Goal: Task Accomplishment & Management: Complete application form

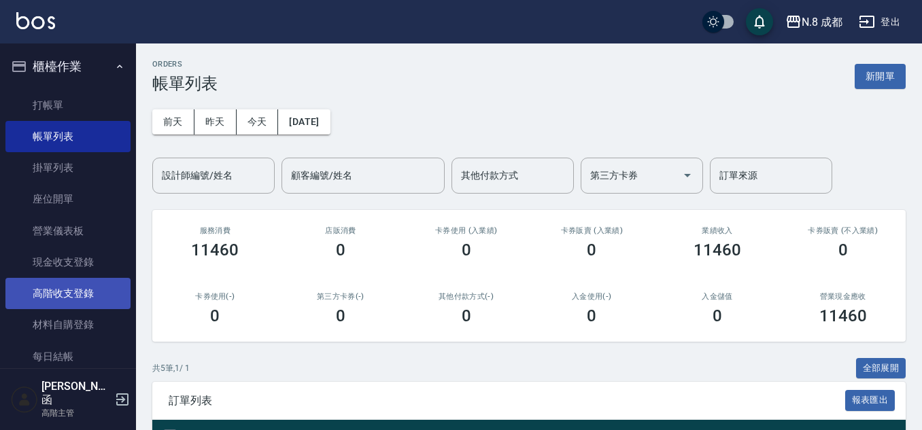
scroll to position [248, 0]
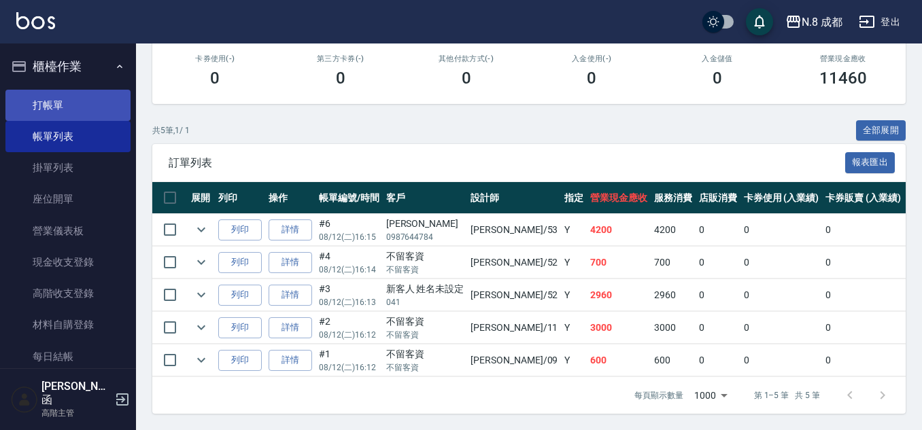
click at [76, 102] on link "打帳單" at bounding box center [67, 105] width 125 height 31
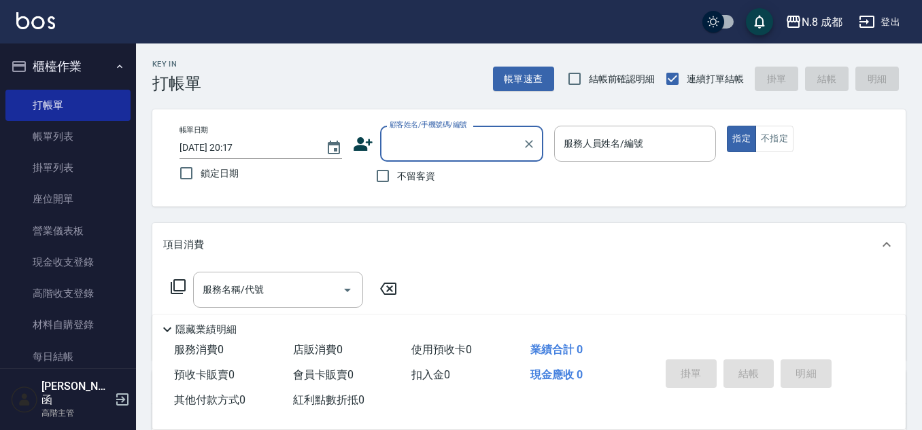
click at [475, 144] on input "顧客姓名/手機號碼/編號" at bounding box center [451, 144] width 131 height 24
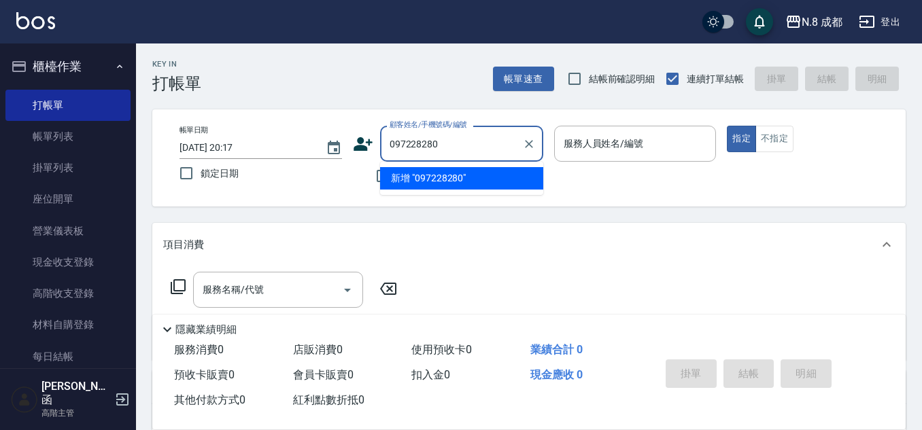
type input "0972282809"
drag, startPoint x: 460, startPoint y: 146, endPoint x: 292, endPoint y: 137, distance: 168.2
click at [292, 137] on div "帳單日期 [DATE] 20:17 鎖定日期 顧客姓名/手機號碼/編號 0972282809 顧客姓名/手機號碼/編號 不留客資 服務人員姓名/編號 服務人員…" at bounding box center [529, 158] width 721 height 65
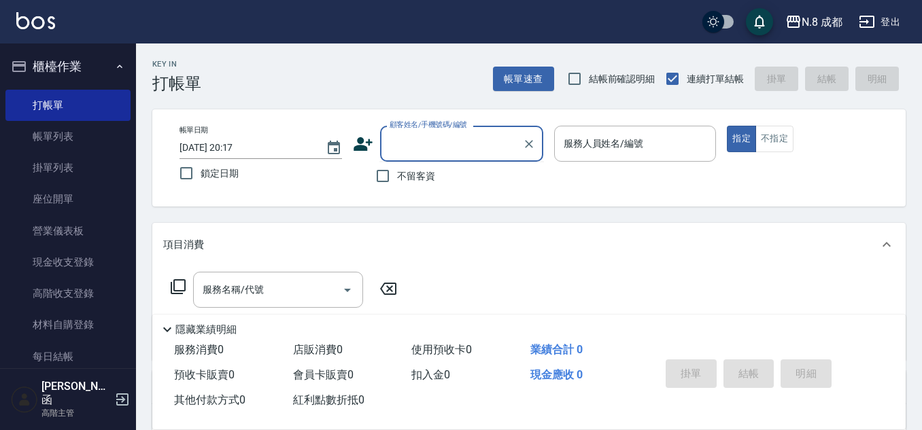
click at [364, 143] on icon at bounding box center [363, 144] width 20 height 20
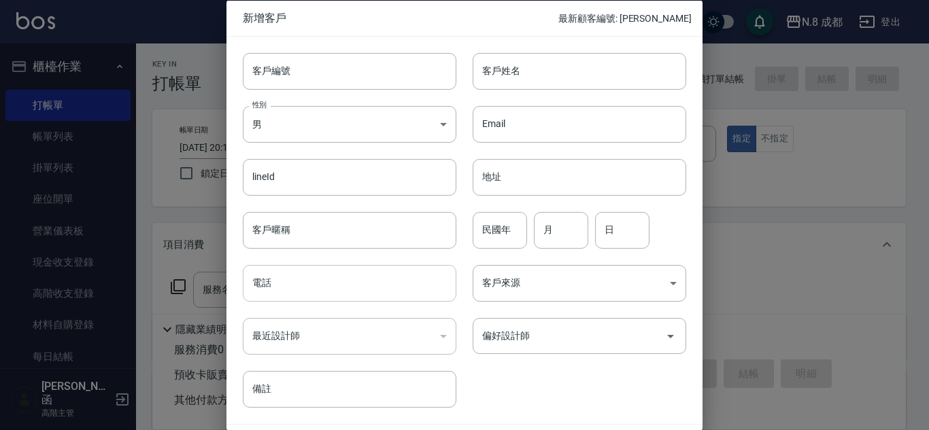
drag, startPoint x: 320, startPoint y: 303, endPoint x: 319, endPoint y: 296, distance: 7.6
click at [321, 303] on div "最近設計師 ​ 最近設計師" at bounding box center [341, 328] width 230 height 53
click at [318, 275] on input "電話" at bounding box center [350, 283] width 214 height 37
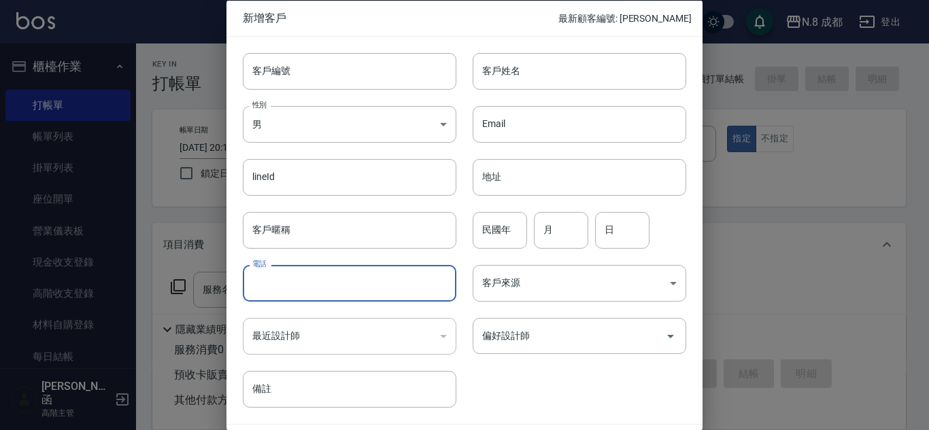
paste input "0972282809"
type input "0972282809"
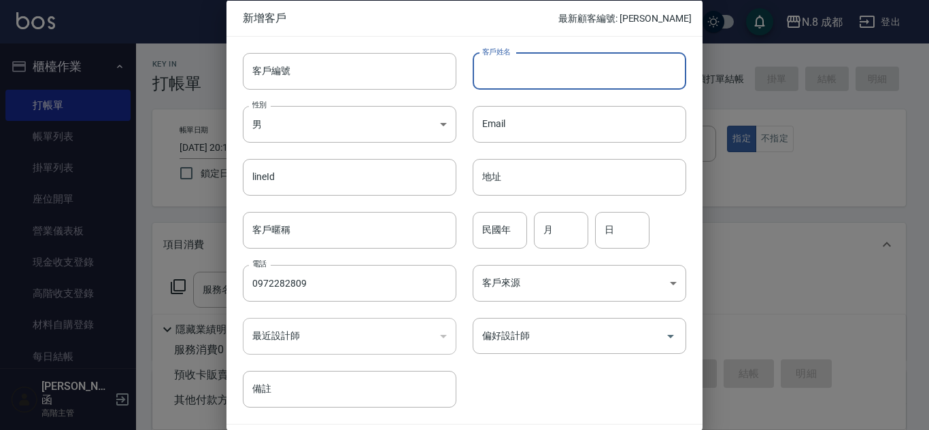
click at [535, 73] on input "客戶姓名" at bounding box center [580, 70] width 214 height 37
type input "j"
type input "[PERSON_NAME]"
click at [495, 227] on input "民國年" at bounding box center [500, 229] width 54 height 37
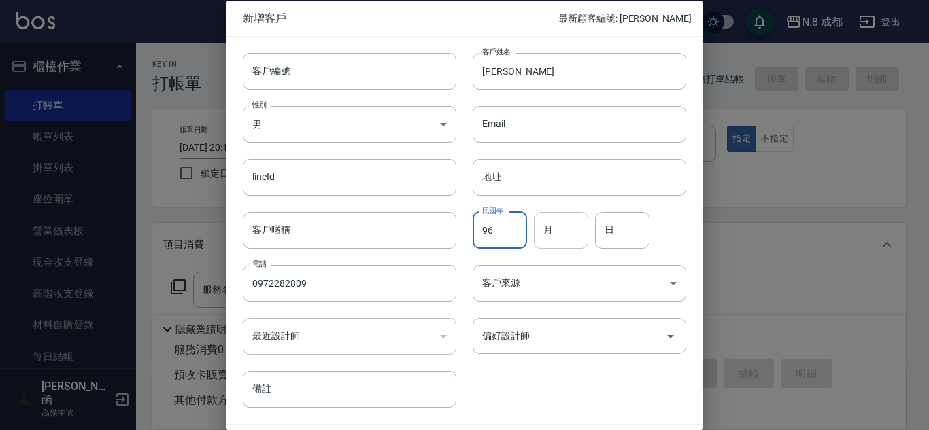
type input "96"
click at [566, 231] on input "月" at bounding box center [561, 229] width 54 height 37
type input "07"
drag, startPoint x: 615, startPoint y: 240, endPoint x: 612, endPoint y: 248, distance: 8.0
click at [615, 240] on input "日" at bounding box center [622, 229] width 54 height 37
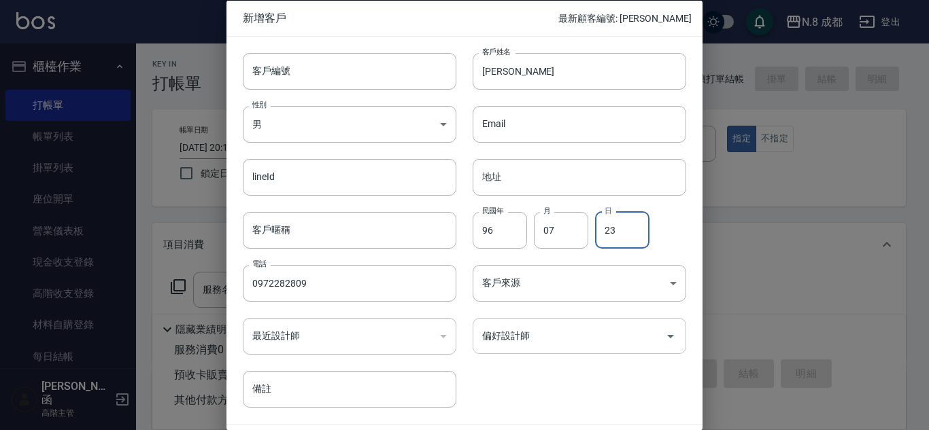
type input "23"
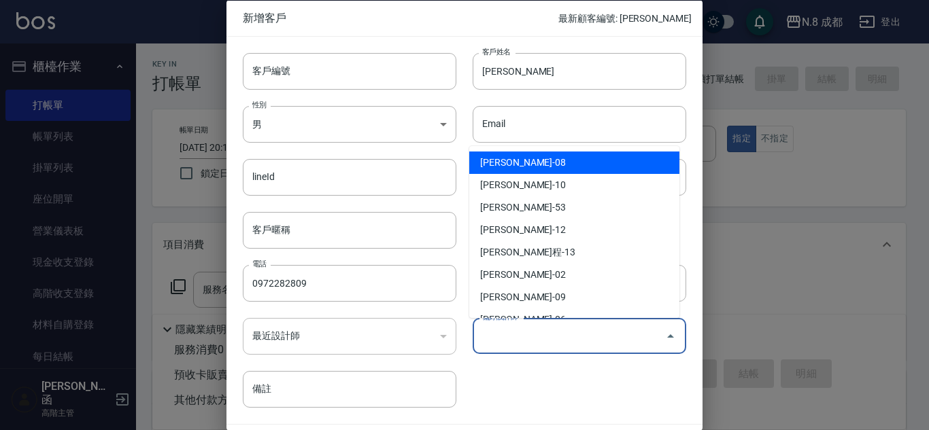
click at [543, 340] on input "偏好設計師" at bounding box center [569, 336] width 181 height 24
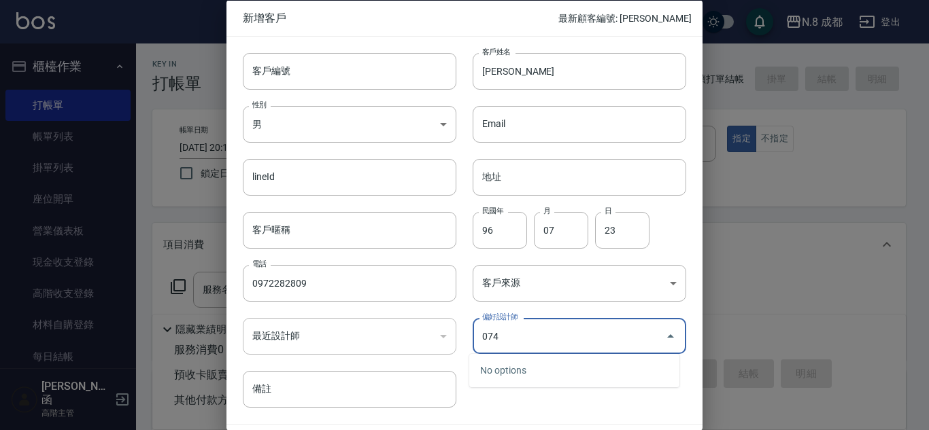
drag, startPoint x: 528, startPoint y: 318, endPoint x: 396, endPoint y: 343, distance: 134.3
click at [396, 343] on div "客戶編號 客戶編號 客戶姓名 [PERSON_NAME] 客戶姓名 性別 男 [DEMOGRAPHIC_DATA] 性別 Email Email lineId…" at bounding box center [456, 222] width 460 height 372
drag, startPoint x: 479, startPoint y: 330, endPoint x: 500, endPoint y: 330, distance: 21.1
click at [480, 330] on input "074" at bounding box center [569, 336] width 181 height 24
click at [510, 333] on input "074" at bounding box center [569, 336] width 181 height 24
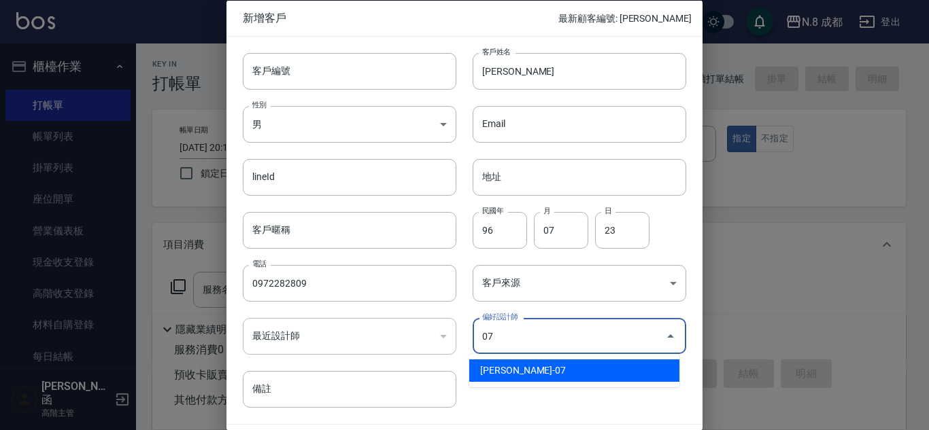
type input "[PERSON_NAME]"
click at [556, 389] on div "客戶編號 客戶編號 客戶姓名 [PERSON_NAME] 客戶姓名 性別 男 [DEMOGRAPHIC_DATA] 性別 Email Email lineId…" at bounding box center [456, 222] width 460 height 372
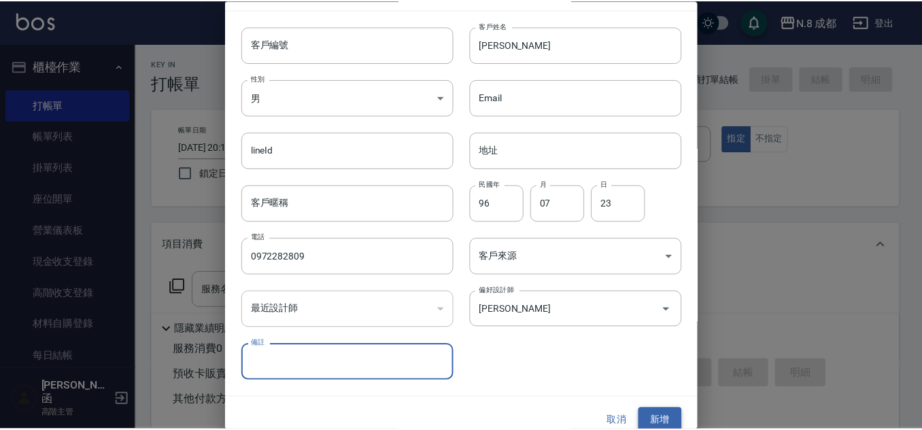
scroll to position [41, 0]
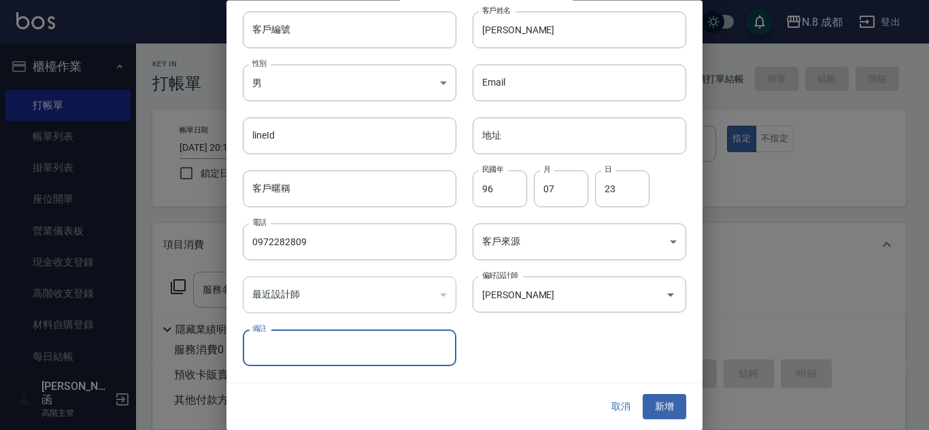
click at [665, 406] on button "新增" at bounding box center [665, 407] width 44 height 25
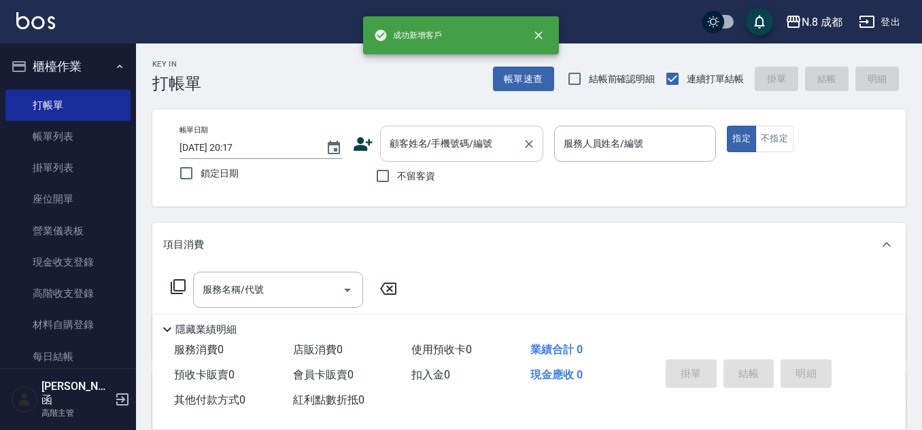
drag, startPoint x: 452, startPoint y: 154, endPoint x: 451, endPoint y: 148, distance: 6.9
click at [451, 148] on input "顧客姓名/手機號碼/編號" at bounding box center [451, 144] width 131 height 24
paste input "0972282809"
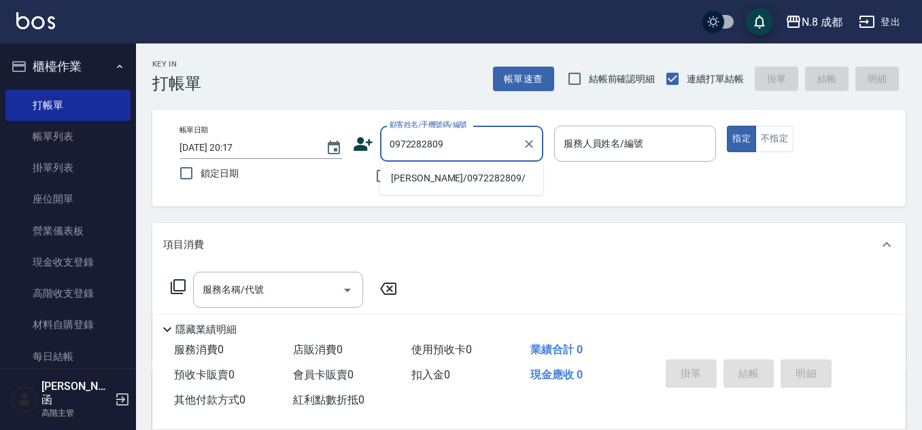
click at [443, 179] on li "[PERSON_NAME]/0972282809/" at bounding box center [461, 178] width 163 height 22
type input "[PERSON_NAME]/0972282809/"
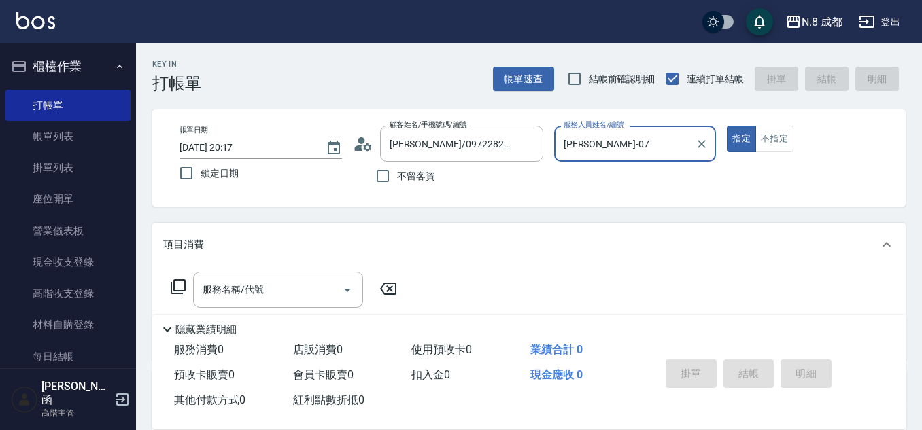
type input "[PERSON_NAME]-07"
click at [272, 286] on input "服務名稱/代號" at bounding box center [267, 290] width 137 height 24
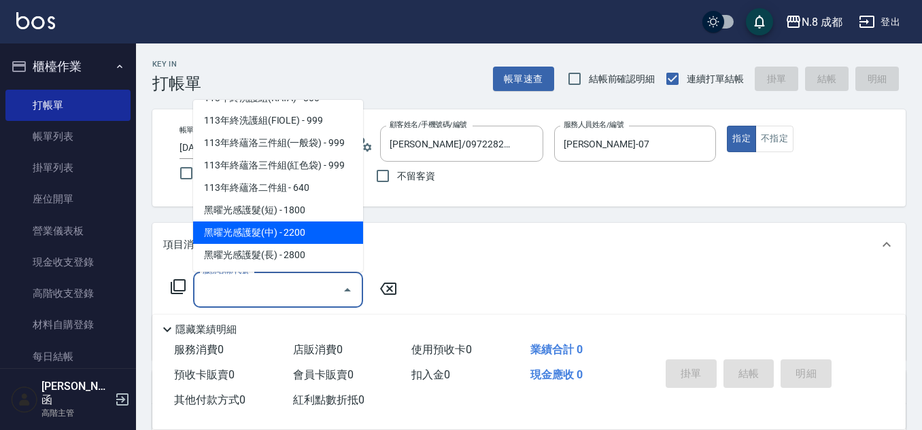
scroll to position [1834, 0]
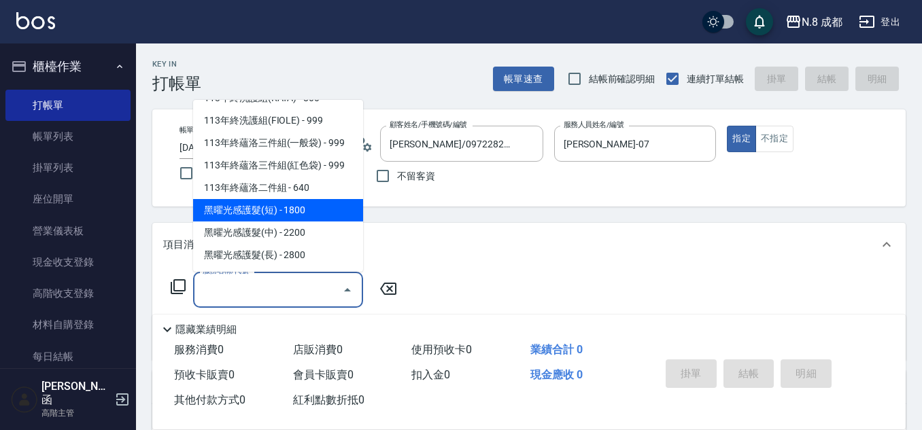
click at [299, 214] on span "黑曜光感護髮(短) - 1800" at bounding box center [278, 210] width 170 height 22
type input "黑曜光感護髮(短)(黑1)"
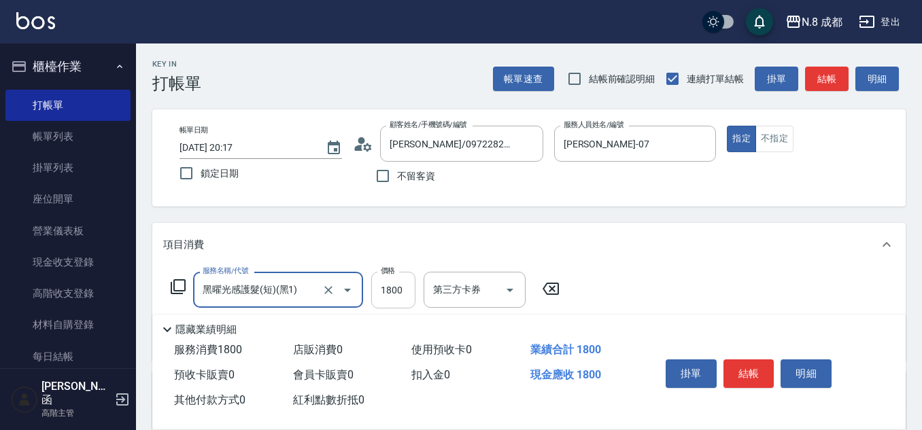
click at [400, 290] on input "1800" at bounding box center [393, 290] width 44 height 37
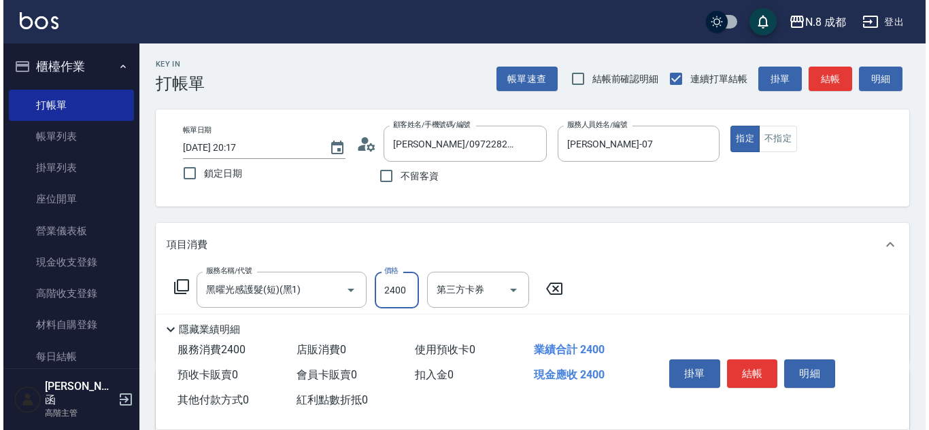
scroll to position [68, 0]
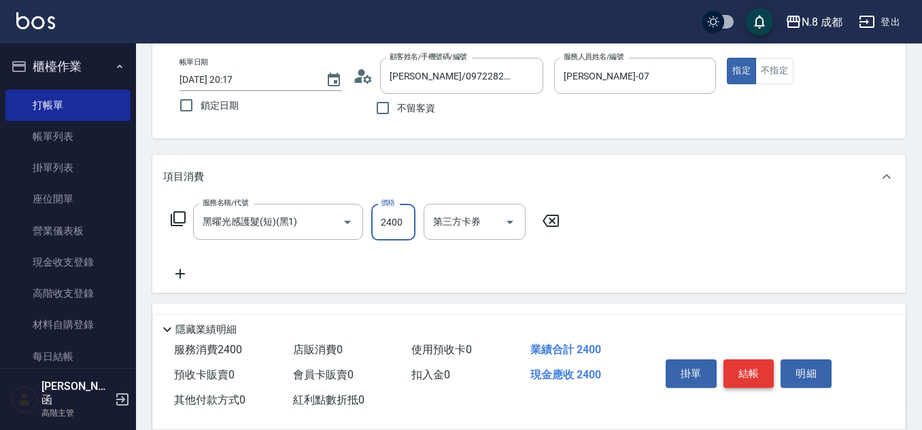
type input "2400"
click at [754, 360] on button "結帳" at bounding box center [749, 374] width 51 height 29
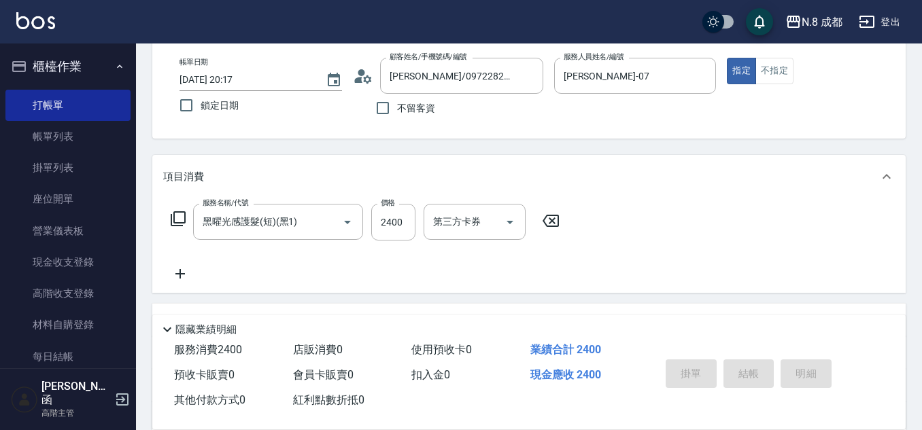
type input "[DATE] 20:18"
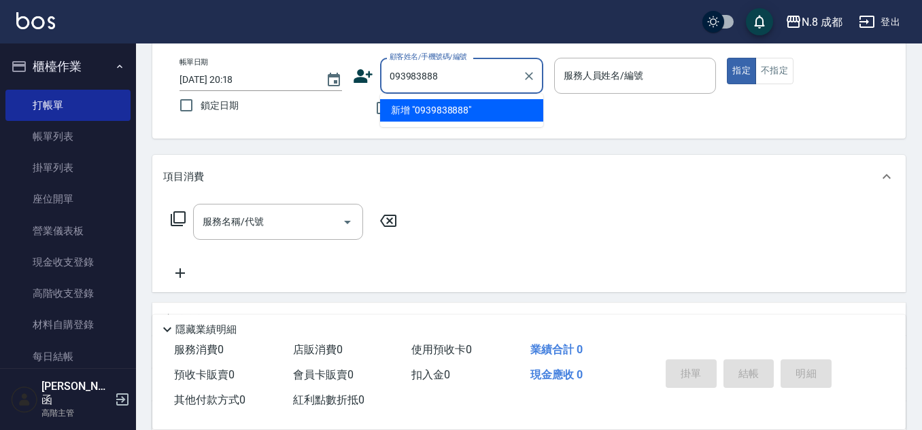
type input "0939838888"
drag, startPoint x: 410, startPoint y: 78, endPoint x: 322, endPoint y: 79, distance: 87.7
click at [322, 79] on div "帳單日期 [DATE] 20:18 鎖定日期 顧客姓名/手機號碼/編號 0939838888 顧客姓名/手機號碼/編號 不留客資 服務人員姓名/編號 服務人員…" at bounding box center [529, 90] width 721 height 65
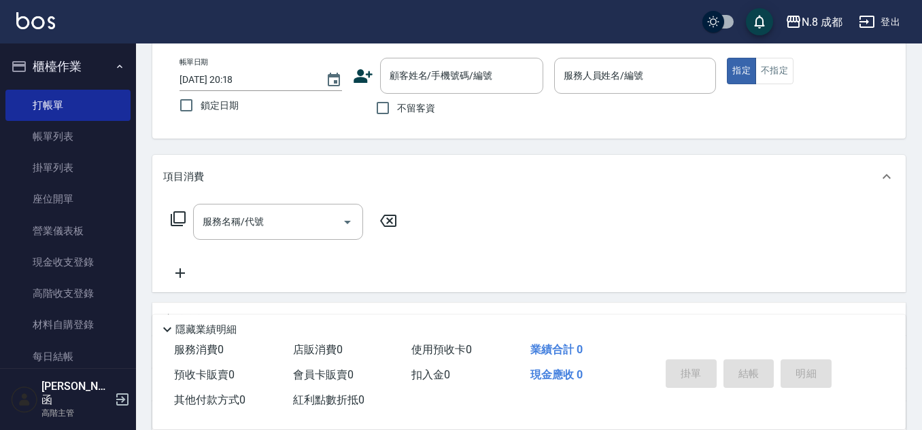
click at [354, 75] on icon at bounding box center [363, 76] width 20 height 20
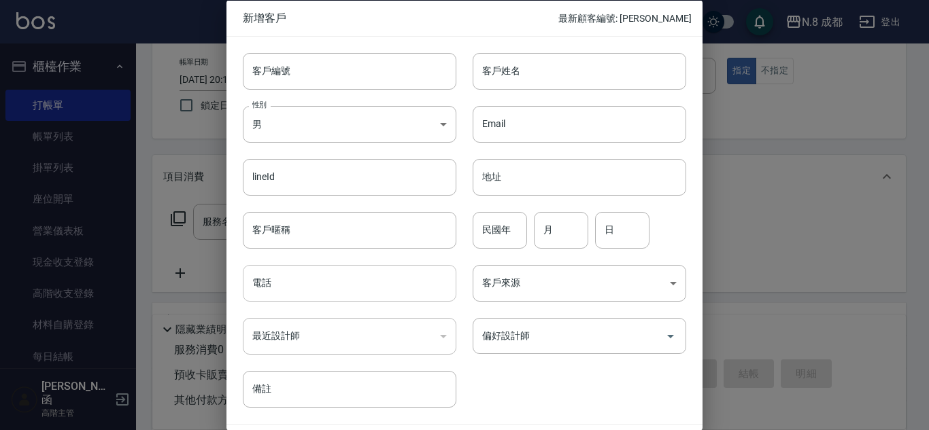
click at [312, 288] on input "電話" at bounding box center [350, 283] width 214 height 37
paste input "0939838888"
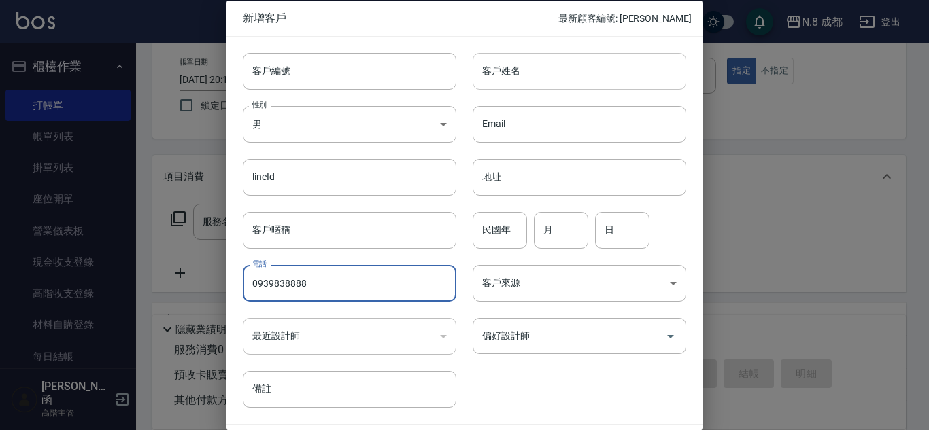
type input "0939838888"
click at [573, 77] on input "客戶姓名" at bounding box center [580, 70] width 214 height 37
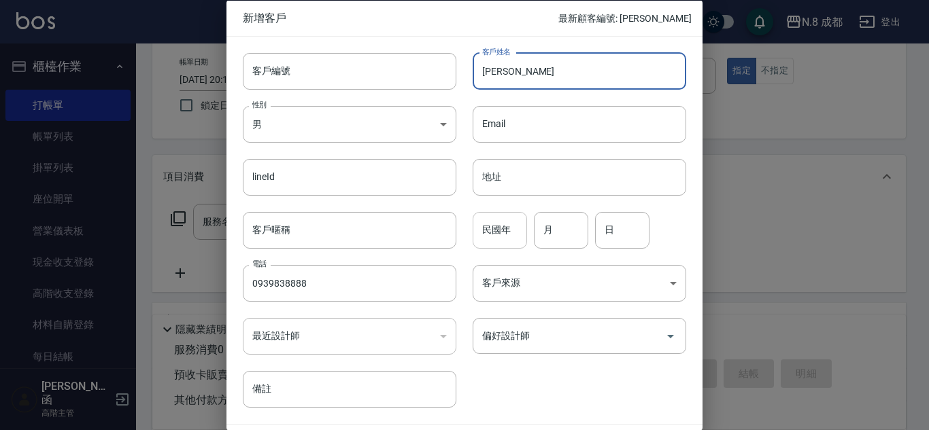
type input "[PERSON_NAME]"
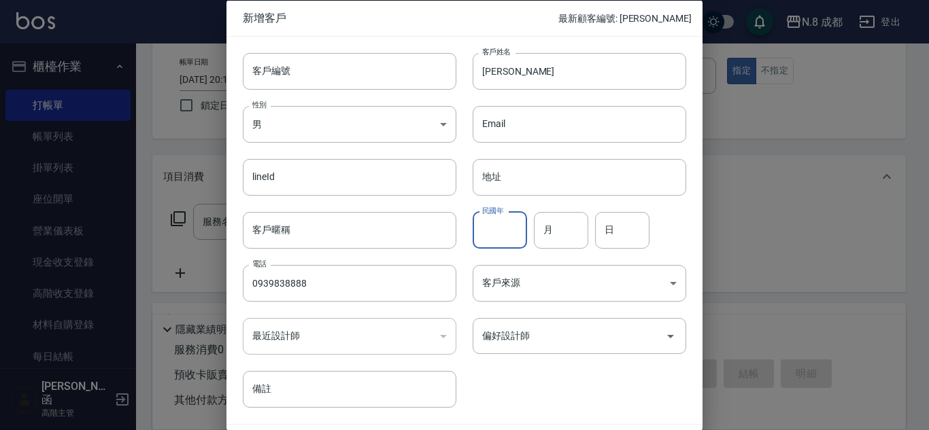
click at [509, 221] on input "民國年" at bounding box center [500, 229] width 54 height 37
type input "69"
click at [556, 228] on input "月" at bounding box center [561, 229] width 54 height 37
type input "06"
click at [614, 231] on input "日" at bounding box center [622, 229] width 54 height 37
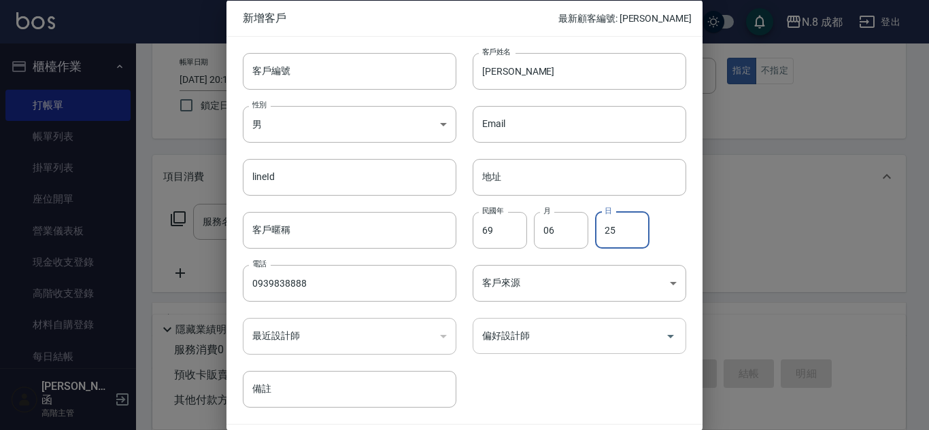
type input "25"
click at [552, 343] on input "偏好設計師" at bounding box center [569, 336] width 181 height 24
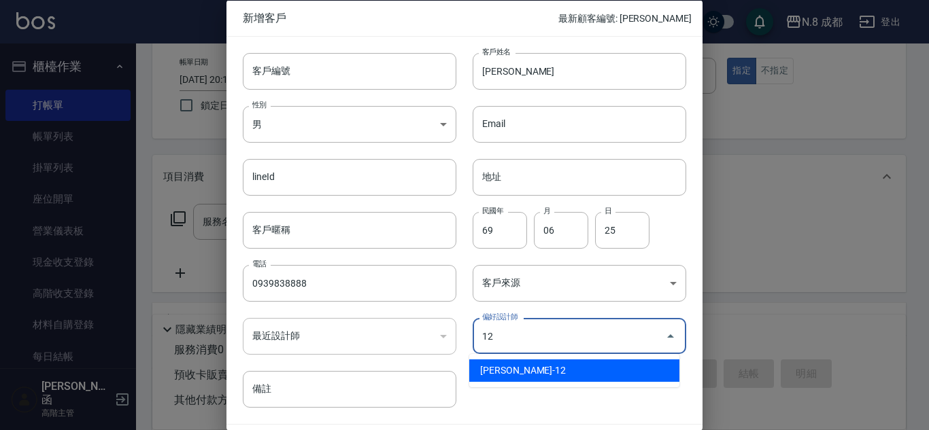
click at [543, 365] on li "[PERSON_NAME]-12" at bounding box center [574, 371] width 210 height 22
type input "[PERSON_NAME]"
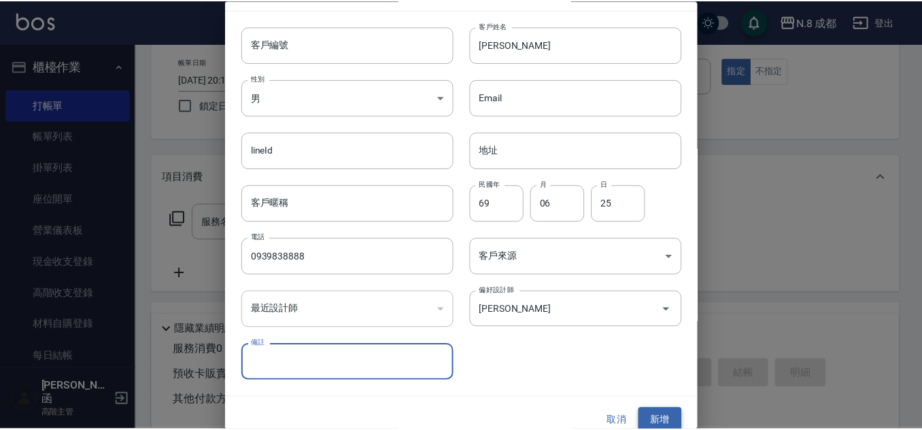
scroll to position [41, 0]
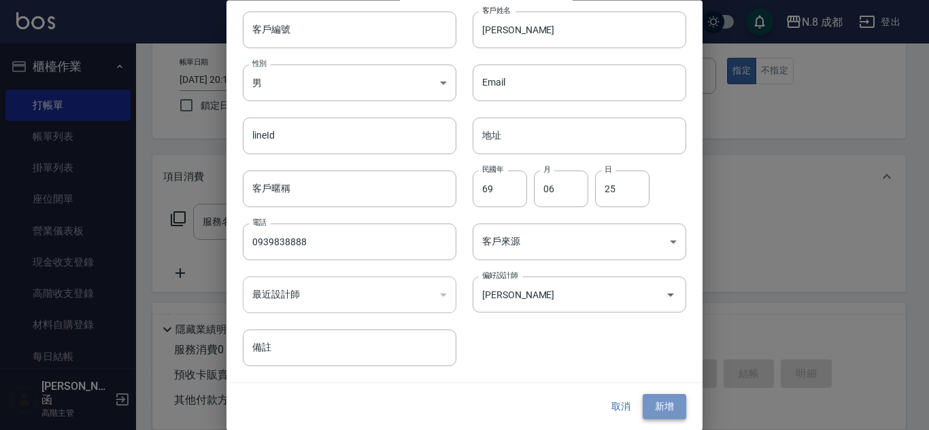
click at [658, 407] on button "新增" at bounding box center [665, 407] width 44 height 25
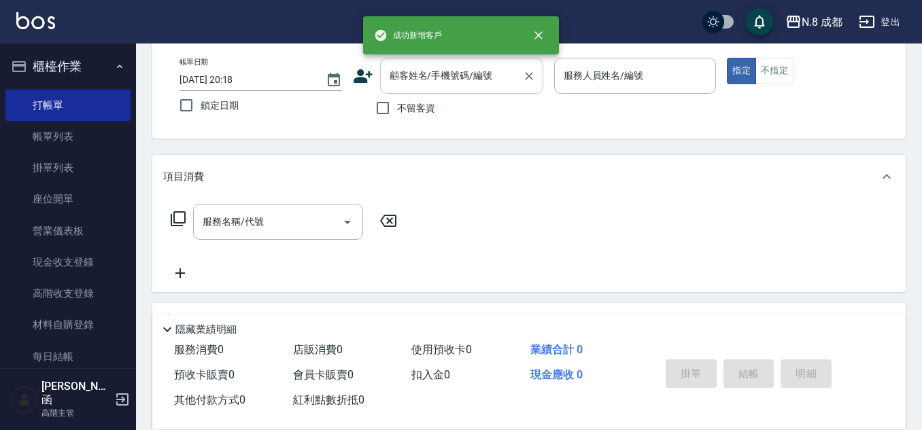
click at [433, 81] on input "顧客姓名/手機號碼/編號" at bounding box center [451, 76] width 131 height 24
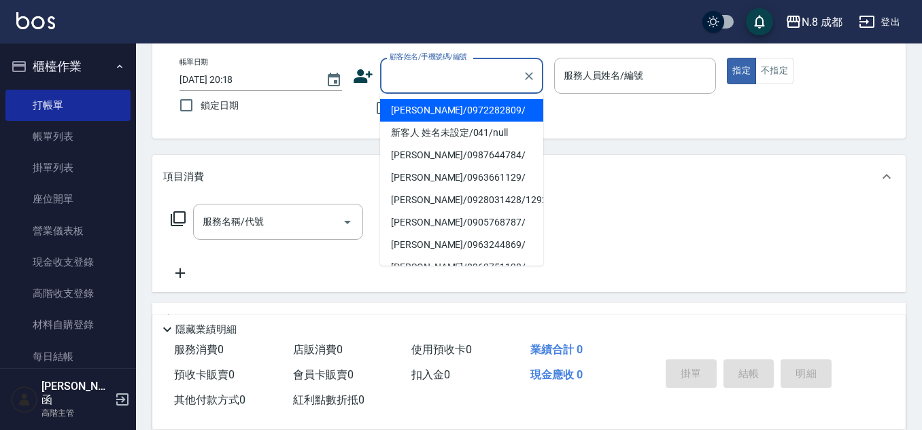
paste input "0939838888"
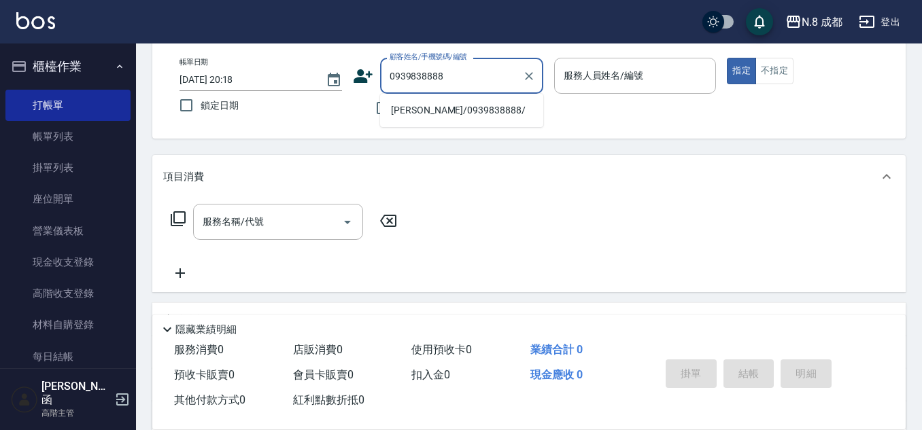
click at [437, 113] on li "[PERSON_NAME]/0939838888/" at bounding box center [461, 110] width 163 height 22
type input "[PERSON_NAME]/0939838888/"
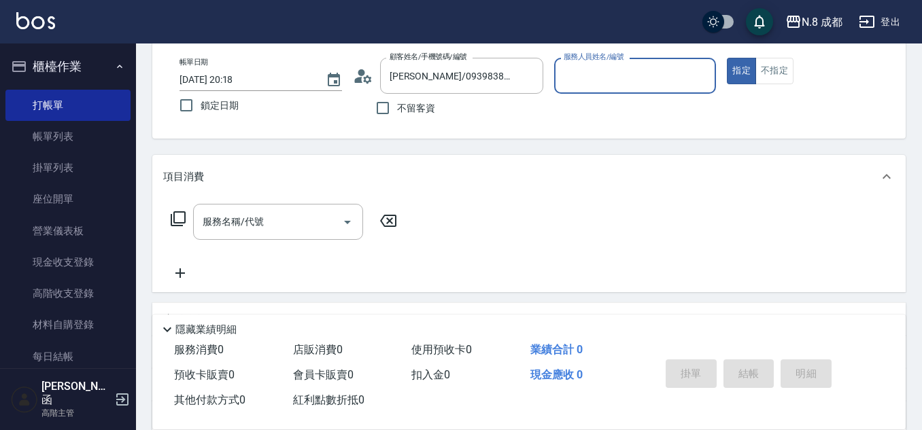
type input "[PERSON_NAME]-12"
click at [257, 219] on input "服務名稱/代號" at bounding box center [267, 222] width 137 height 24
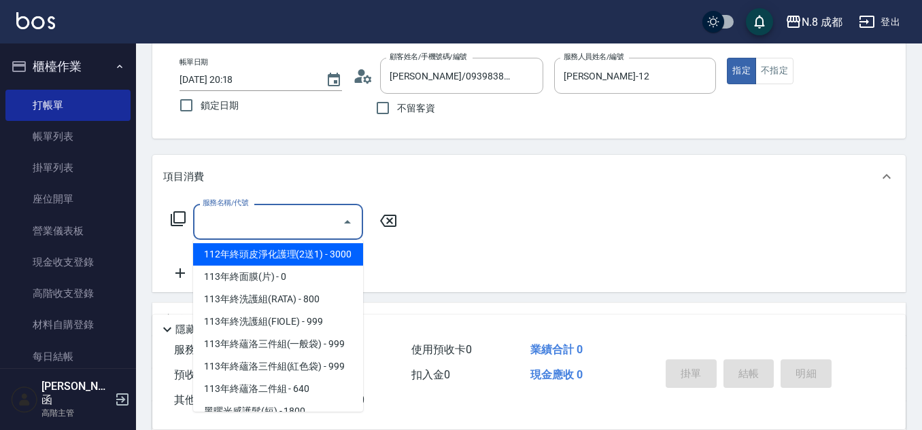
scroll to position [1834, 0]
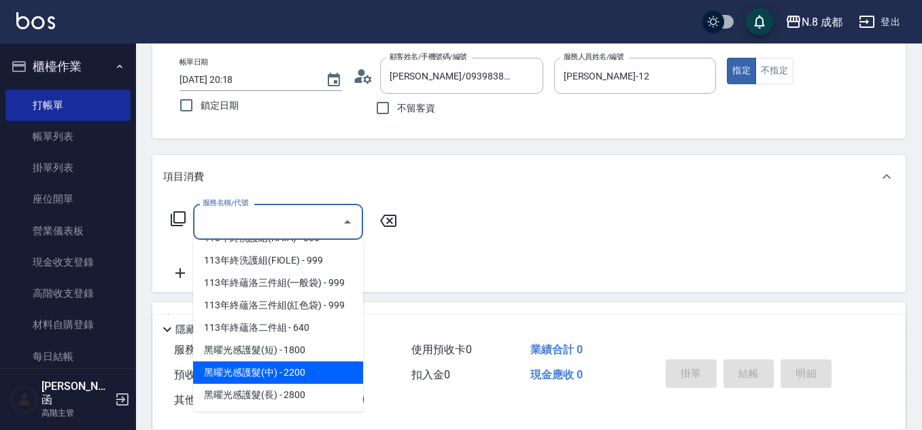
click at [315, 355] on span "黑曜光感護髮(短) - 1800" at bounding box center [278, 350] width 170 height 22
type input "黑曜光感護髮(短)(黑1)"
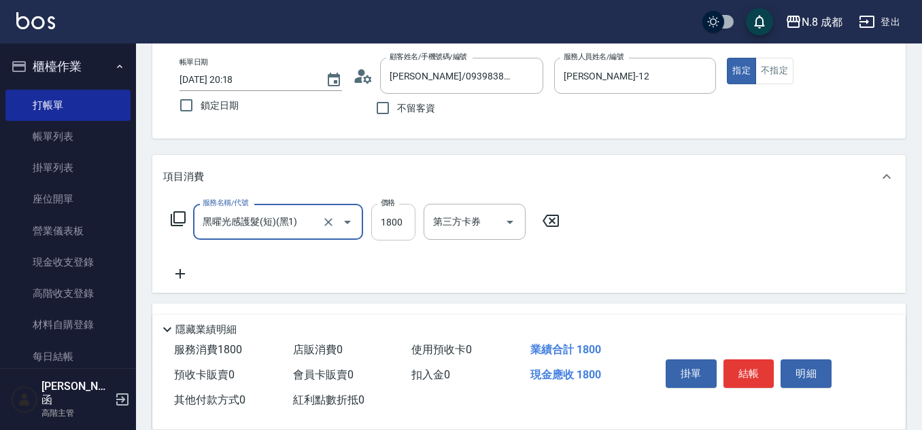
click at [386, 226] on input "1800" at bounding box center [393, 222] width 44 height 37
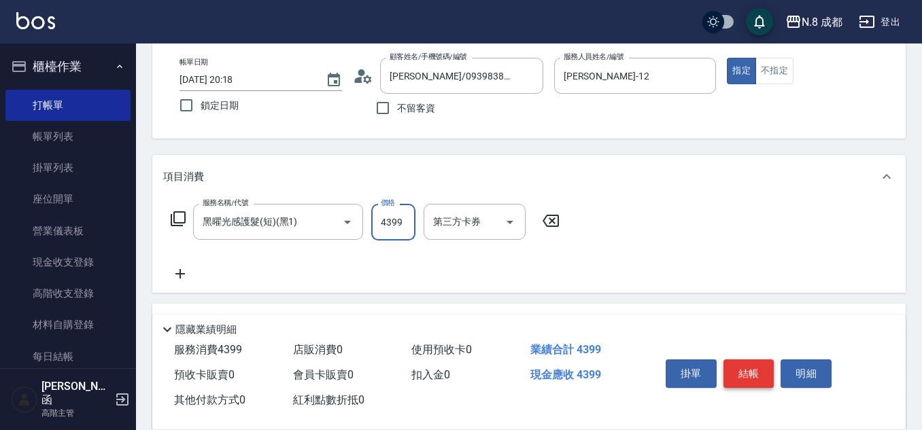
type input "4399"
click at [758, 364] on button "結帳" at bounding box center [749, 374] width 51 height 29
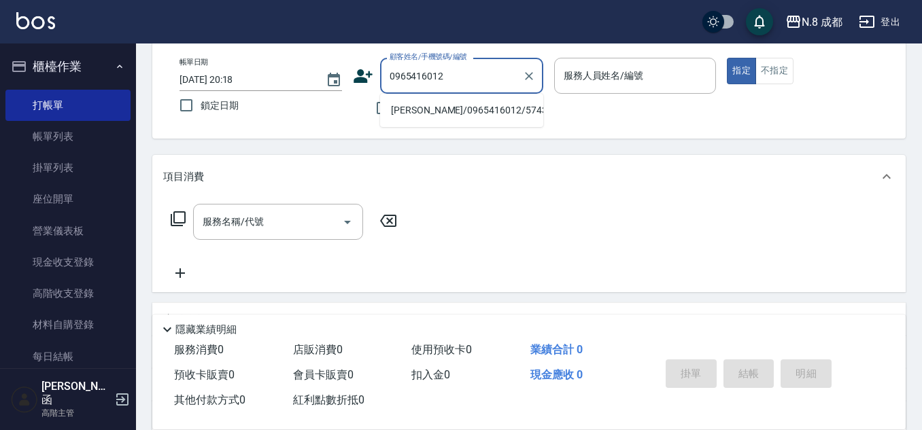
click at [459, 105] on li "[PERSON_NAME]/0965416012/574340" at bounding box center [461, 110] width 163 height 22
type input "[PERSON_NAME]/0965416012/574340"
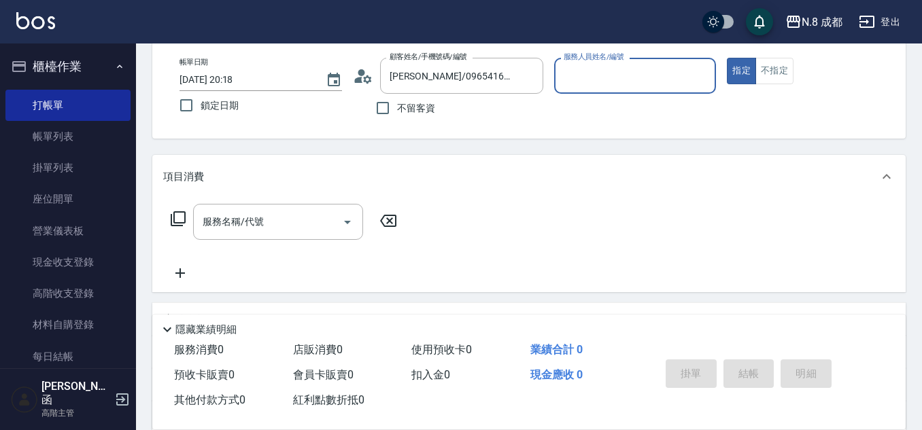
type input "[PERSON_NAME]程-13"
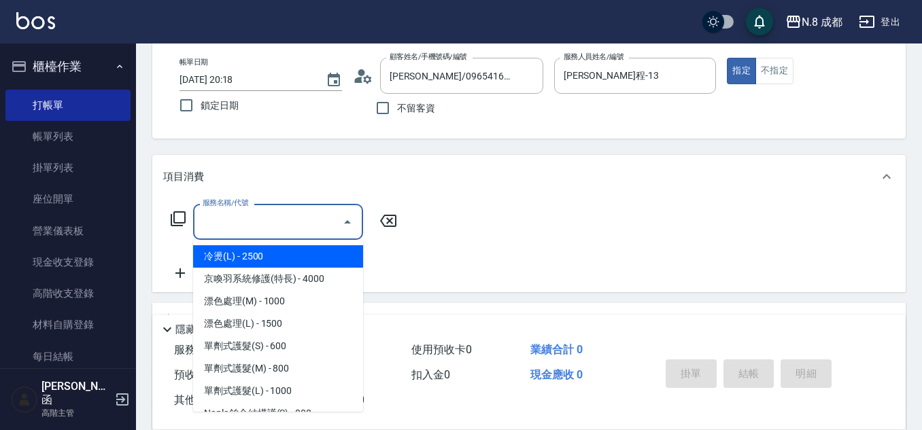
click at [268, 225] on input "服務名稱/代號" at bounding box center [267, 222] width 137 height 24
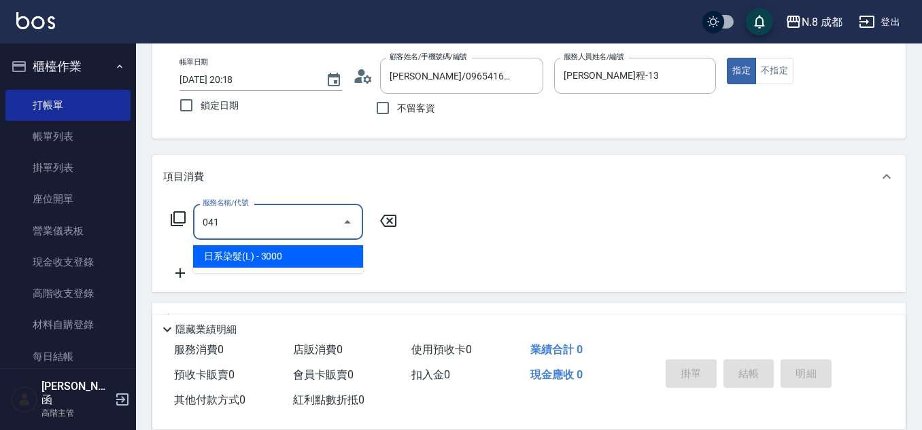
drag, startPoint x: 284, startPoint y: 239, endPoint x: 328, endPoint y: 250, distance: 44.7
click at [284, 242] on ul "日系染髮(L) - 3000" at bounding box center [278, 256] width 170 height 33
click at [351, 251] on span "日系染髮(L) - 3000" at bounding box center [278, 256] width 170 height 22
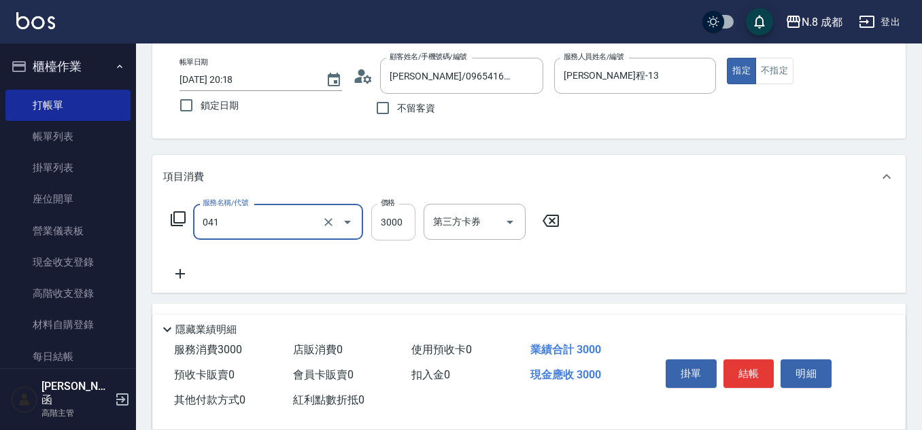
type input "日系染髮(L)(041)"
click at [392, 226] on input "3000" at bounding box center [393, 222] width 44 height 37
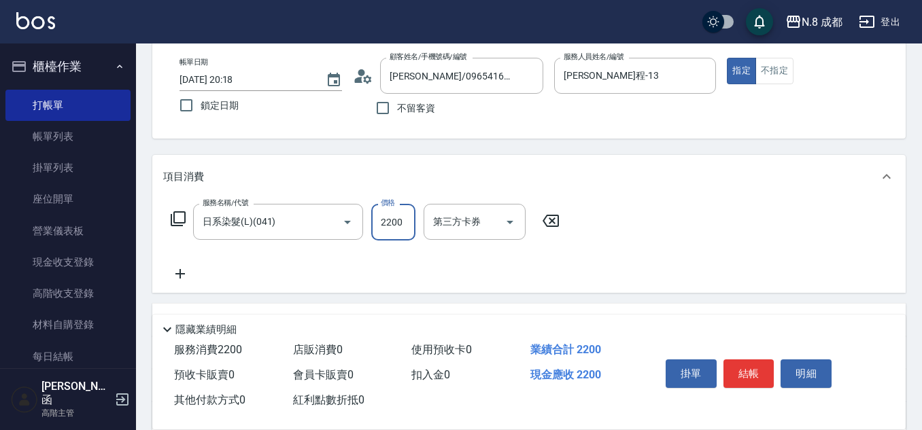
type input "2200"
click at [175, 276] on icon at bounding box center [180, 274] width 34 height 16
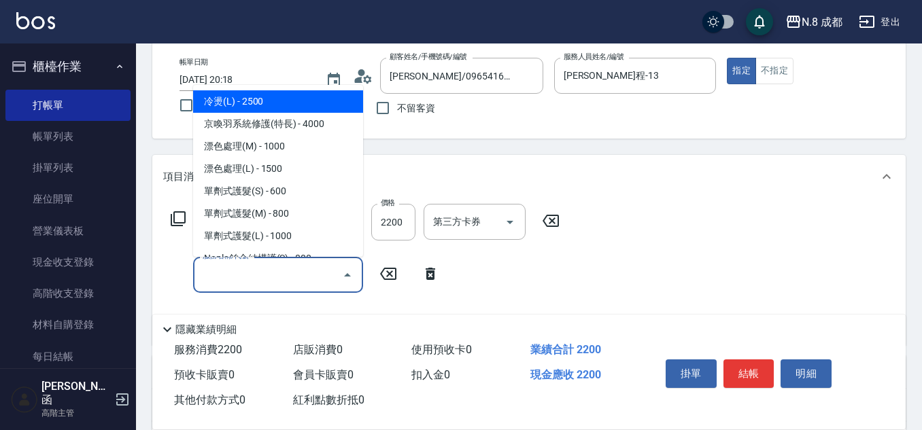
click at [247, 277] on input "服務名稱/代號" at bounding box center [267, 275] width 137 height 24
click at [301, 97] on span "互助3點 - 0" at bounding box center [278, 101] width 170 height 22
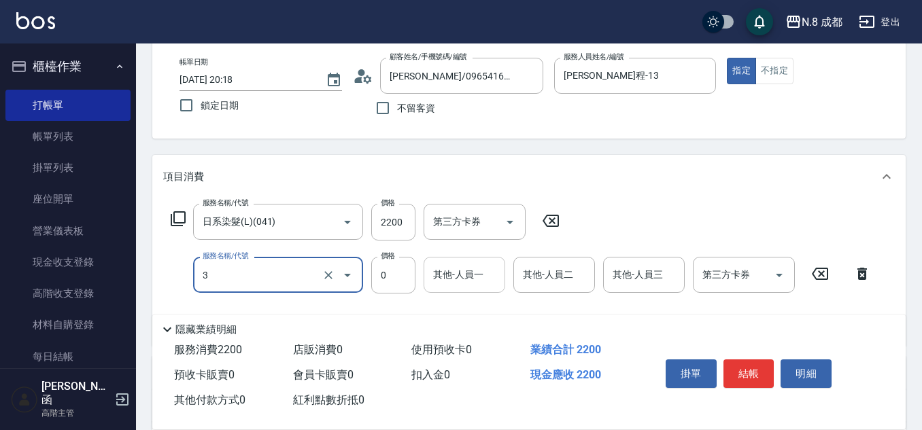
type input "互助3點(3)"
click at [475, 281] on input "其他-人員一" at bounding box center [464, 275] width 69 height 24
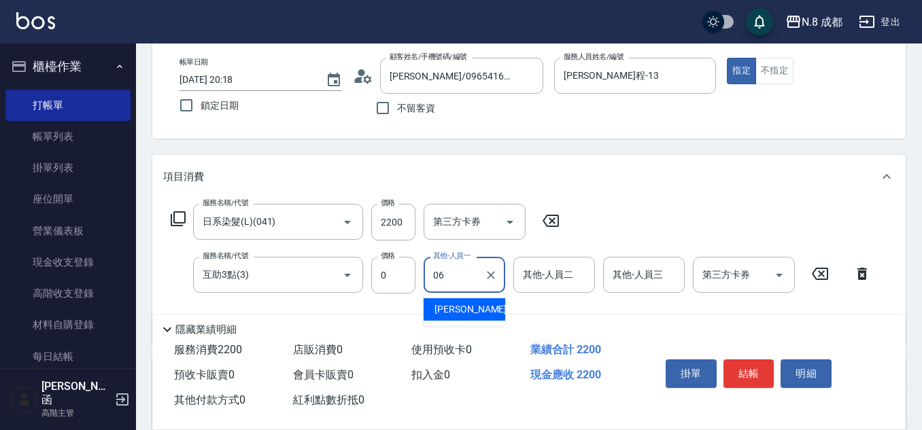
click at [474, 307] on span "[PERSON_NAME] -06" at bounding box center [478, 310] width 86 height 14
type input "[PERSON_NAME]-06"
click at [762, 364] on button "結帳" at bounding box center [749, 374] width 51 height 29
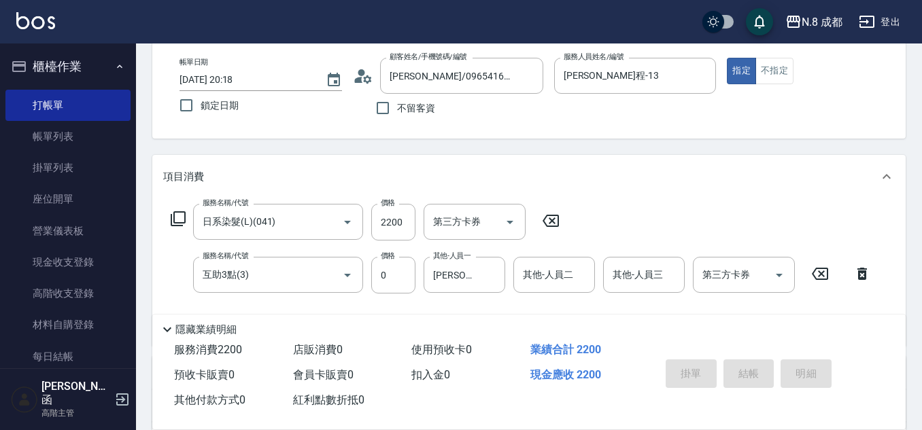
type input "[DATE] 20:19"
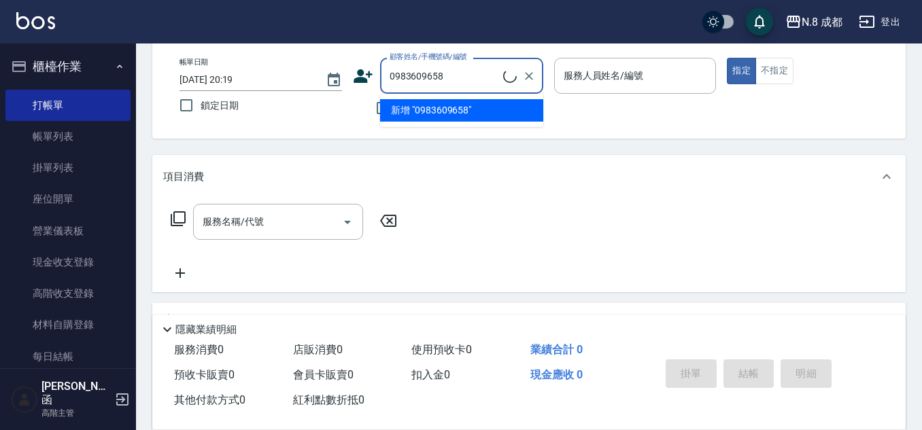
click at [431, 105] on li "新增 "0983609658"" at bounding box center [461, 110] width 163 height 22
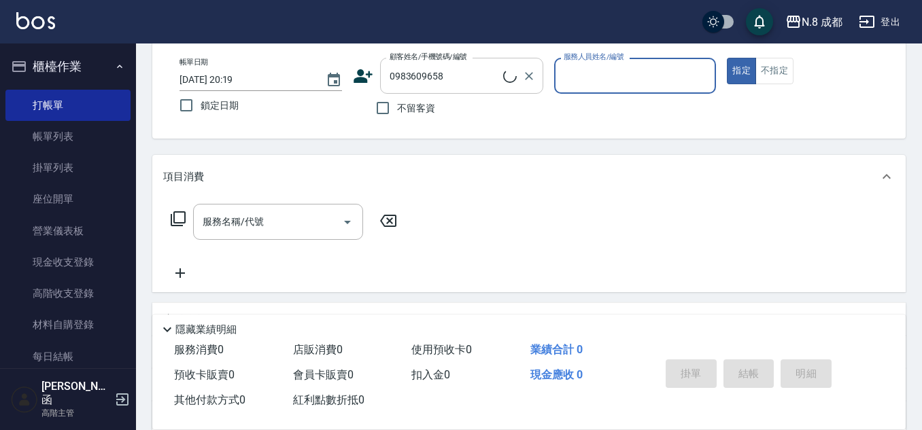
click at [450, 86] on input "0983609658" at bounding box center [444, 76] width 117 height 24
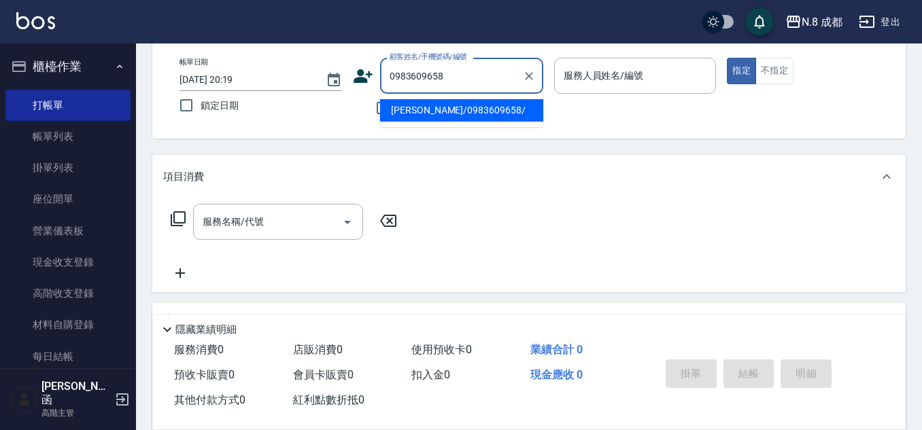
click at [450, 110] on li "[PERSON_NAME]/0983609658/" at bounding box center [461, 110] width 163 height 22
type input "[PERSON_NAME]/0983609658/"
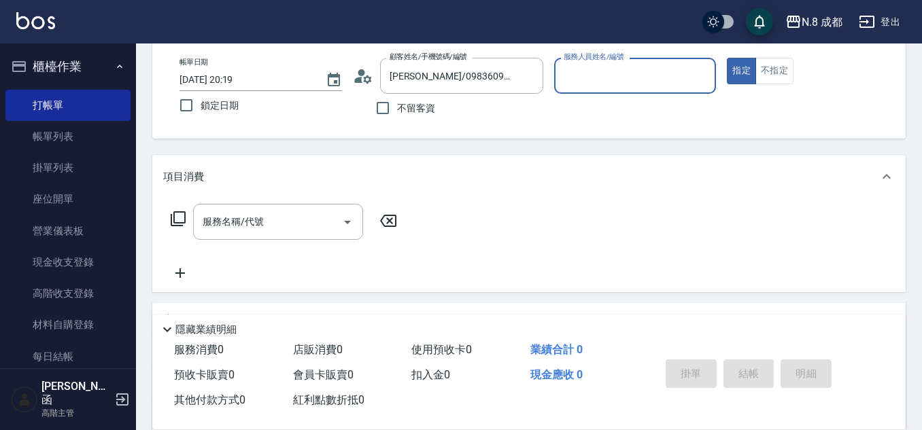
type input "[PERSON_NAME]程-13"
click at [285, 228] on input "服務名稱/代號" at bounding box center [267, 222] width 137 height 24
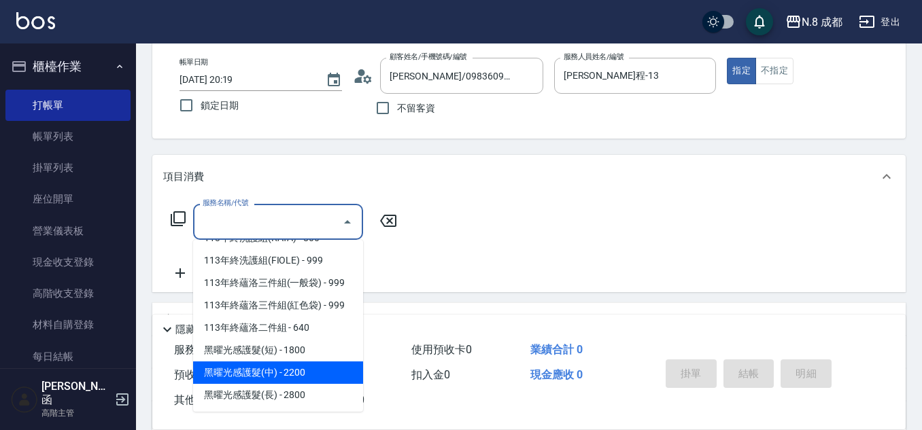
click at [286, 369] on span "黑曜光感護髮(中) - 2200" at bounding box center [278, 373] width 170 height 22
type input "黑曜光感護髮(中)(黑2)"
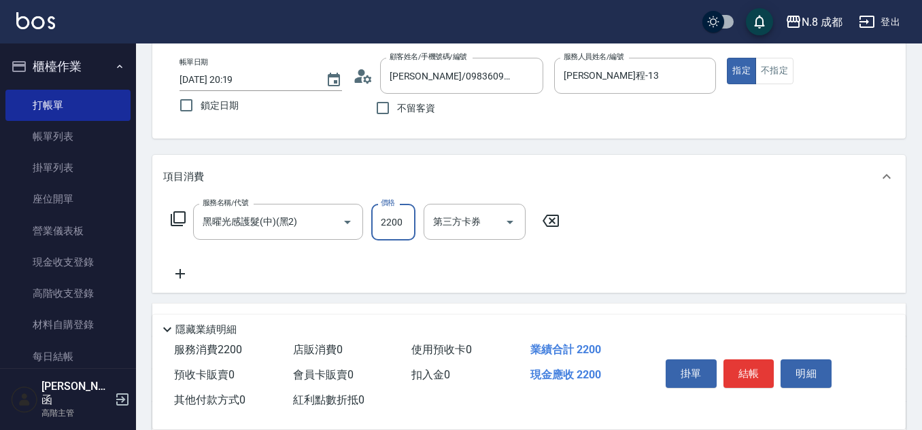
click at [388, 223] on input "2200" at bounding box center [393, 222] width 44 height 37
type input "5000"
click at [180, 269] on icon at bounding box center [180, 274] width 34 height 16
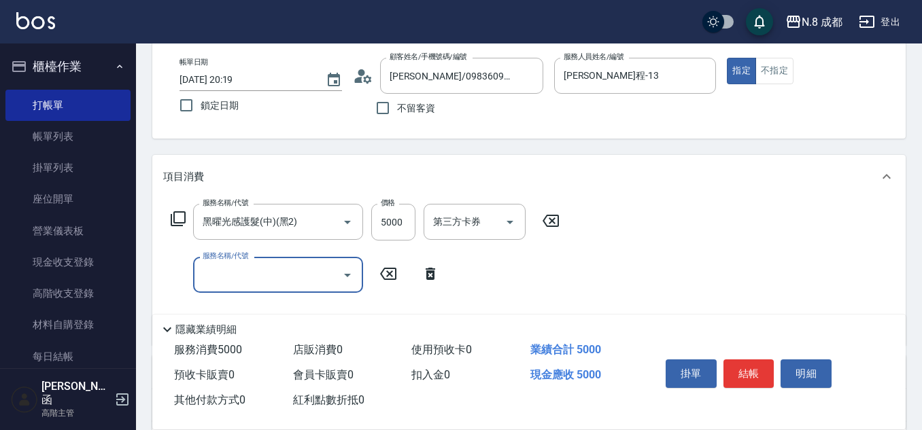
click at [231, 275] on input "服務名稱/代號" at bounding box center [267, 275] width 137 height 24
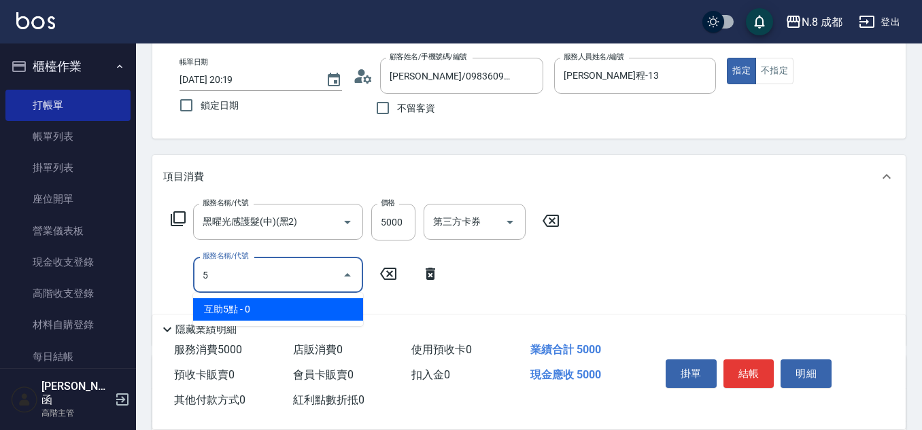
click at [251, 305] on span "互助5點 - 0" at bounding box center [278, 310] width 170 height 22
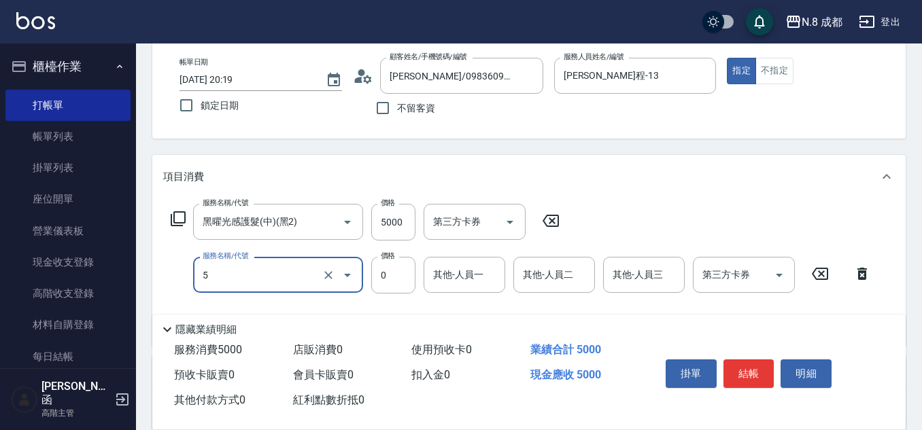
type input "互助5點(5)"
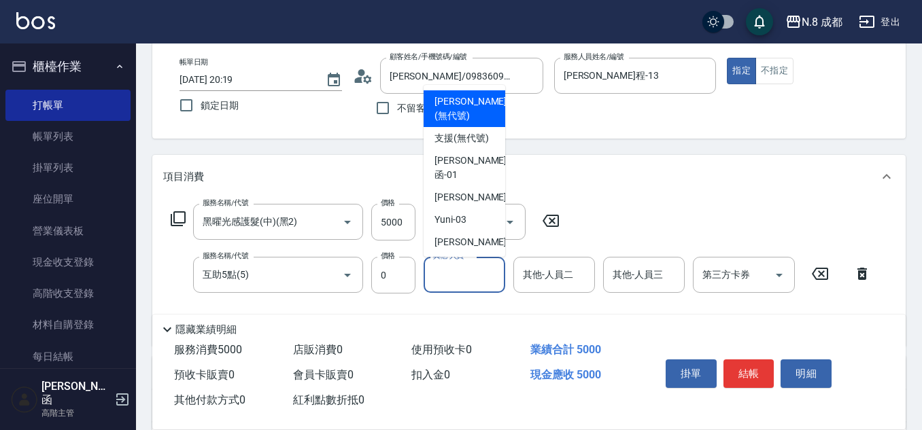
click at [449, 271] on input "其他-人員一" at bounding box center [464, 275] width 69 height 24
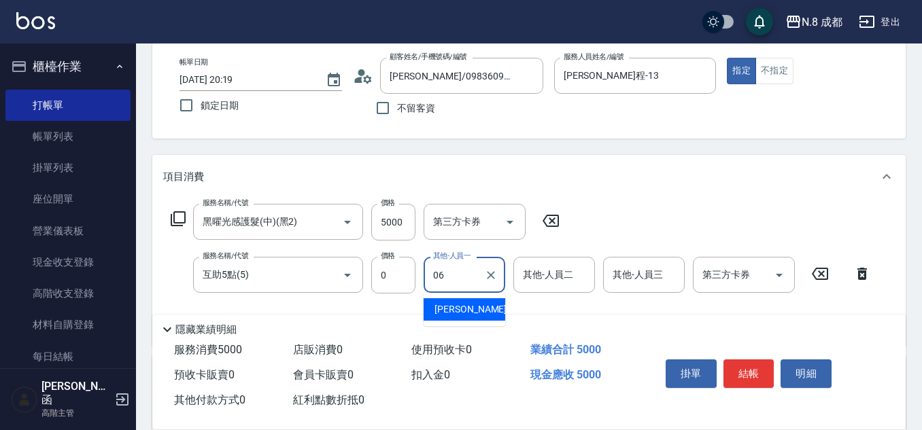
click at [469, 307] on span "[PERSON_NAME] -06" at bounding box center [478, 310] width 86 height 14
type input "[PERSON_NAME]-06"
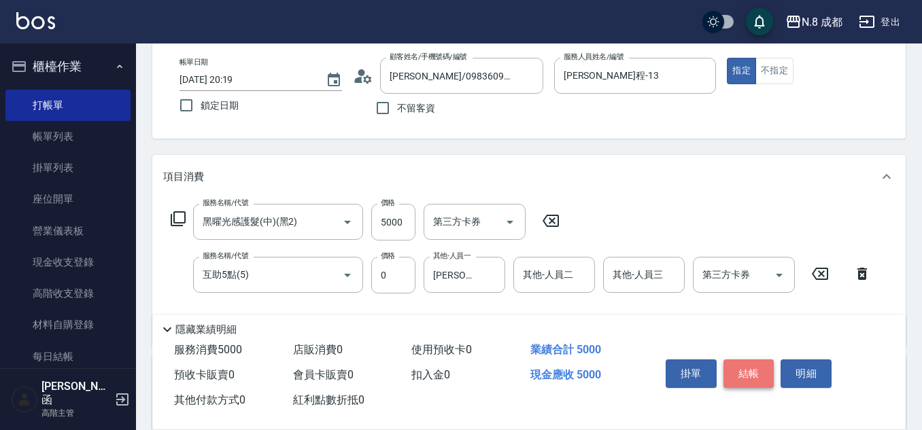
click at [760, 362] on button "結帳" at bounding box center [749, 374] width 51 height 29
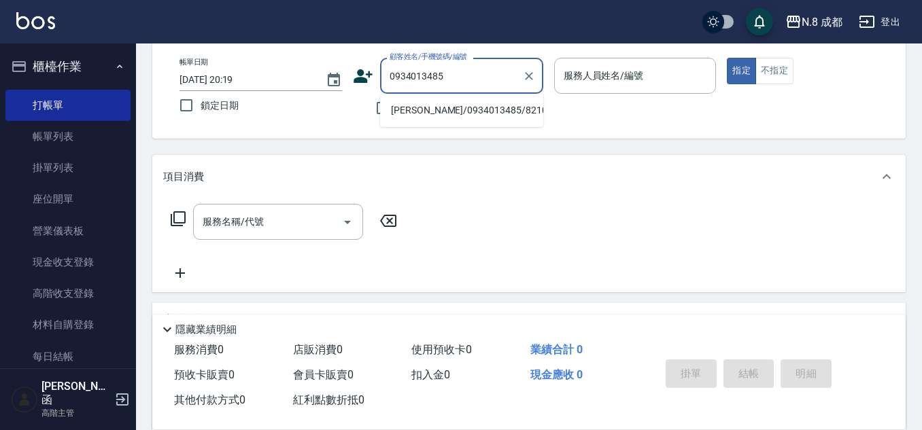
click at [441, 99] on li "[PERSON_NAME]/0934013485/821011" at bounding box center [461, 110] width 163 height 22
type input "[PERSON_NAME]/0934013485/821011"
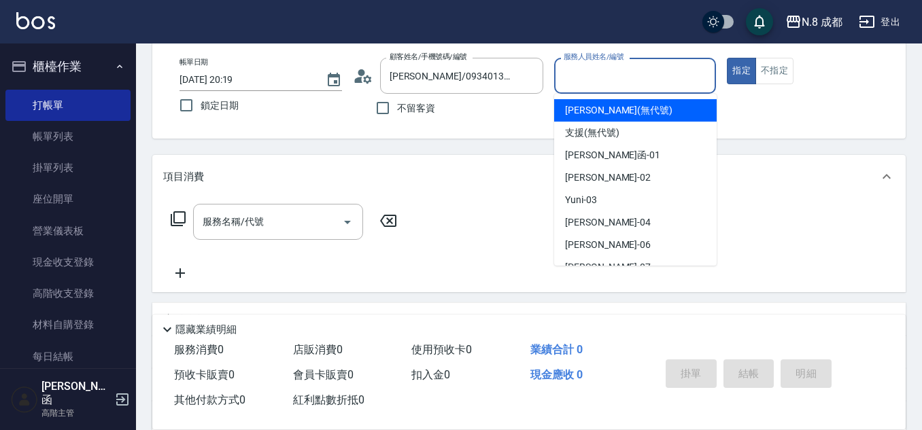
click at [606, 82] on input "服務人員姓名/編號" at bounding box center [635, 76] width 150 height 24
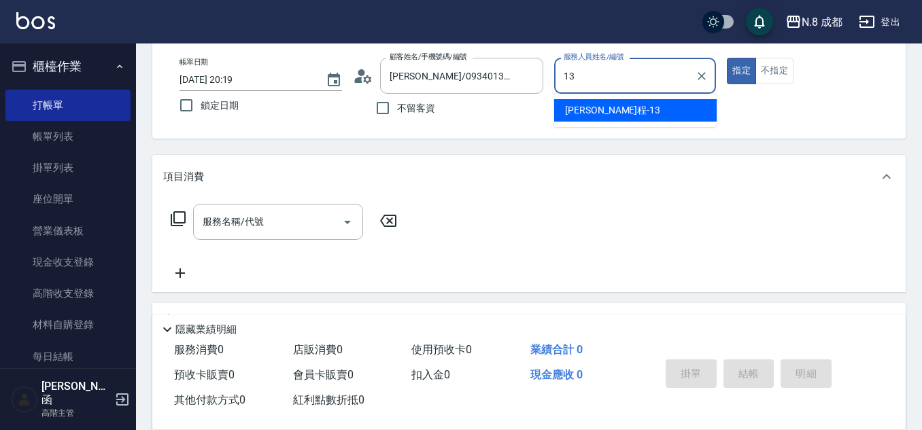
click at [606, 120] on div "[PERSON_NAME]程 -13" at bounding box center [635, 110] width 163 height 22
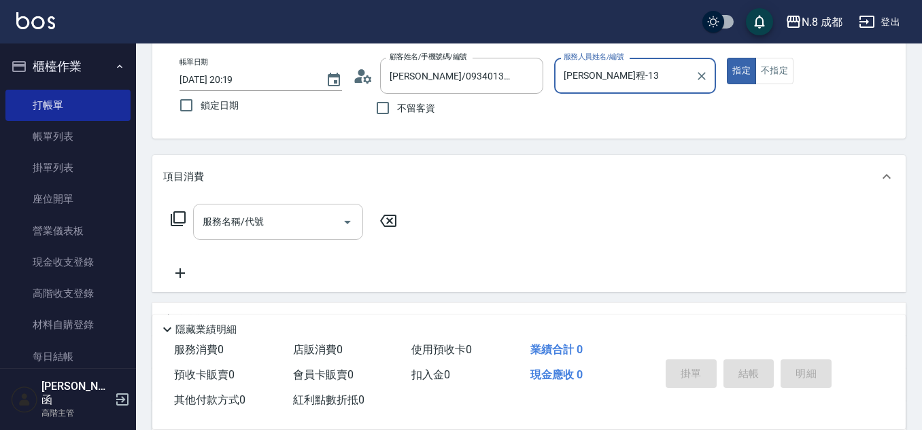
type input "[PERSON_NAME]程-13"
click at [266, 223] on input "服務名稱/代號" at bounding box center [267, 222] width 137 height 24
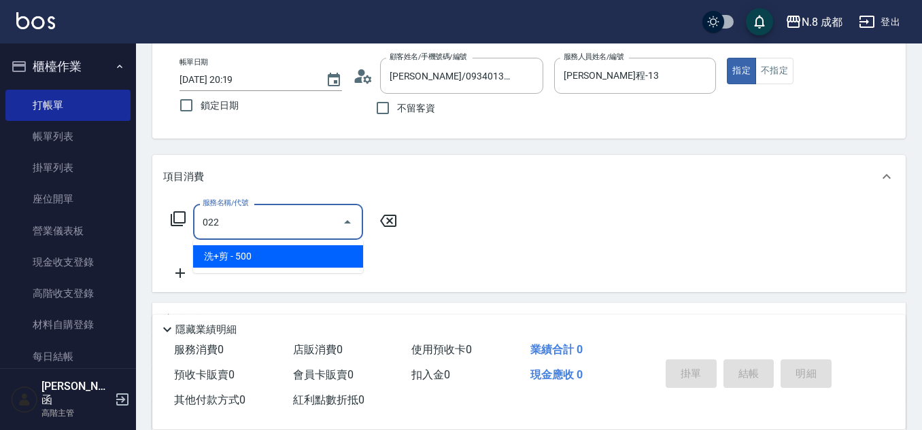
click at [269, 253] on span "洗+剪 - 500" at bounding box center [278, 256] width 170 height 22
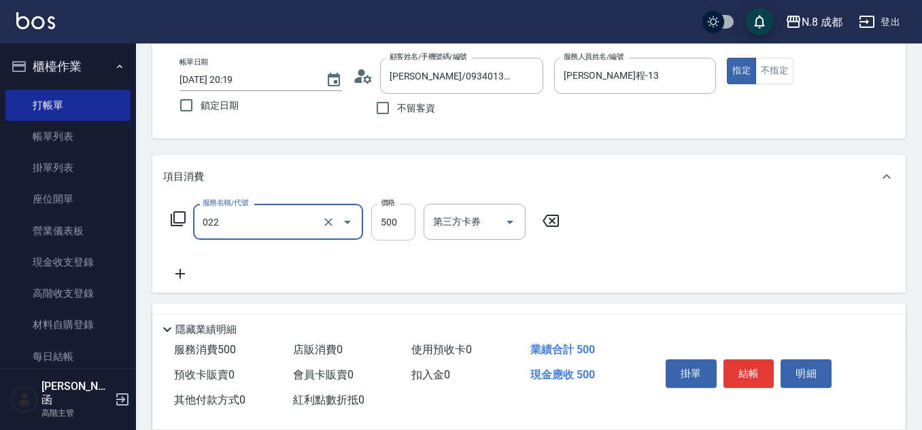
type input "洗+剪(022)"
drag, startPoint x: 411, startPoint y: 222, endPoint x: 390, endPoint y: 228, distance: 22.1
click at [411, 222] on input "500" at bounding box center [393, 222] width 44 height 37
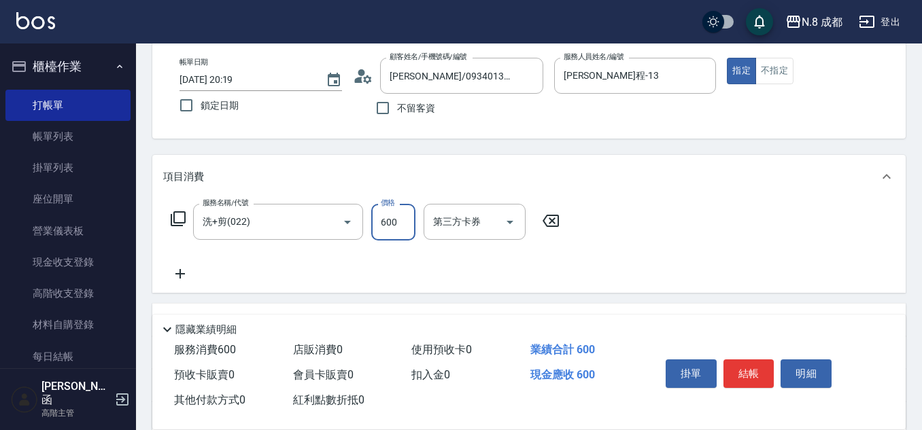
type input "600"
click at [179, 278] on icon at bounding box center [180, 274] width 34 height 16
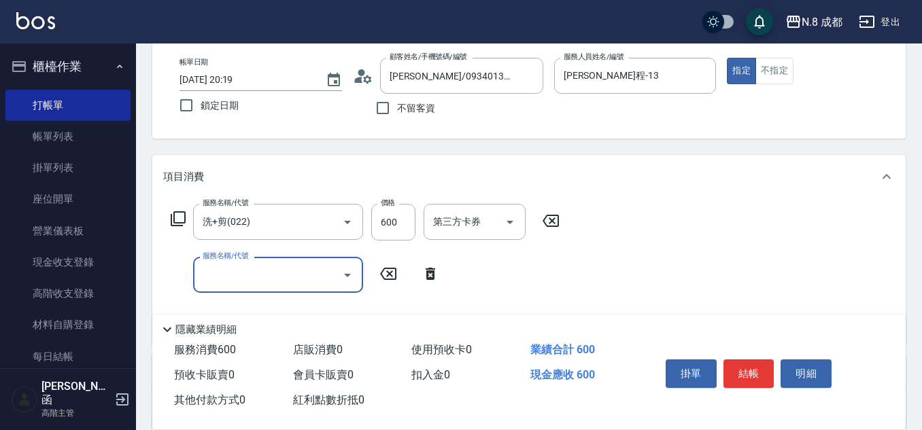
drag, startPoint x: 179, startPoint y: 278, endPoint x: 228, endPoint y: 276, distance: 49.7
click at [228, 276] on input "服務名稱/代號" at bounding box center [267, 275] width 137 height 24
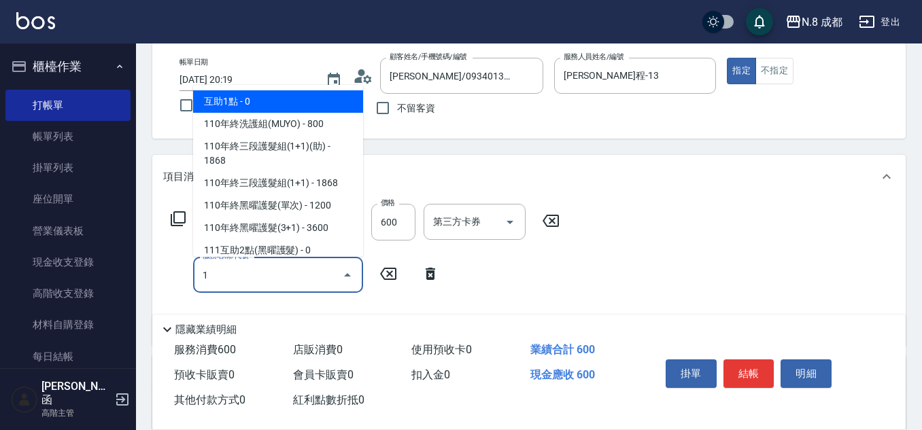
click at [283, 97] on span "互助1點 - 0" at bounding box center [278, 101] width 170 height 22
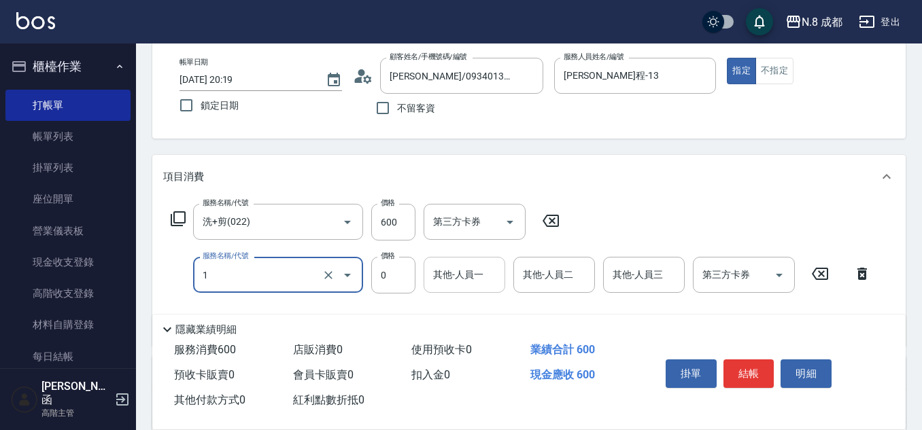
type input "互助1點(1)"
click at [464, 268] on div "其他-人員一 其他-人員一" at bounding box center [465, 275] width 82 height 36
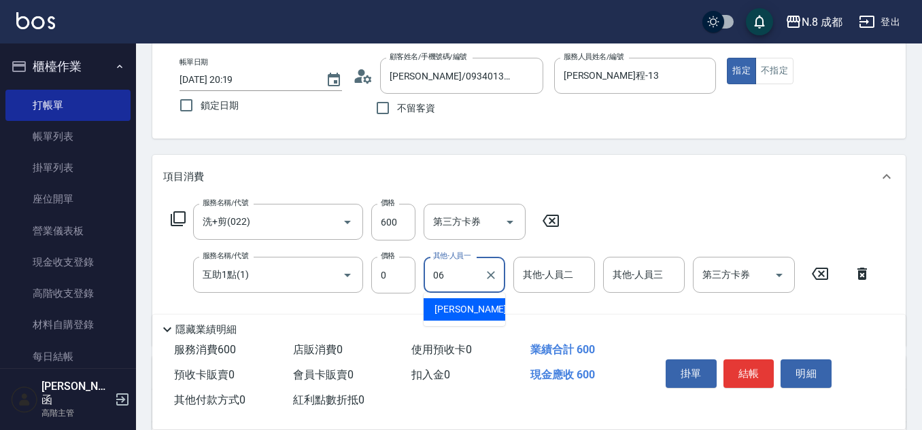
click at [472, 305] on span "[PERSON_NAME] -06" at bounding box center [478, 310] width 86 height 14
type input "[PERSON_NAME]-06"
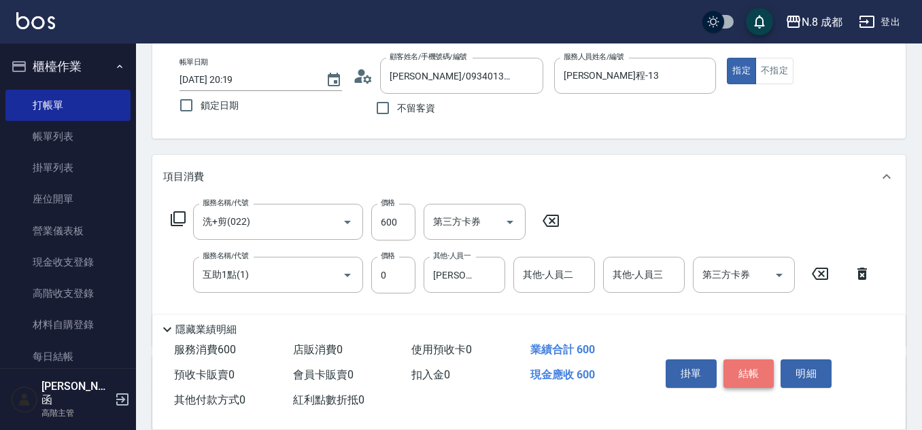
click at [760, 364] on button "結帳" at bounding box center [749, 374] width 51 height 29
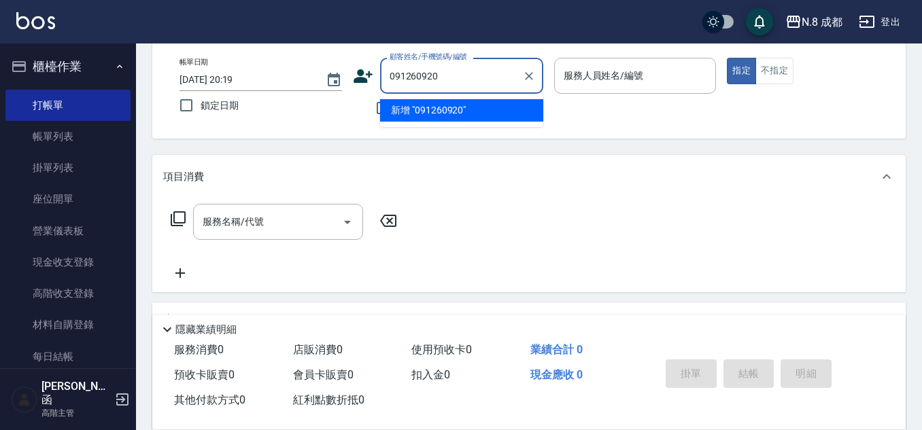
type input "0912609208"
drag, startPoint x: 456, startPoint y: 75, endPoint x: 255, endPoint y: 58, distance: 201.3
click at [260, 61] on div "帳單日期 [DATE] 20:19 鎖定日期 顧客姓名/手機號碼/編號 0912609208 顧客姓名/手機號碼/編號 不留客資 服務人員姓名/編號 服務人員…" at bounding box center [529, 90] width 721 height 65
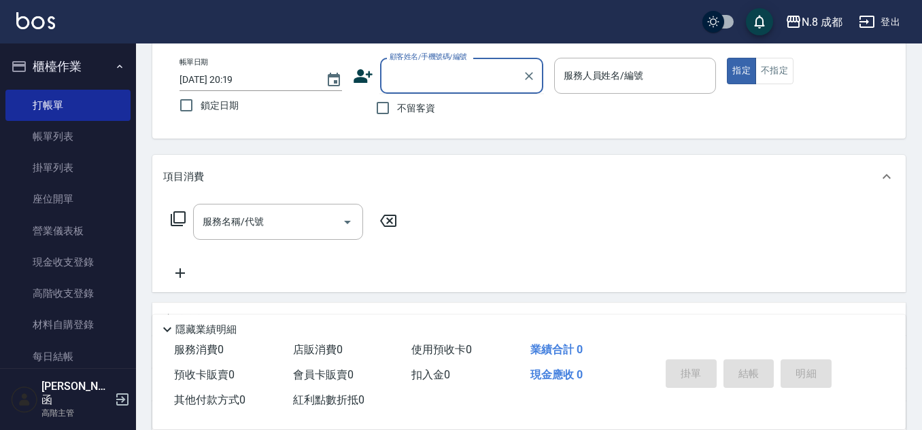
click at [370, 80] on icon at bounding box center [363, 76] width 20 height 20
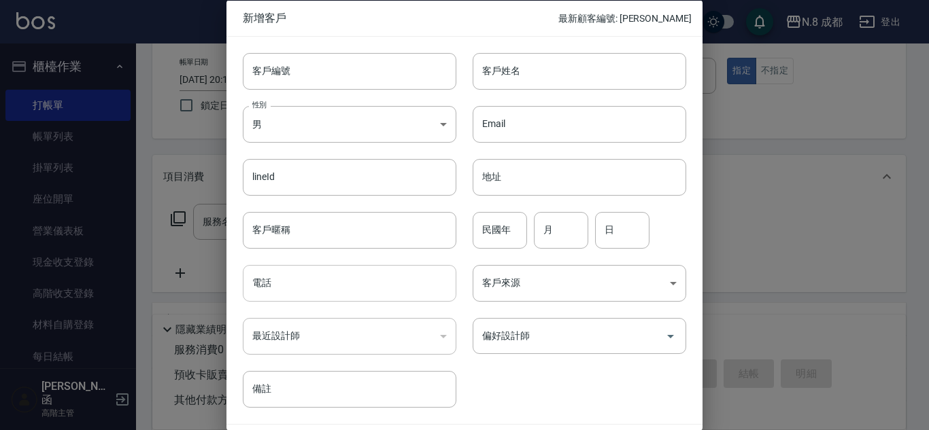
drag, startPoint x: 313, startPoint y: 289, endPoint x: 343, endPoint y: 265, distance: 38.7
click at [313, 289] on input "電話" at bounding box center [350, 283] width 214 height 37
paste input "0912609208"
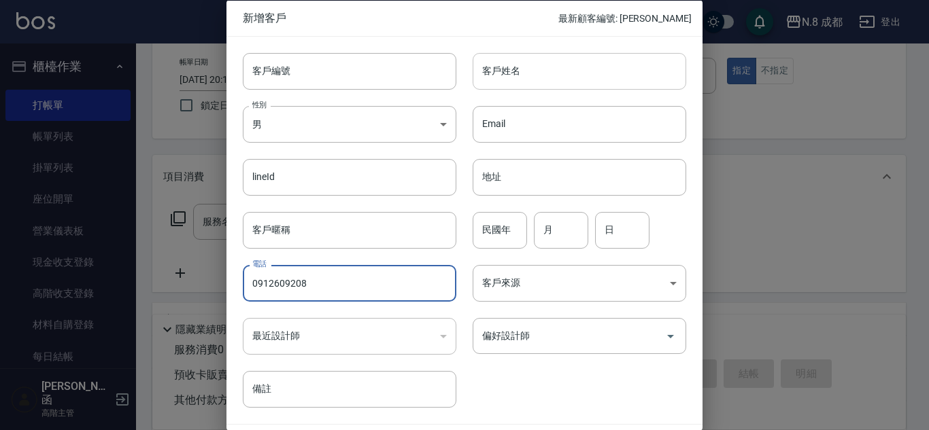
type input "0912609208"
click at [525, 62] on input "客戶姓名" at bounding box center [580, 70] width 214 height 37
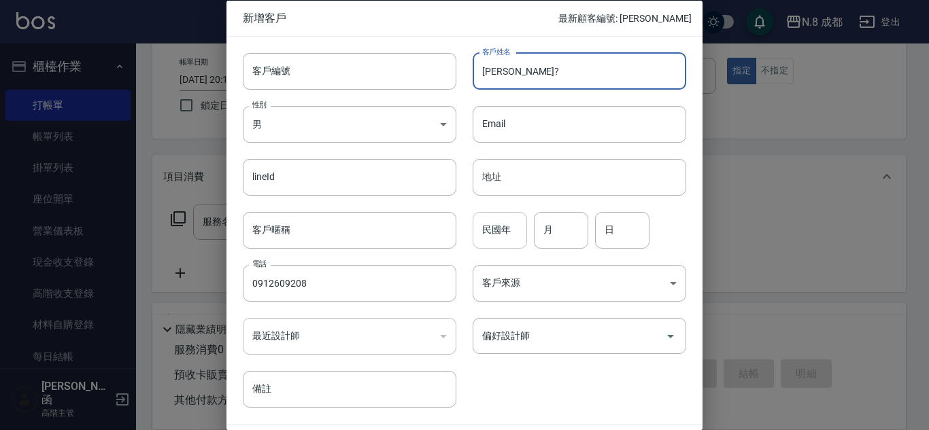
type input "[PERSON_NAME]?"
click at [507, 231] on input "民國年" at bounding box center [500, 229] width 54 height 37
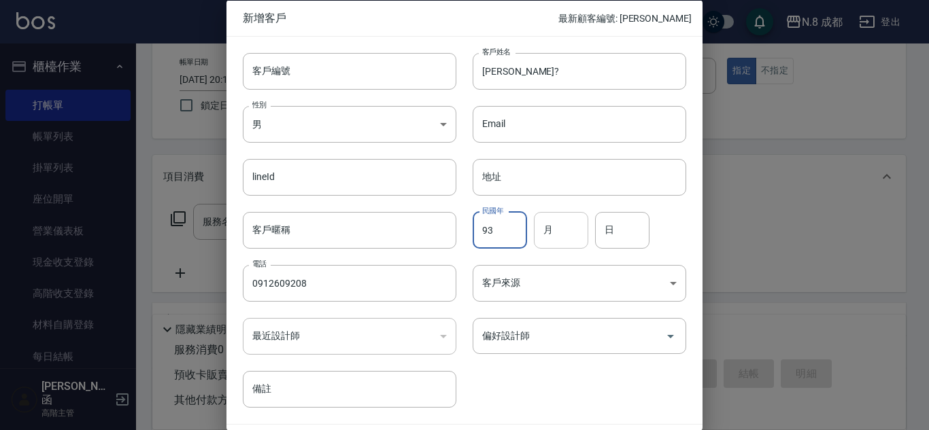
type input "93"
click at [561, 226] on input "月" at bounding box center [561, 229] width 54 height 37
type input "01"
click at [633, 237] on input "日" at bounding box center [622, 229] width 54 height 37
type input "12"
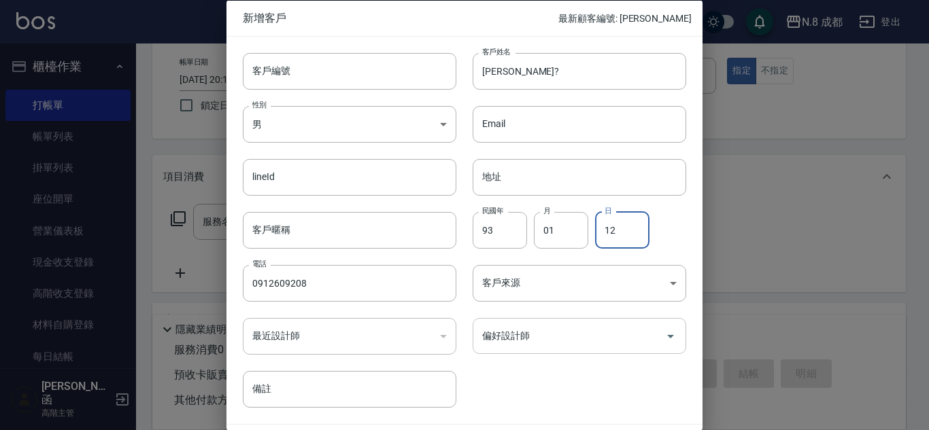
click at [560, 331] on input "偏好設計師" at bounding box center [569, 336] width 181 height 24
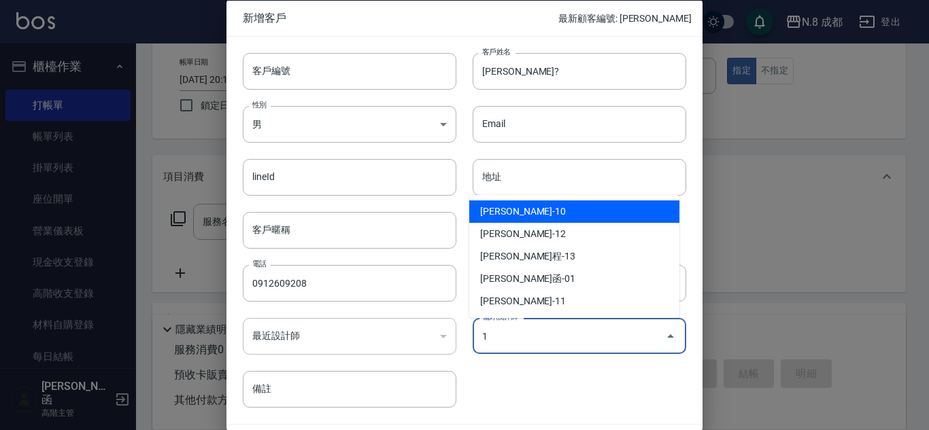
drag, startPoint x: 537, startPoint y: 338, endPoint x: 446, endPoint y: 339, distance: 91.1
click at [447, 339] on div "客戶編號 客戶編號 客戶姓名 [PERSON_NAME]? 客戶姓名 性別 男 [DEMOGRAPHIC_DATA] 性別 Email Email lineI…" at bounding box center [456, 222] width 460 height 372
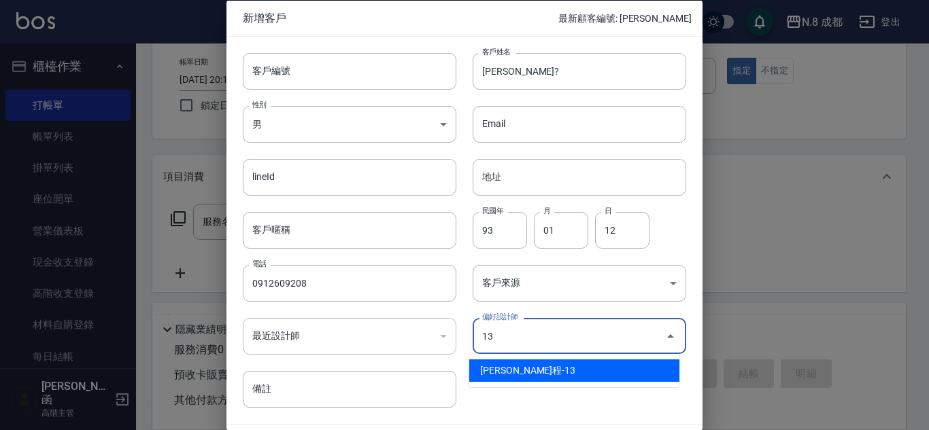
click at [515, 371] on li "[PERSON_NAME]程-13" at bounding box center [574, 371] width 210 height 22
type input "[PERSON_NAME]程"
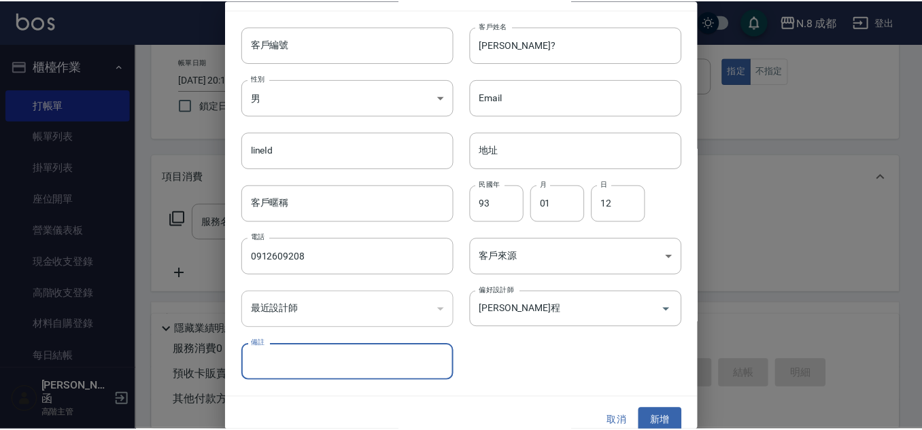
scroll to position [41, 0]
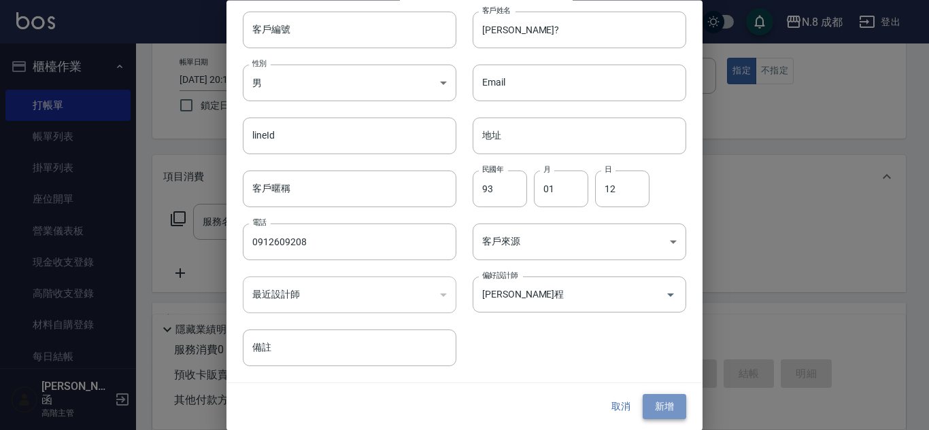
click at [659, 397] on button "新增" at bounding box center [665, 407] width 44 height 25
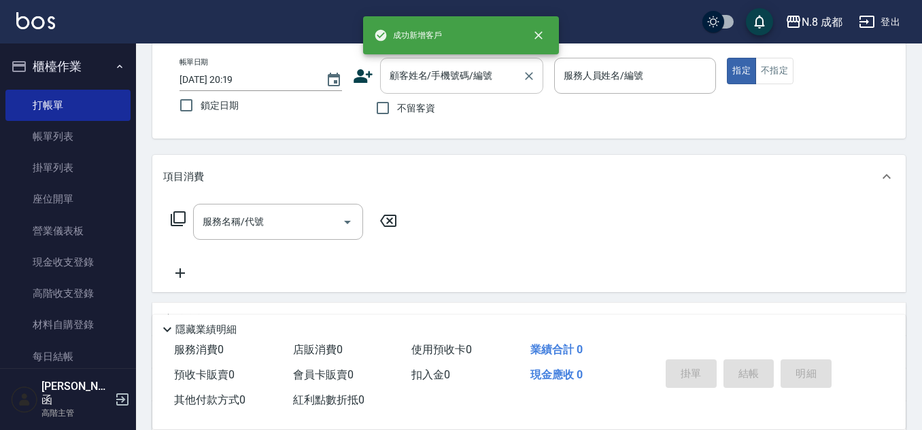
click at [432, 90] on div "顧客姓名/手機號碼/編號" at bounding box center [461, 76] width 163 height 36
paste input "0912609208"
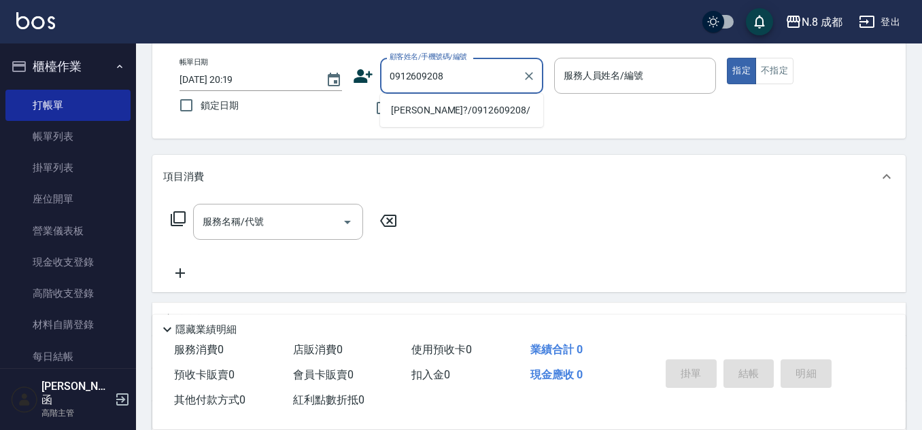
click at [432, 107] on li "[PERSON_NAME]?/0912609208/" at bounding box center [461, 110] width 163 height 22
type input "[PERSON_NAME]?/0912609208/"
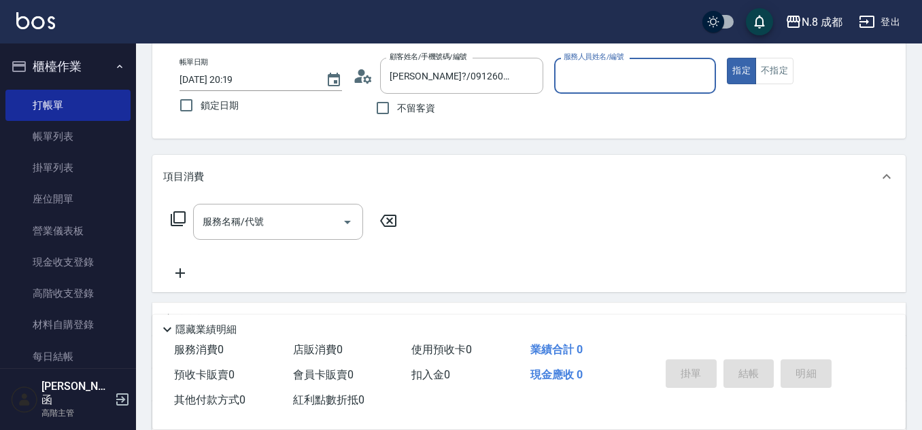
click at [628, 79] on input "服務人員姓名/編號" at bounding box center [635, 76] width 150 height 24
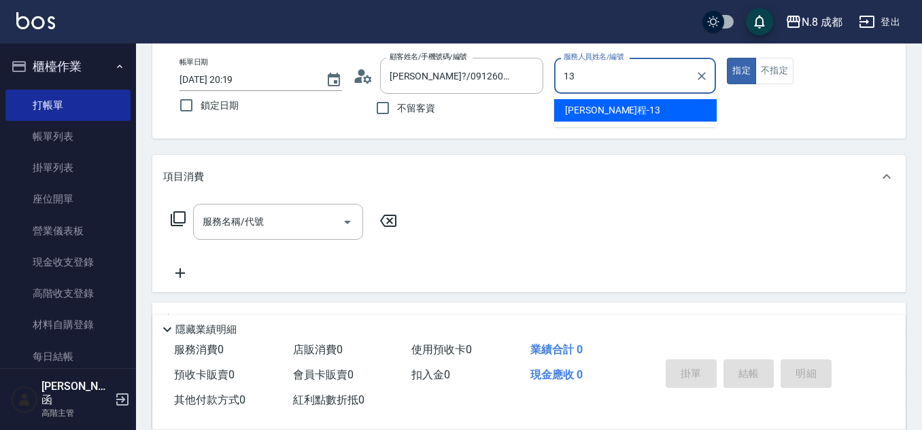
click at [585, 106] on span "[PERSON_NAME]程 -13" at bounding box center [612, 110] width 95 height 14
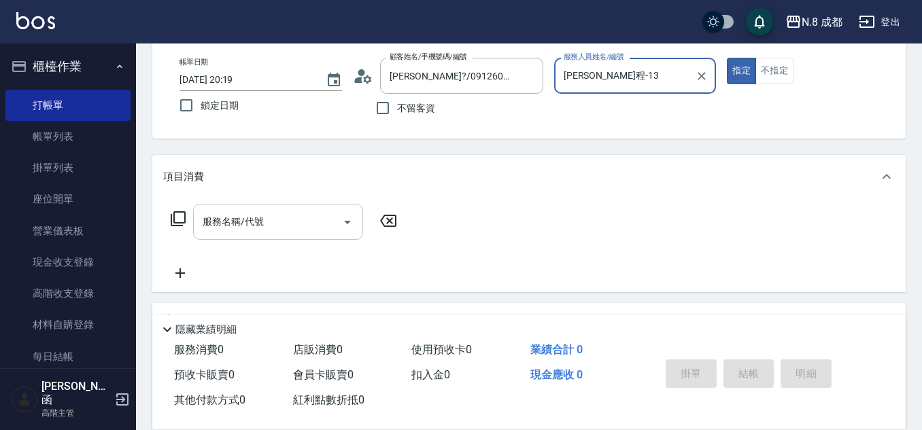
type input "[PERSON_NAME]程-13"
click at [266, 223] on input "服務名稱/代號" at bounding box center [267, 222] width 137 height 24
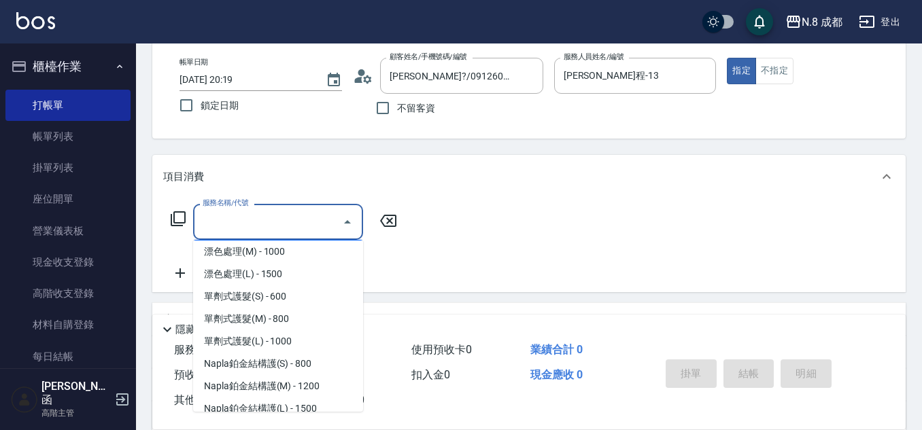
scroll to position [0, 0]
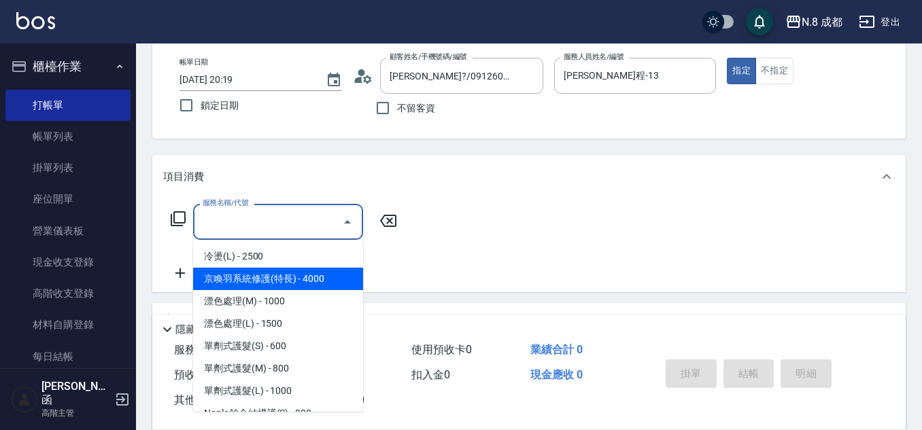
click at [320, 282] on span "京喚羽系統修護(特長) - 4000" at bounding box center [278, 279] width 170 height 22
type input "京喚羽系統修護(特長)"
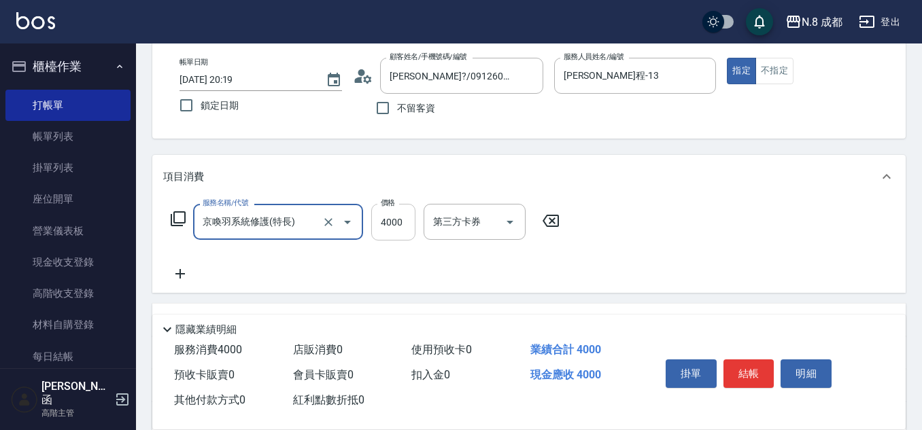
click at [389, 224] on input "4000" at bounding box center [393, 222] width 44 height 37
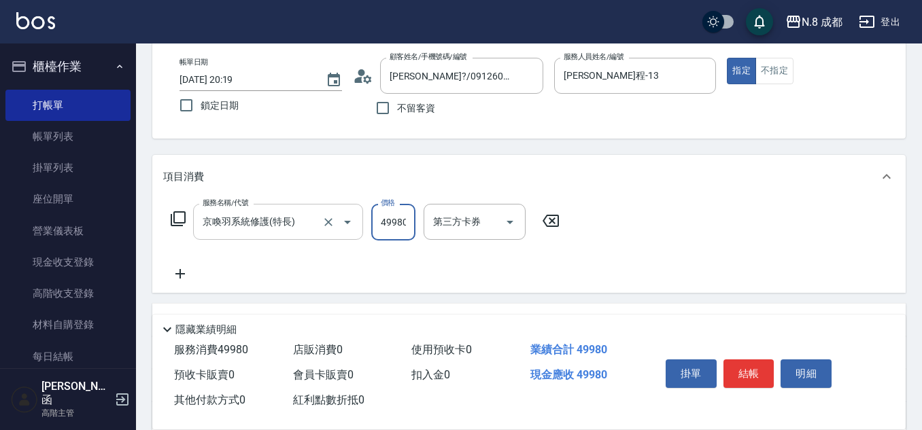
drag, startPoint x: 409, startPoint y: 231, endPoint x: 345, endPoint y: 227, distance: 64.7
click at [345, 227] on div "服務名稱/代號 京喚羽系統修護(特長) 服務名稱/代號 價格 49980 價格 第三方卡券 第三方卡券" at bounding box center [365, 222] width 405 height 37
type input "4980"
click at [184, 274] on icon at bounding box center [180, 274] width 10 height 10
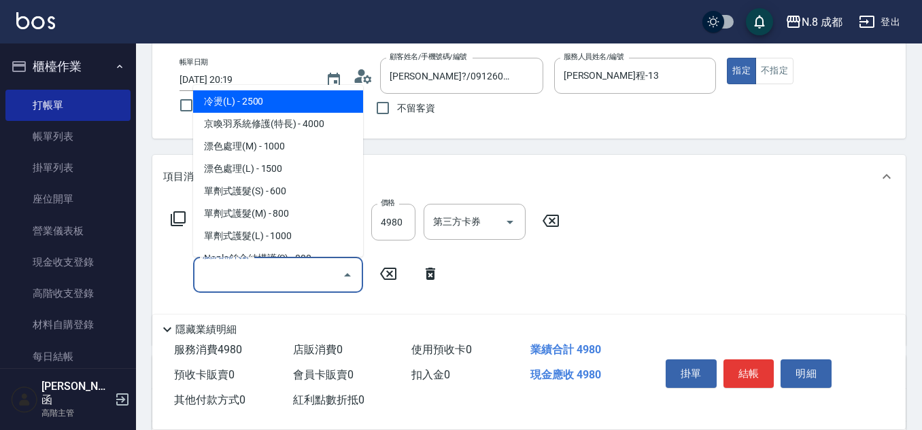
click at [248, 277] on input "服務名稱/代號" at bounding box center [267, 275] width 137 height 24
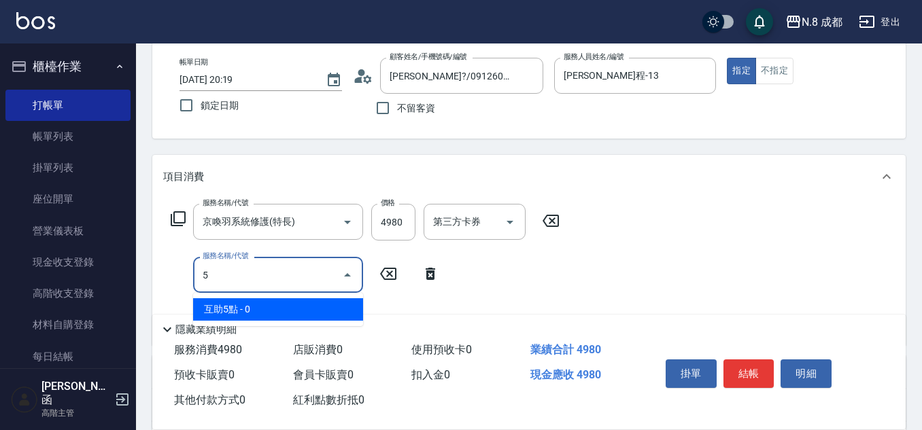
click at [265, 312] on span "互助5點 - 0" at bounding box center [278, 310] width 170 height 22
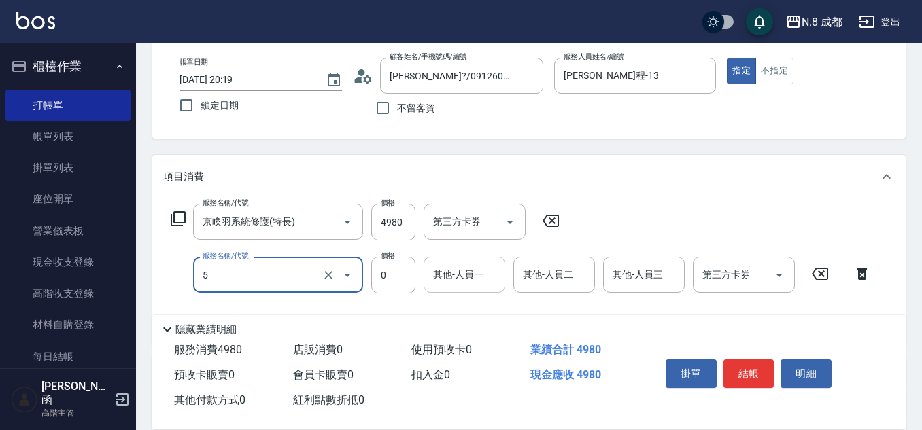
type input "互助5點(5)"
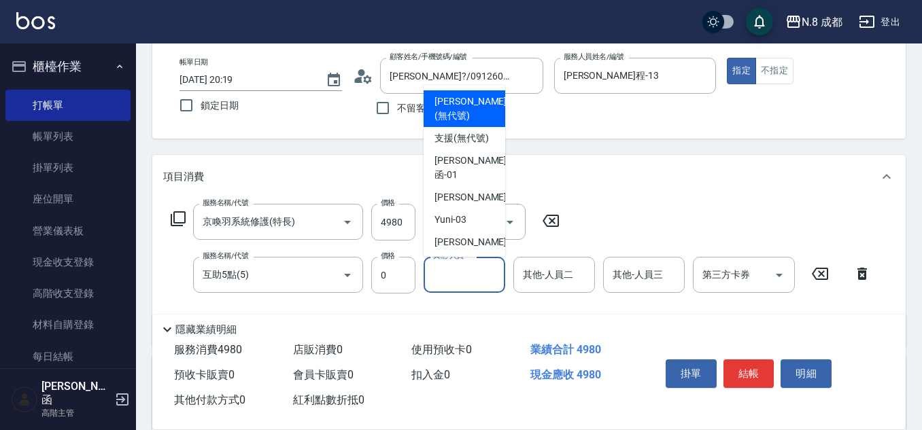
click at [466, 277] on input "其他-人員一" at bounding box center [464, 275] width 69 height 24
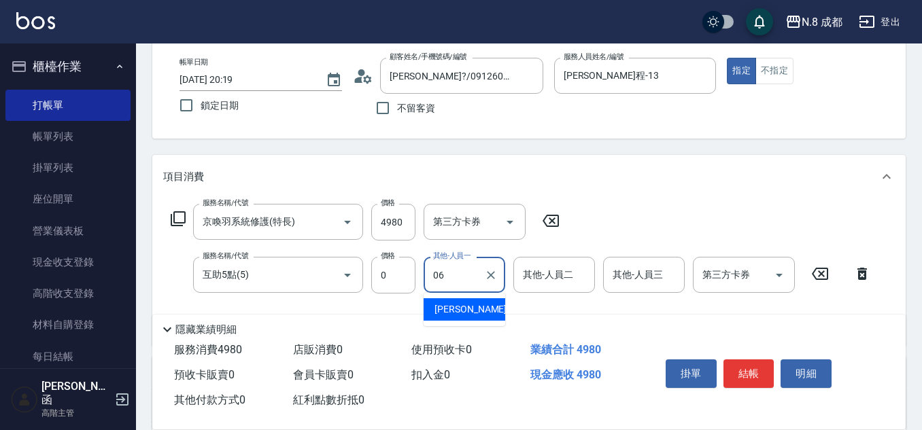
click at [475, 312] on span "[PERSON_NAME] -06" at bounding box center [478, 310] width 86 height 14
type input "[PERSON_NAME]-06"
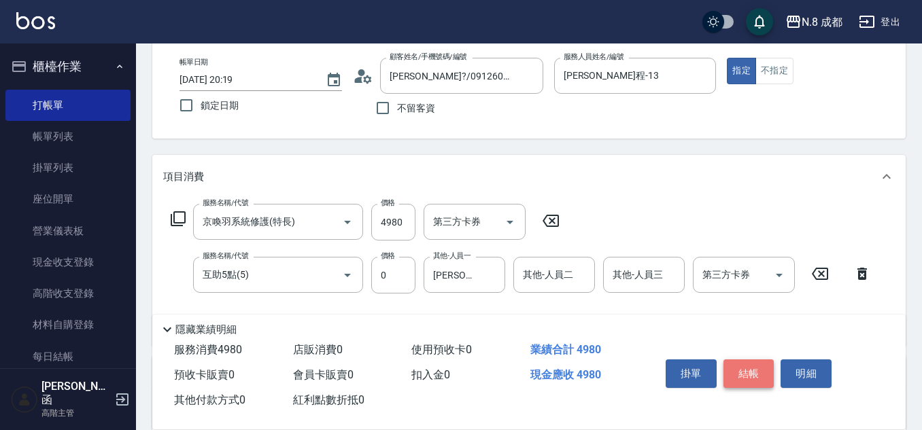
click at [748, 372] on button "結帳" at bounding box center [749, 374] width 51 height 29
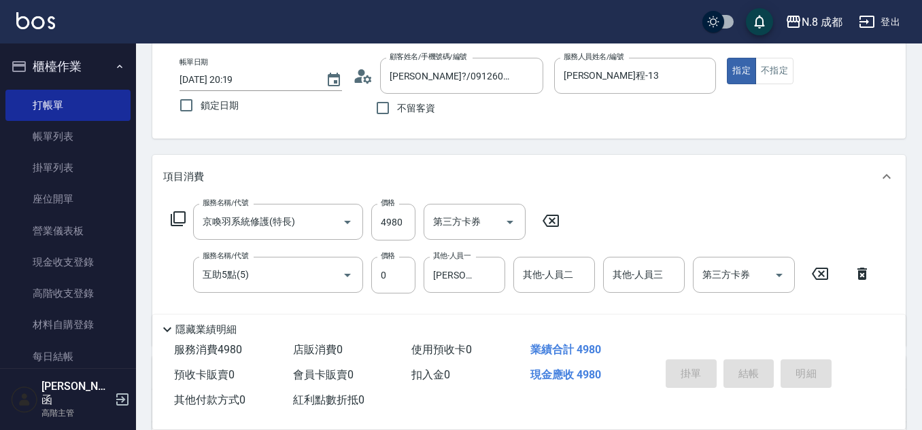
type input "[DATE] 20:20"
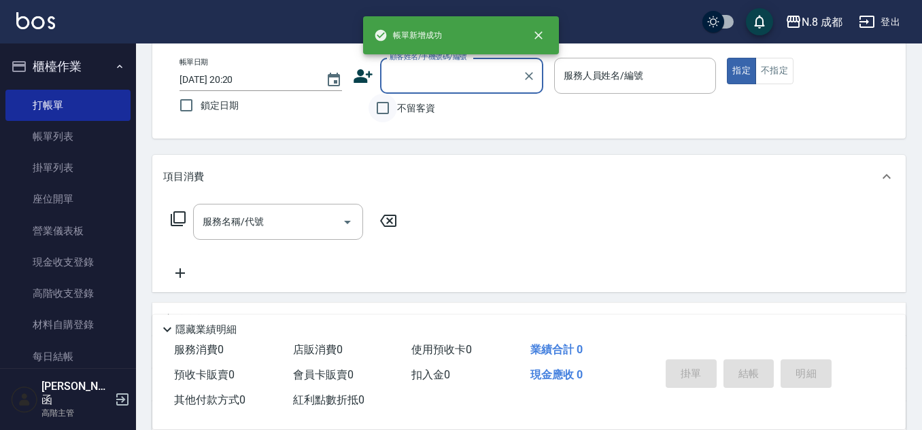
click at [393, 107] on input "不留客資" at bounding box center [383, 108] width 29 height 29
checkbox input "true"
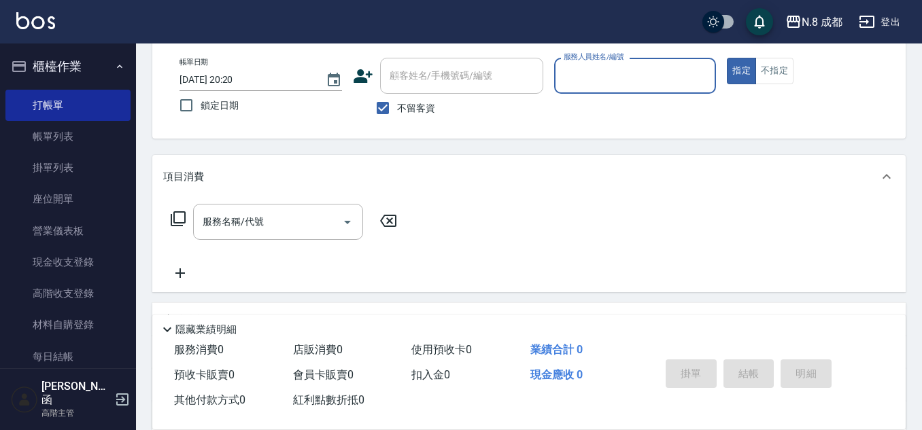
click at [618, 66] on input "服務人員姓名/編號" at bounding box center [635, 76] width 150 height 24
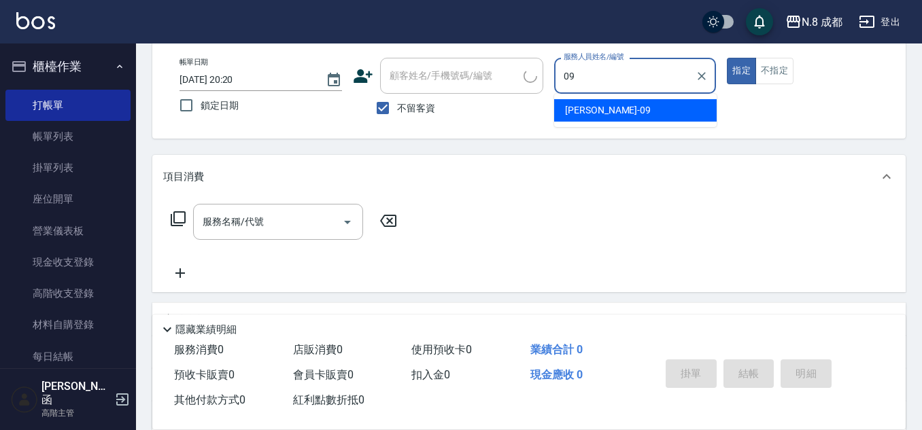
click at [602, 102] on div "[PERSON_NAME]-09" at bounding box center [635, 110] width 163 height 22
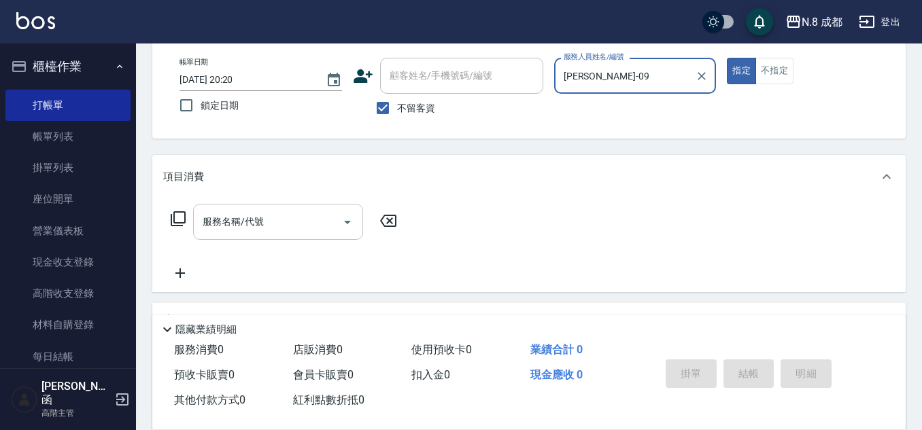
type input "[PERSON_NAME]-09"
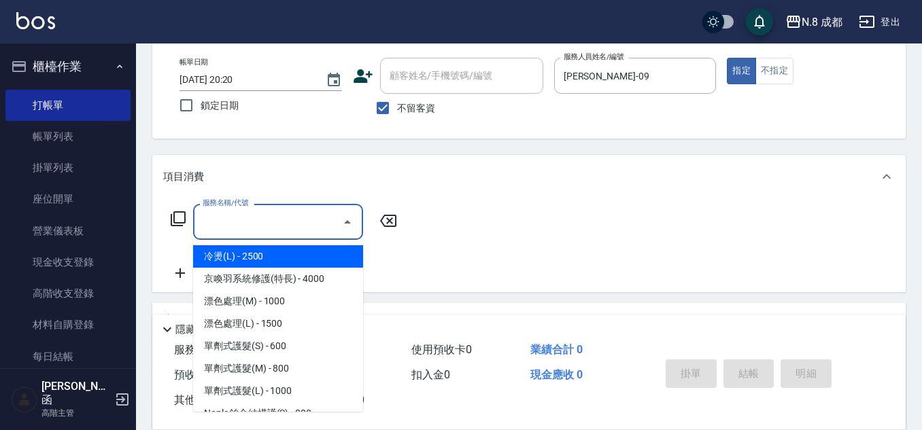
click at [261, 233] on input "服務名稱/代號" at bounding box center [267, 222] width 137 height 24
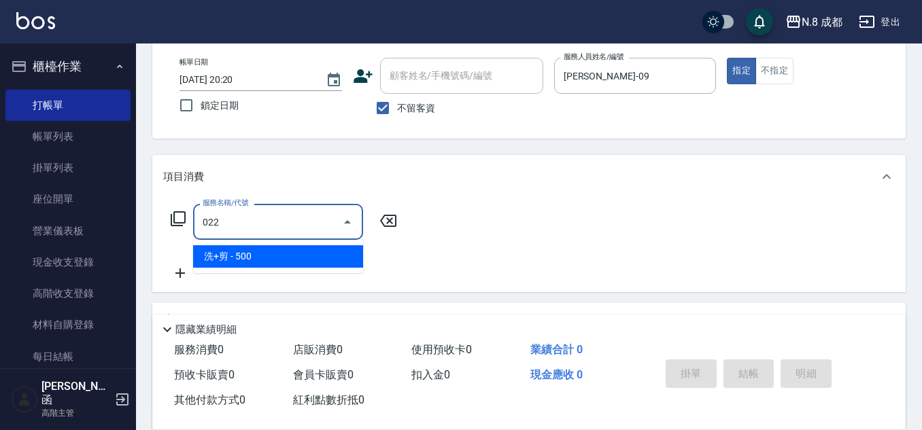
click at [246, 254] on span "洗+剪 - 500" at bounding box center [278, 256] width 170 height 22
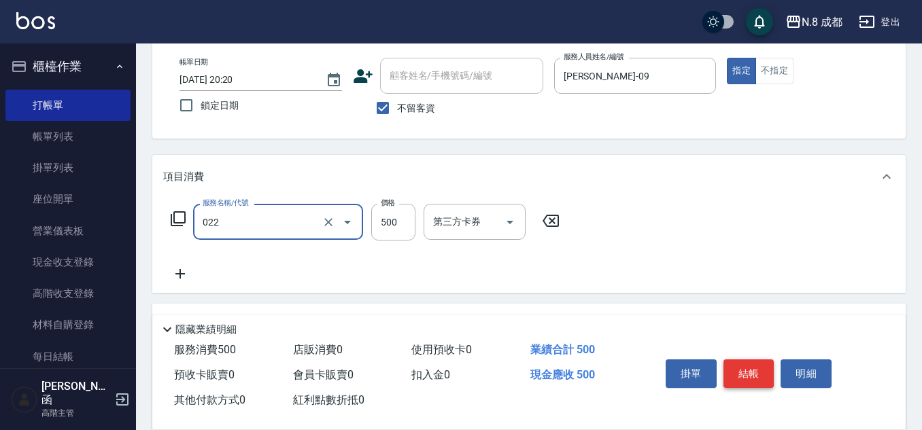
type input "洗+剪(022)"
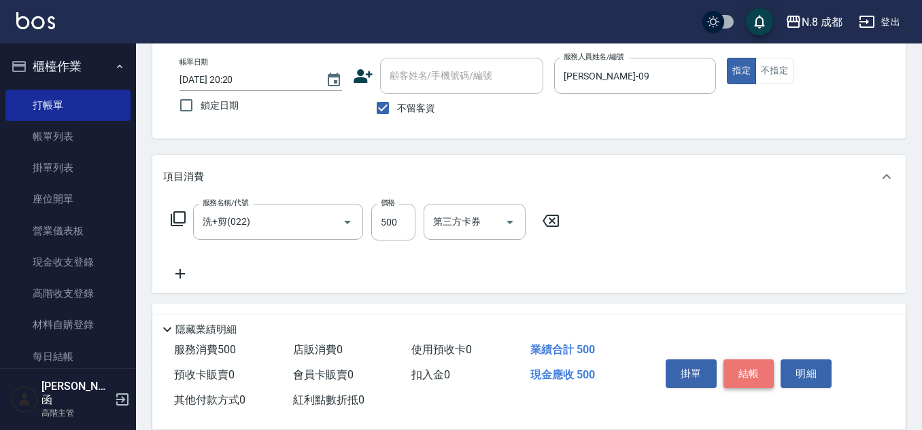
click at [755, 373] on button "結帳" at bounding box center [749, 374] width 51 height 29
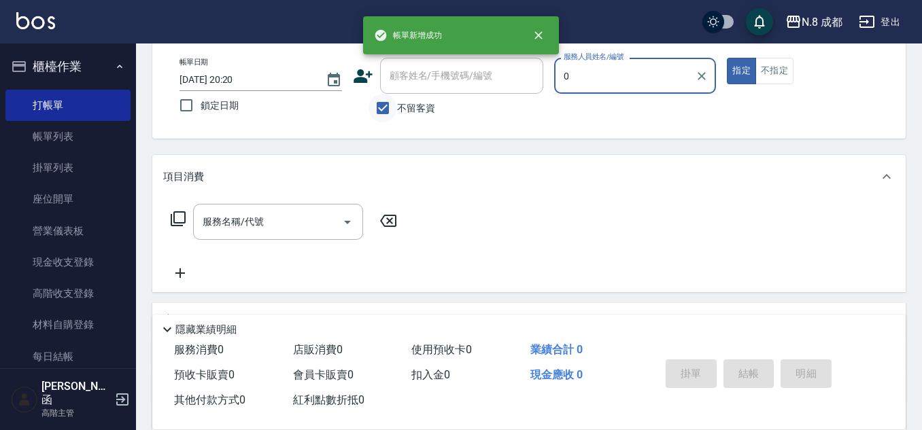
type input "0"
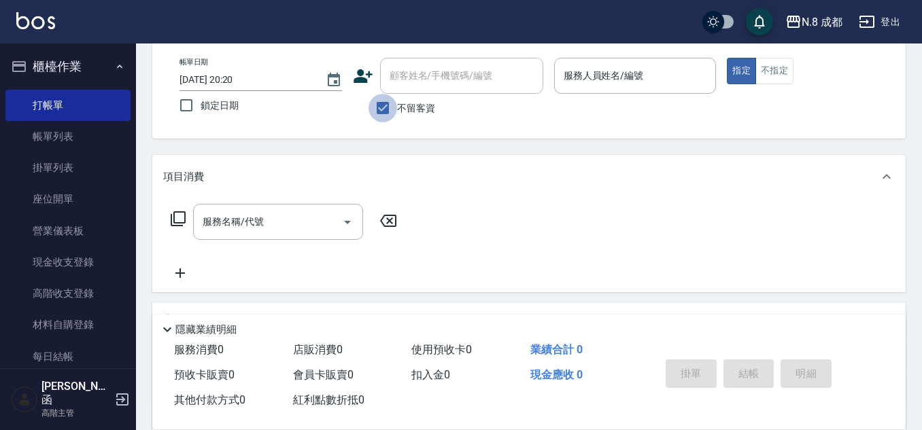
click at [385, 110] on input "不留客資" at bounding box center [383, 108] width 29 height 29
checkbox input "false"
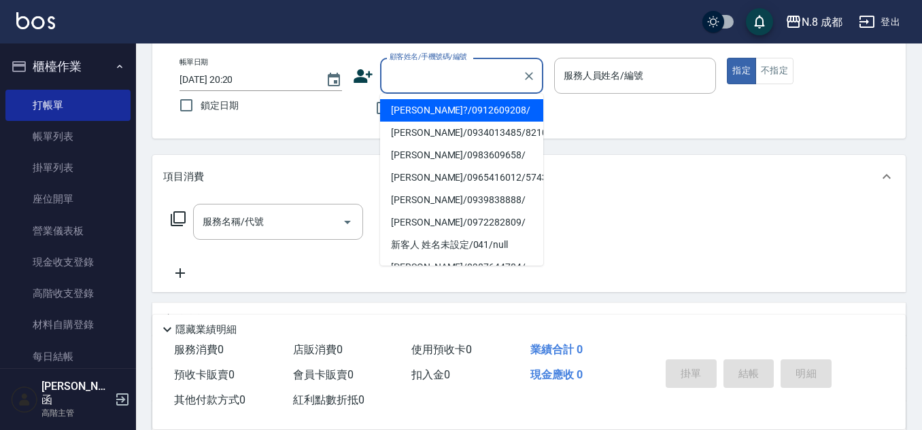
click at [406, 86] on input "顧客姓名/手機號碼/編號" at bounding box center [451, 76] width 131 height 24
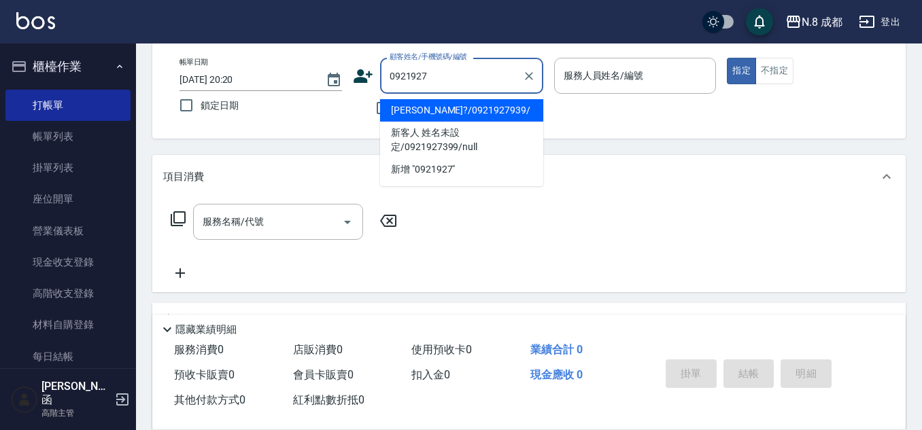
click at [455, 114] on li "[PERSON_NAME]?/0921927939/" at bounding box center [461, 110] width 163 height 22
type input "[PERSON_NAME]?/0921927939/"
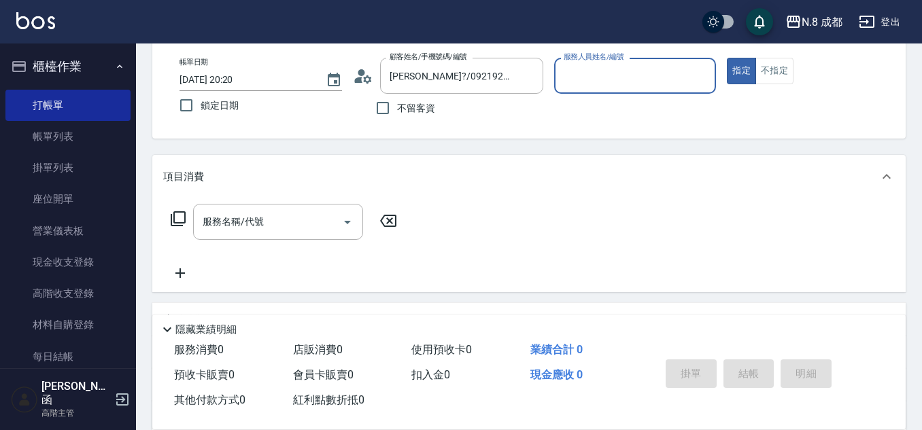
type input "[PERSON_NAME]程-13"
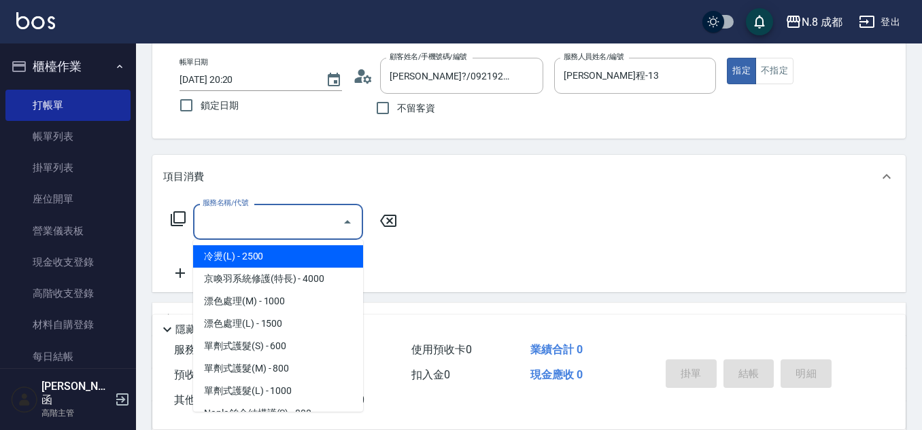
click at [259, 222] on input "服務名稱/代號" at bounding box center [267, 222] width 137 height 24
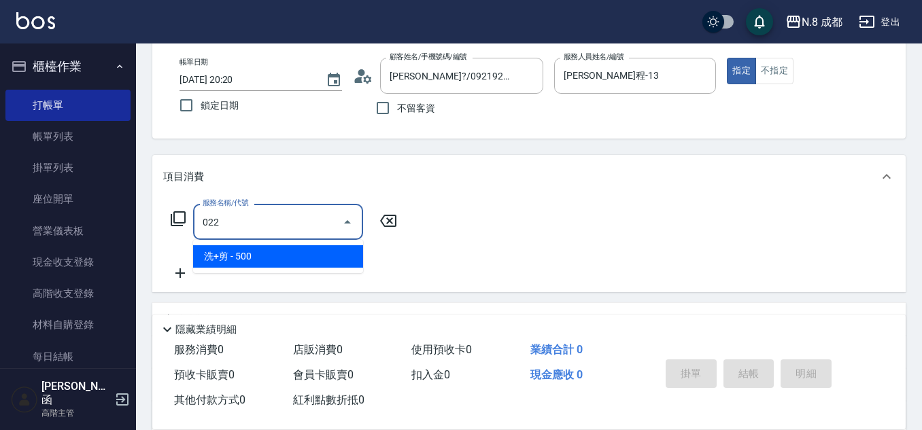
drag, startPoint x: 273, startPoint y: 232, endPoint x: 265, endPoint y: 254, distance: 23.9
click at [273, 234] on input "022" at bounding box center [267, 222] width 137 height 24
drag, startPoint x: 265, startPoint y: 254, endPoint x: 390, endPoint y: 245, distance: 125.5
click at [265, 255] on span "洗+剪 - 500" at bounding box center [278, 256] width 170 height 22
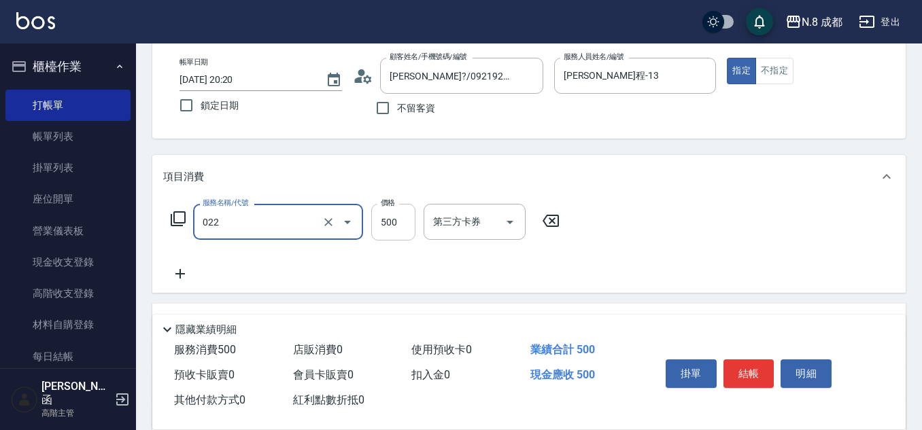
type input "洗+剪(022)"
click at [406, 224] on input "500" at bounding box center [393, 222] width 44 height 37
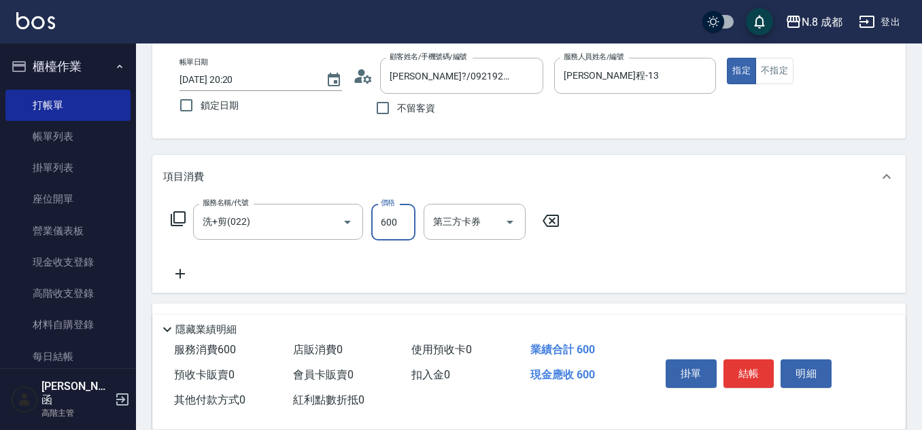
type input "600"
click at [186, 273] on icon at bounding box center [180, 274] width 34 height 16
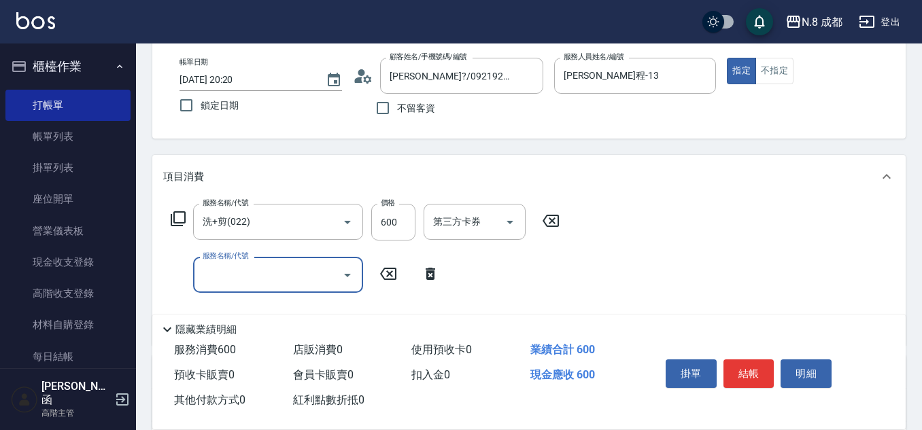
click at [208, 274] on input "服務名稱/代號" at bounding box center [267, 275] width 137 height 24
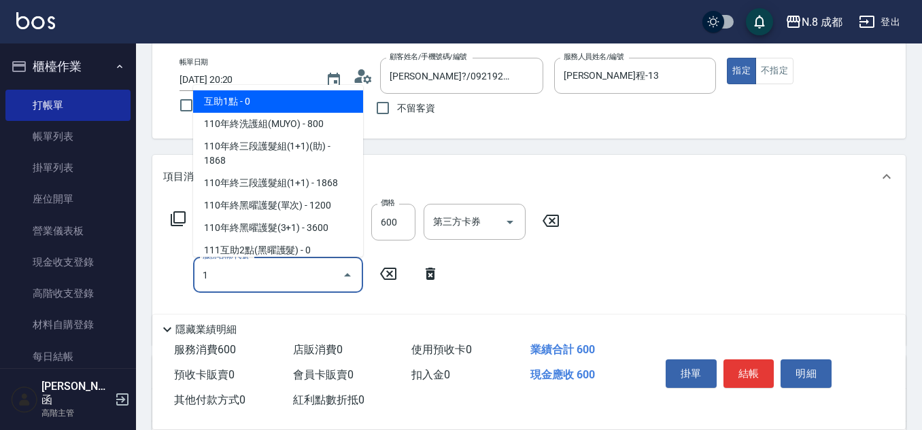
click at [256, 107] on span "互助1點 - 0" at bounding box center [278, 101] width 170 height 22
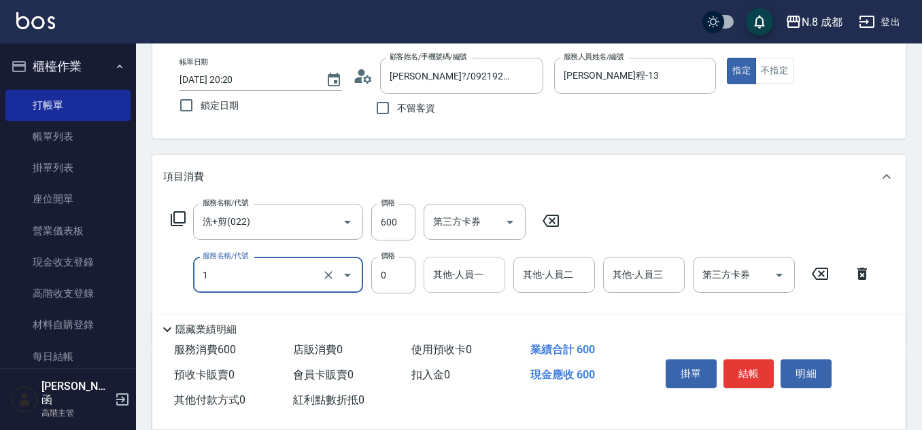
type input "互助1點(1)"
click at [464, 277] on input "其他-人員一" at bounding box center [464, 275] width 69 height 24
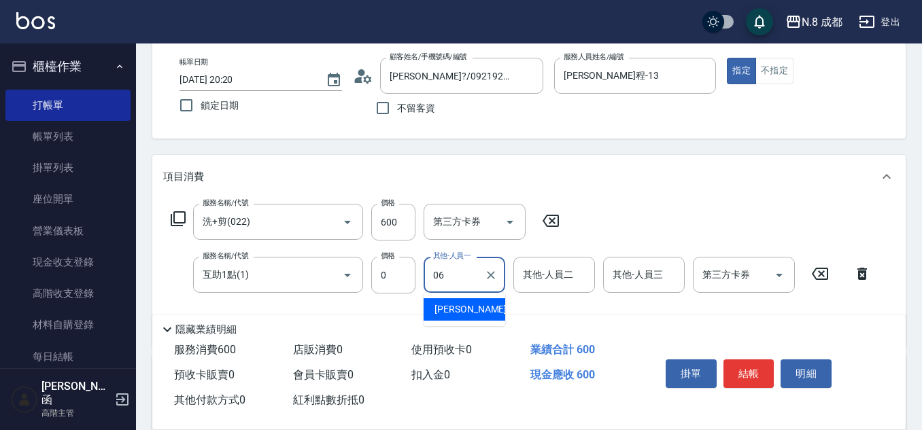
click at [471, 313] on span "[PERSON_NAME] -06" at bounding box center [478, 310] width 86 height 14
type input "[PERSON_NAME]-06"
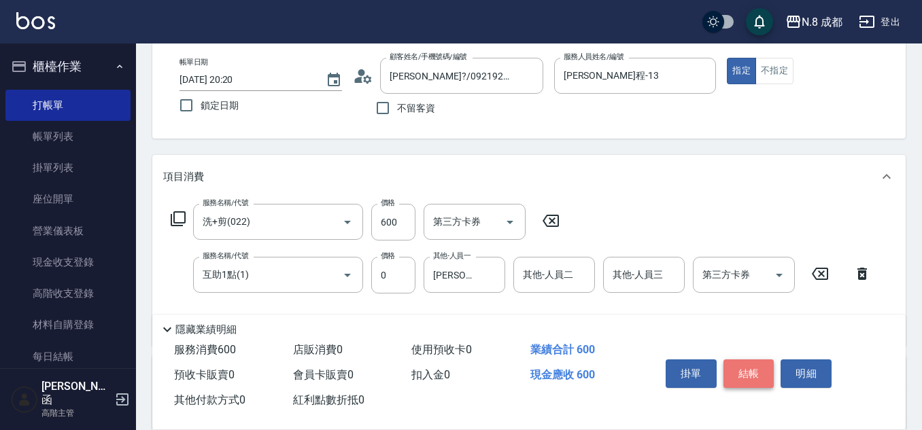
click at [754, 360] on button "結帳" at bounding box center [749, 374] width 51 height 29
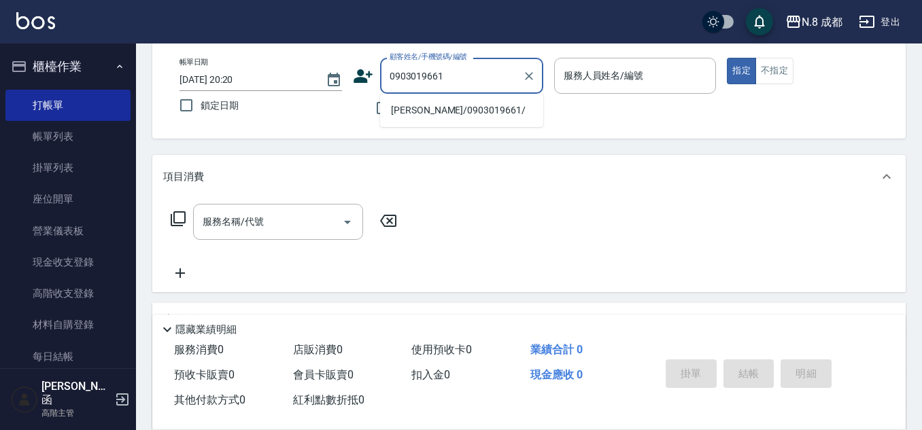
click at [454, 110] on li "[PERSON_NAME]/0903019661/" at bounding box center [461, 110] width 163 height 22
type input "[PERSON_NAME]/0903019661/"
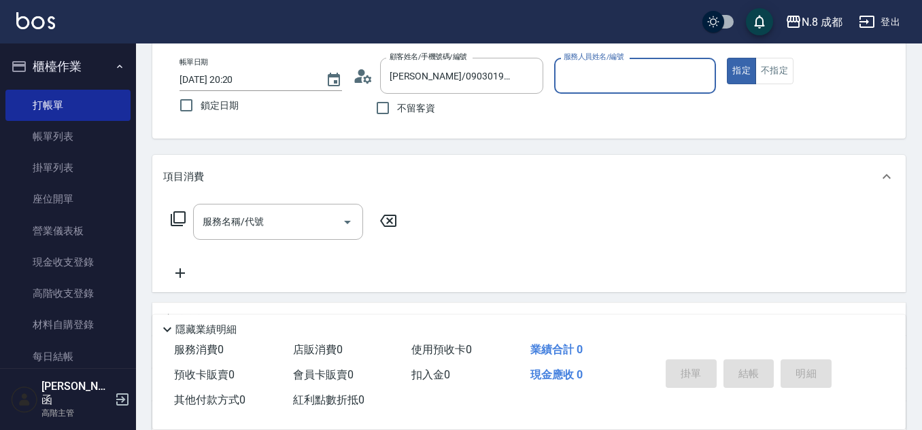
type input "[PERSON_NAME]程-13"
click at [263, 233] on input "服務名稱/代號" at bounding box center [267, 222] width 137 height 24
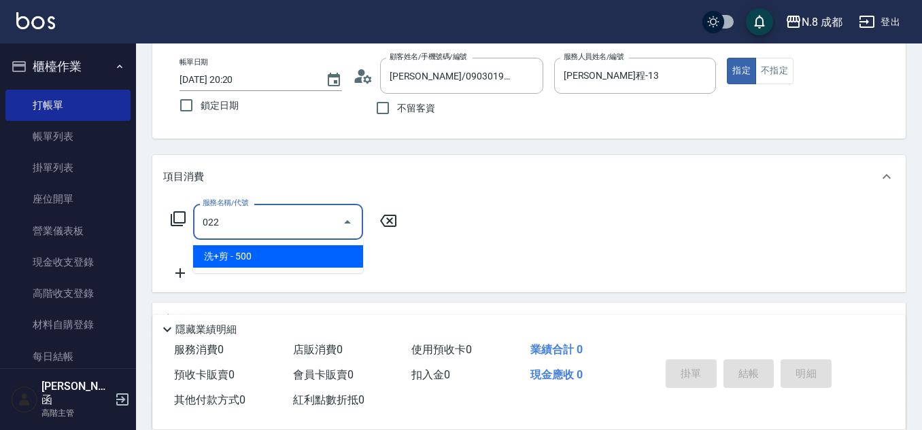
click at [291, 264] on span "洗+剪 - 500" at bounding box center [278, 256] width 170 height 22
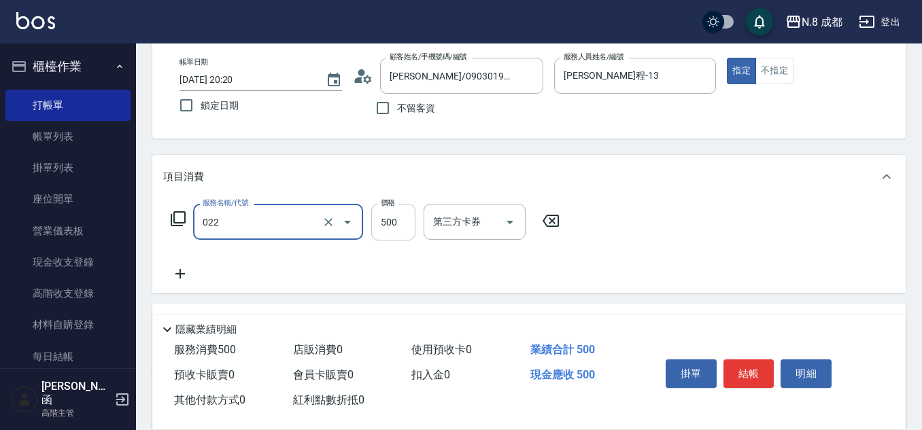
type input "洗+剪(022)"
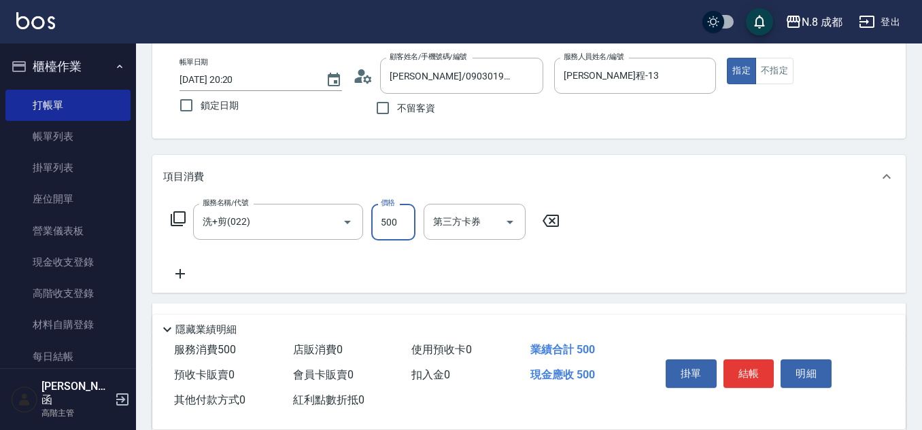
click at [400, 226] on input "500" at bounding box center [393, 222] width 44 height 37
type input "1300"
click at [176, 272] on icon at bounding box center [180, 274] width 34 height 16
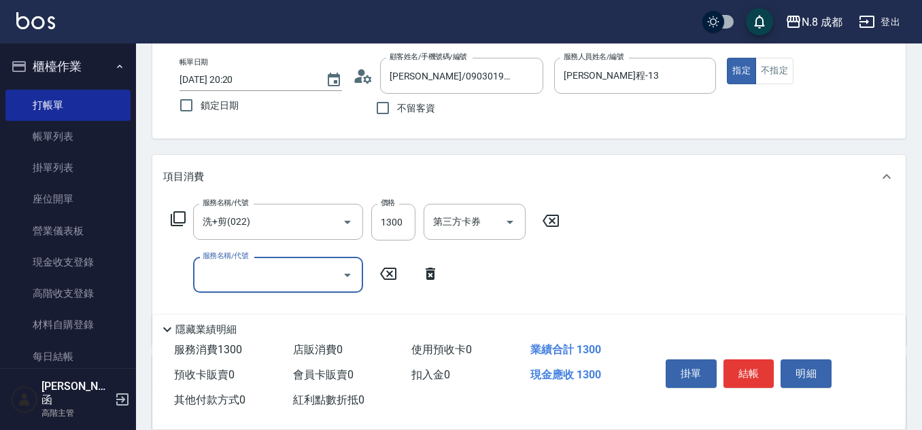
click at [234, 274] on input "服務名稱/代號" at bounding box center [267, 275] width 137 height 24
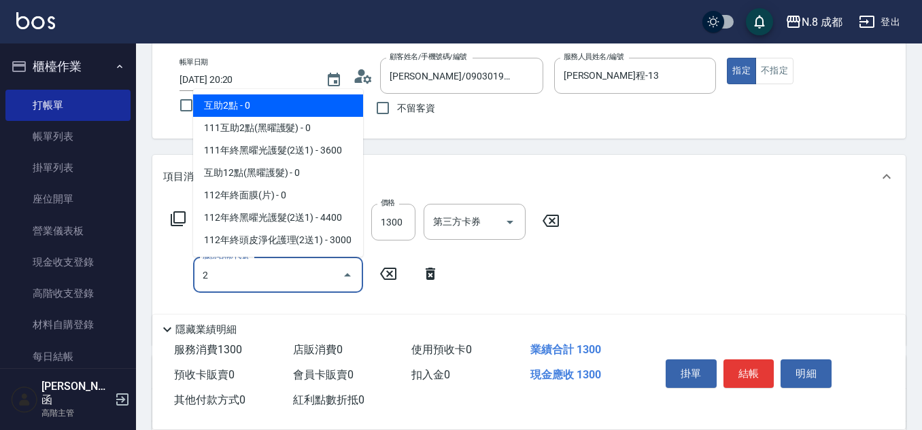
click at [289, 107] on span "互助2點 - 0" at bounding box center [278, 106] width 170 height 22
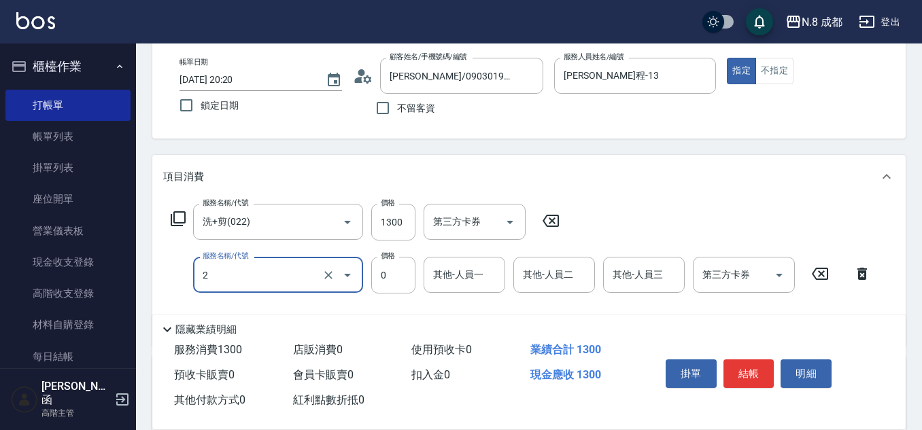
type input "互助2點(2)"
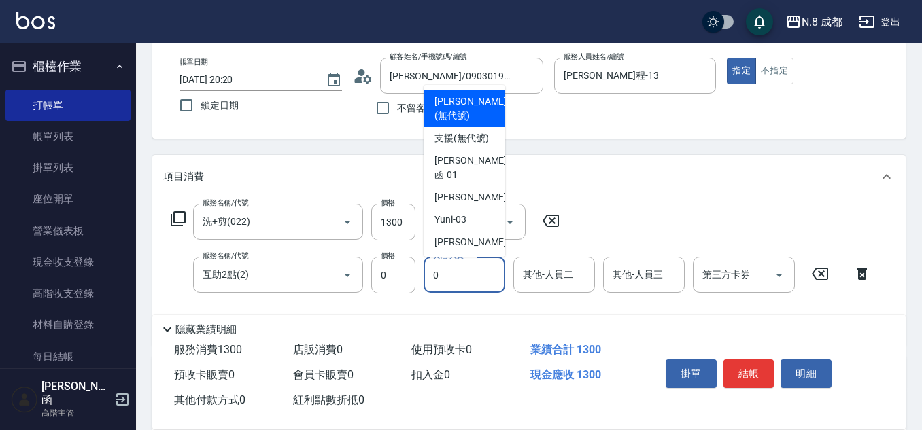
click at [452, 277] on input "0" at bounding box center [464, 275] width 69 height 24
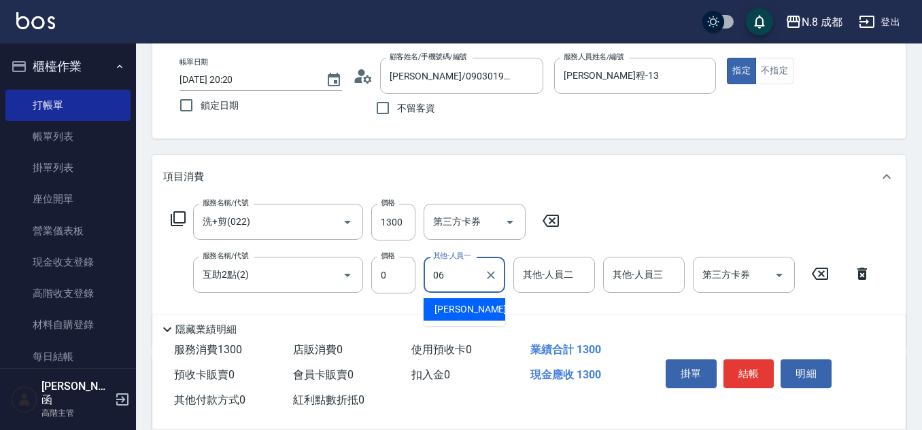
click at [475, 314] on span "[PERSON_NAME] -06" at bounding box center [478, 310] width 86 height 14
type input "[PERSON_NAME]-06"
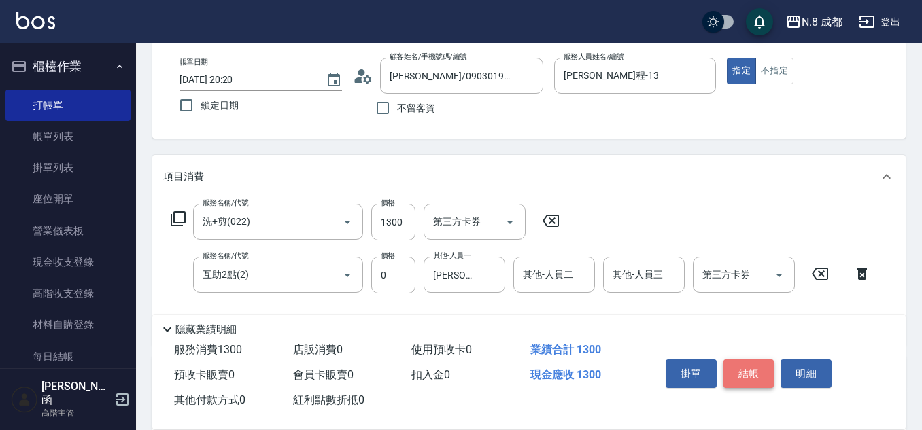
click at [763, 362] on button "結帳" at bounding box center [749, 374] width 51 height 29
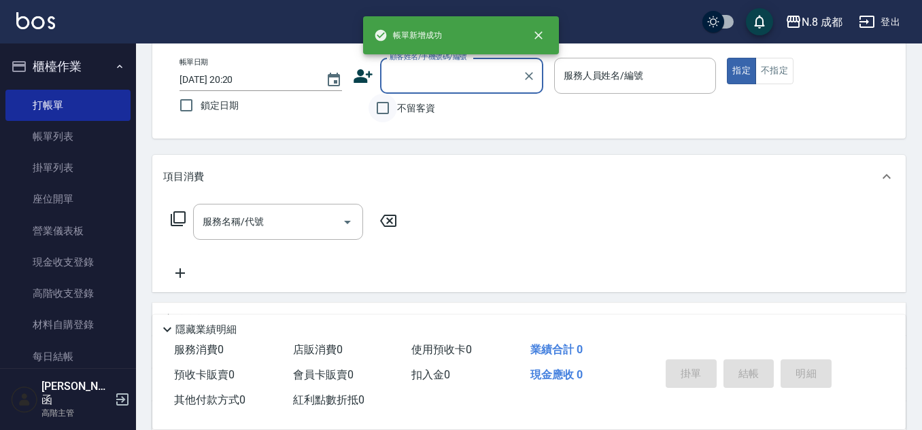
click at [392, 110] on input "不留客資" at bounding box center [383, 108] width 29 height 29
checkbox input "true"
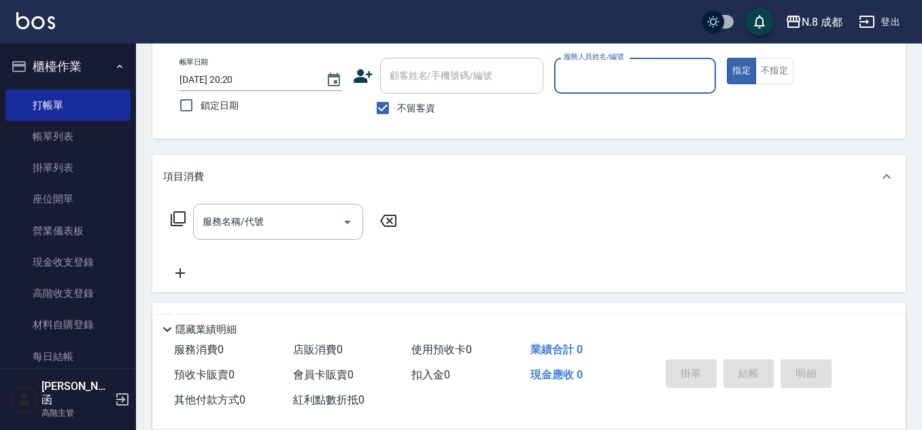
click at [650, 79] on input "服務人員姓名/編號" at bounding box center [635, 76] width 150 height 24
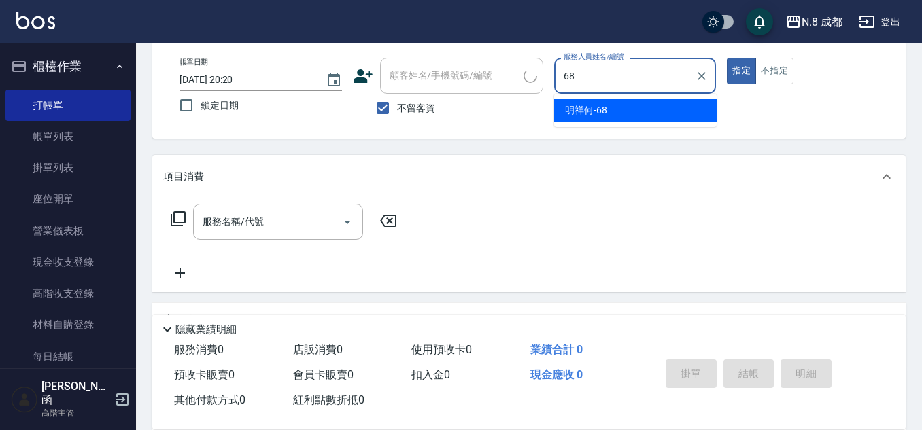
click at [647, 107] on div "明祥何 -68" at bounding box center [635, 110] width 163 height 22
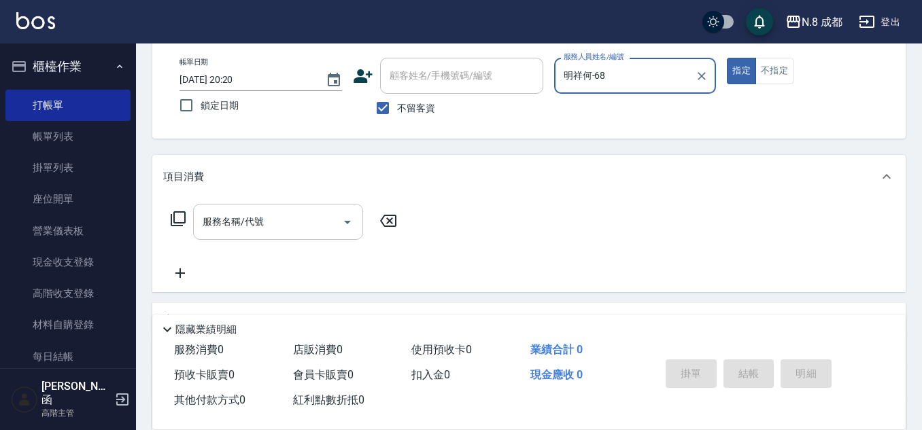
type input "明祥何-68"
click at [278, 220] on input "服務名稱/代號" at bounding box center [267, 222] width 137 height 24
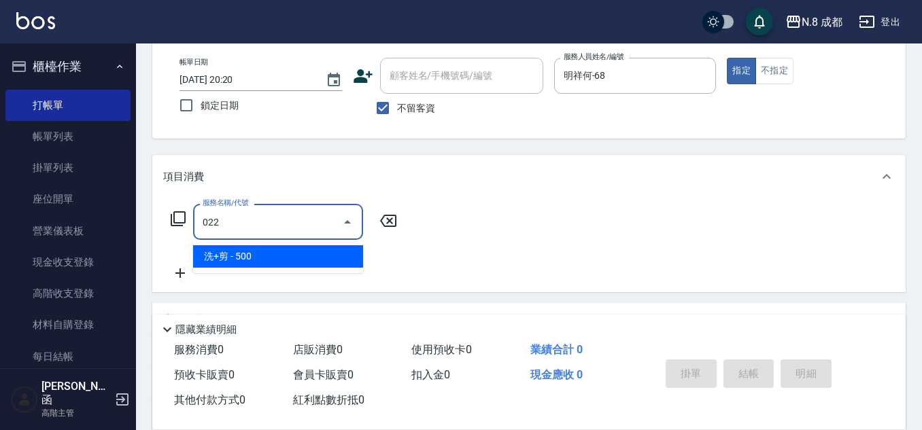
click at [271, 252] on span "洗+剪 - 500" at bounding box center [278, 256] width 170 height 22
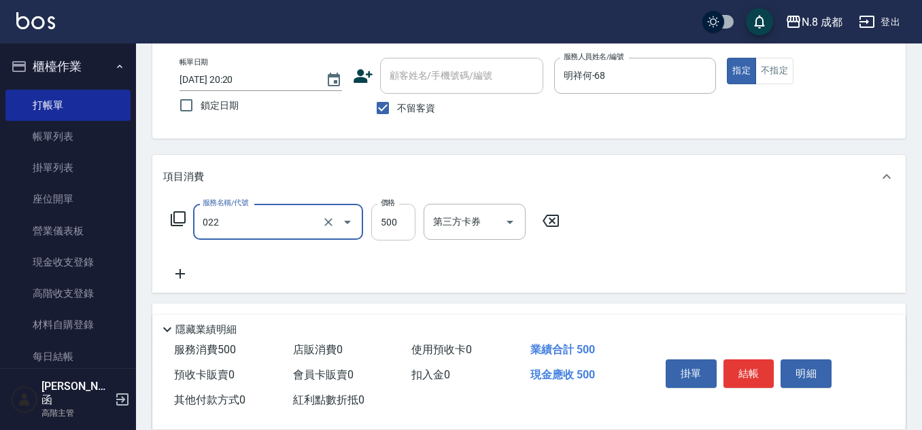
type input "洗+剪(022)"
click at [398, 218] on input "500" at bounding box center [393, 222] width 44 height 37
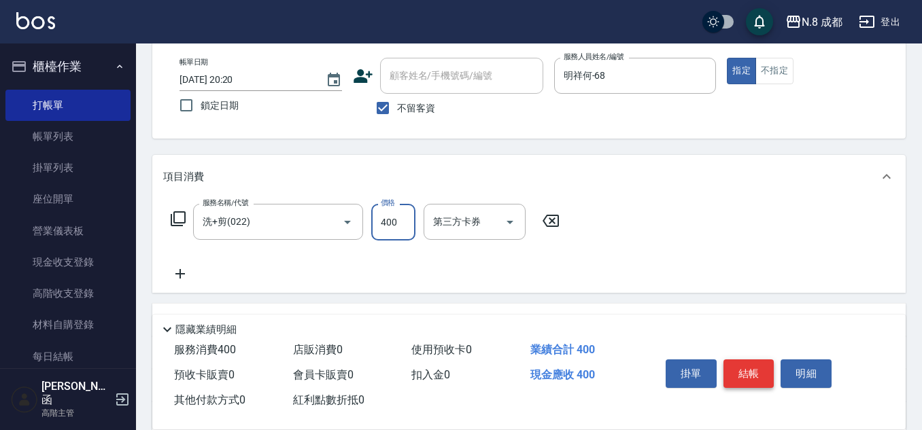
type input "400"
click at [749, 365] on button "結帳" at bounding box center [749, 374] width 51 height 29
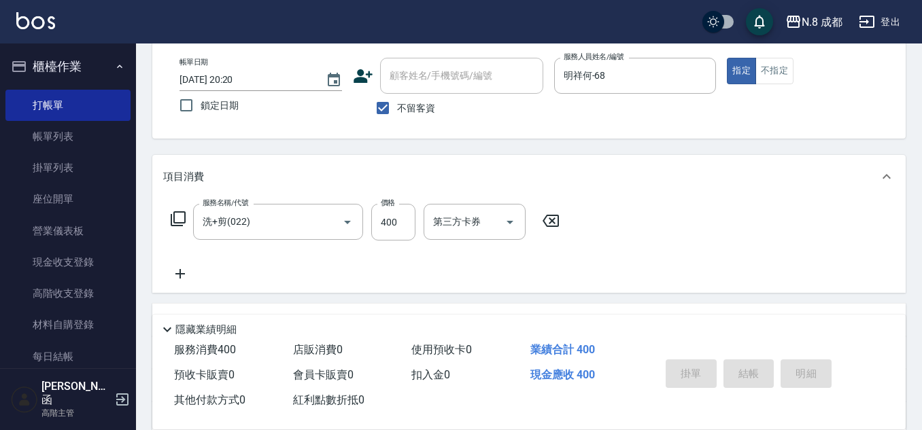
type input "[DATE] 20:21"
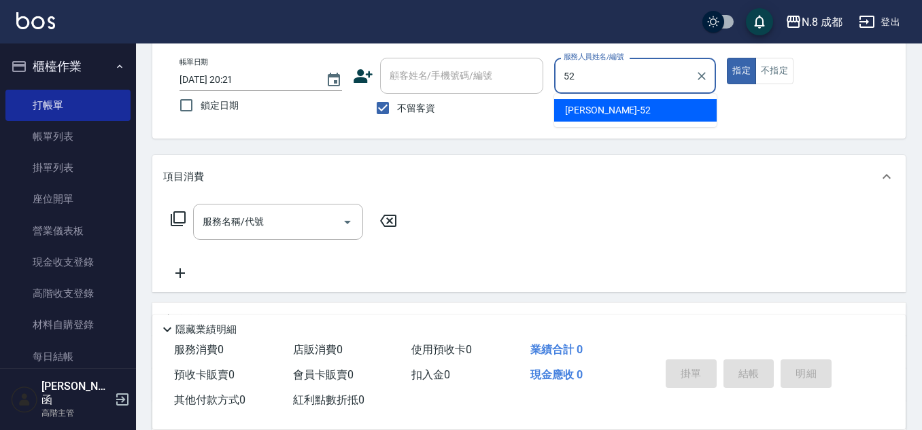
click at [594, 104] on span "[PERSON_NAME]-52" at bounding box center [608, 110] width 86 height 14
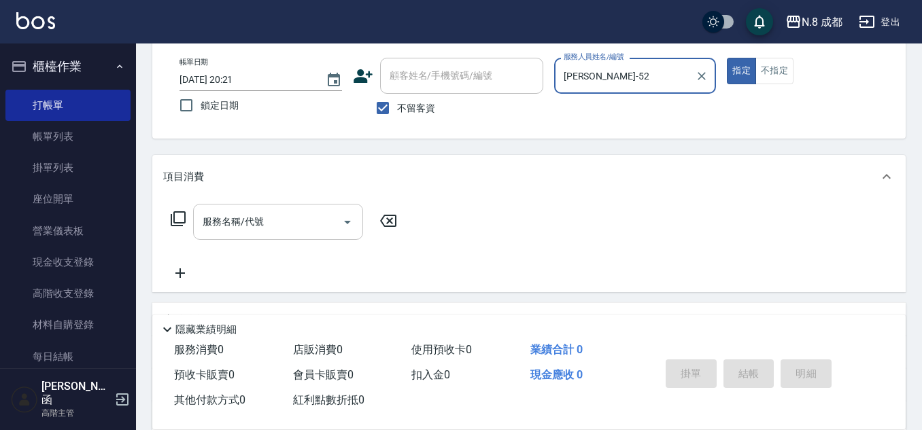
type input "[PERSON_NAME]-52"
click at [259, 222] on input "服務名稱/代號" at bounding box center [267, 222] width 137 height 24
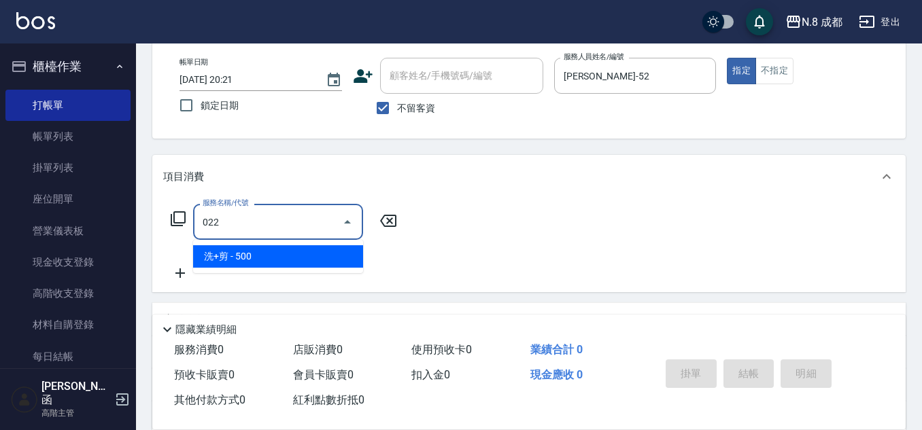
drag, startPoint x: 307, startPoint y: 251, endPoint x: 369, endPoint y: 246, distance: 62.1
click at [309, 251] on span "洗+剪 - 500" at bounding box center [278, 256] width 170 height 22
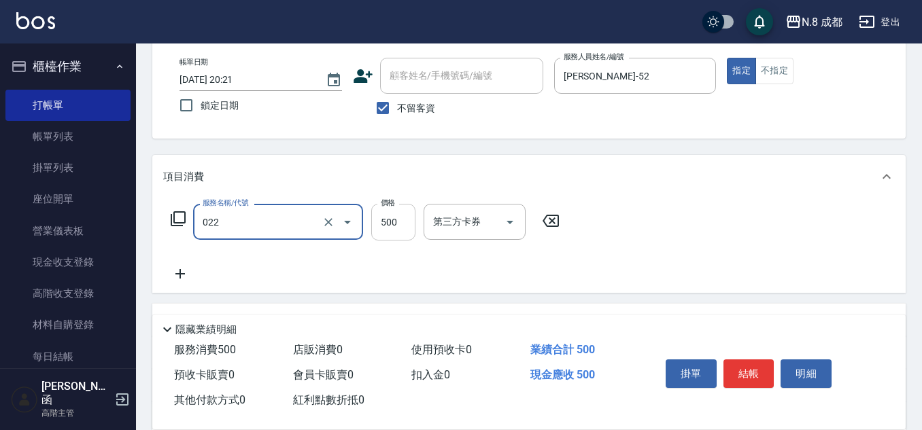
type input "洗+剪(022)"
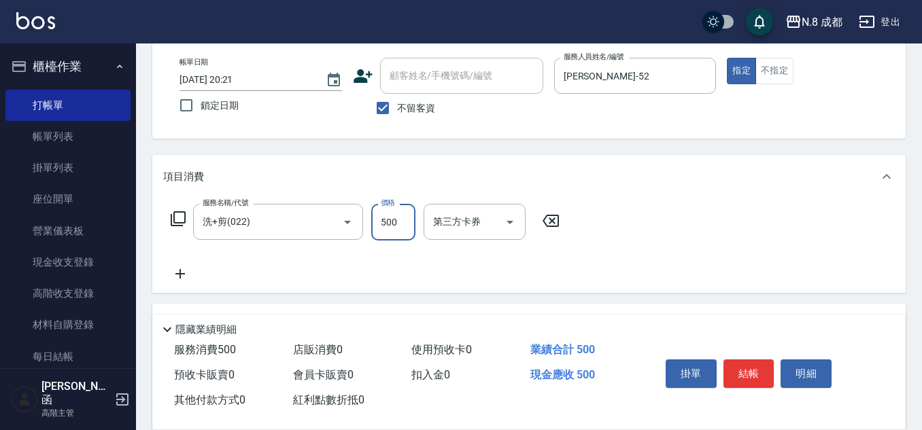
click at [389, 218] on input "500" at bounding box center [393, 222] width 44 height 37
type input "600"
click at [176, 275] on icon at bounding box center [180, 274] width 10 height 10
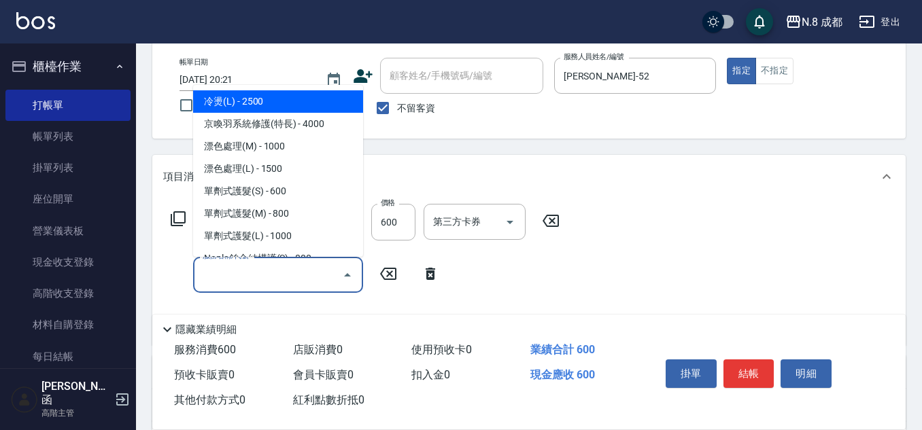
click at [207, 272] on input "服務名稱/代號" at bounding box center [267, 275] width 137 height 24
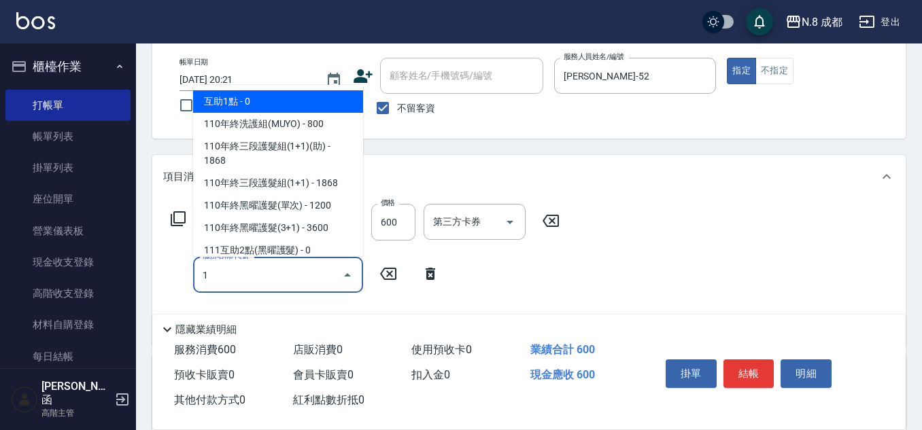
click at [260, 95] on span "互助1點 - 0" at bounding box center [278, 101] width 170 height 22
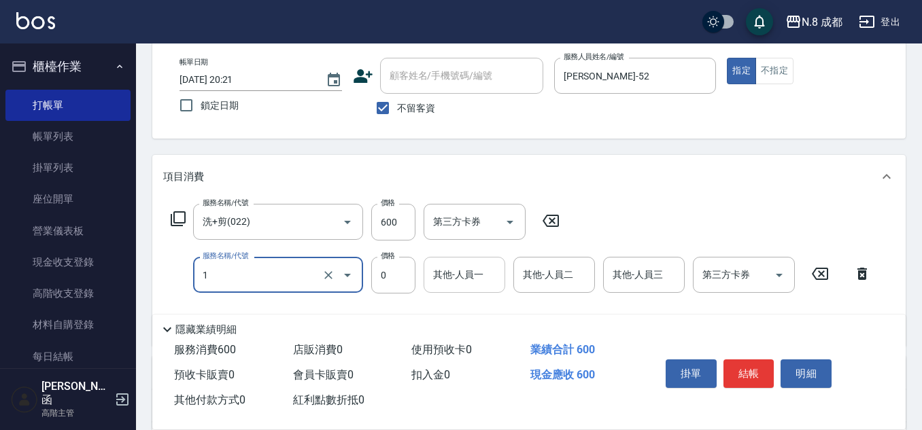
type input "互助1點(1)"
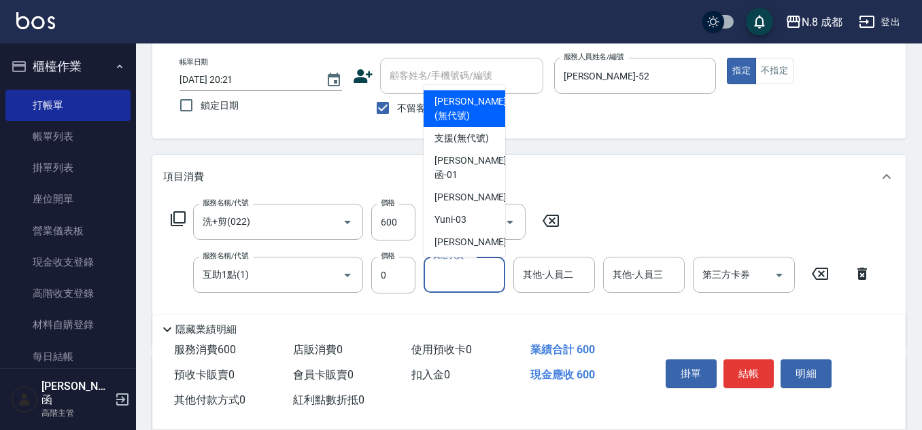
click at [469, 275] on input "其他-人員一" at bounding box center [464, 275] width 69 height 24
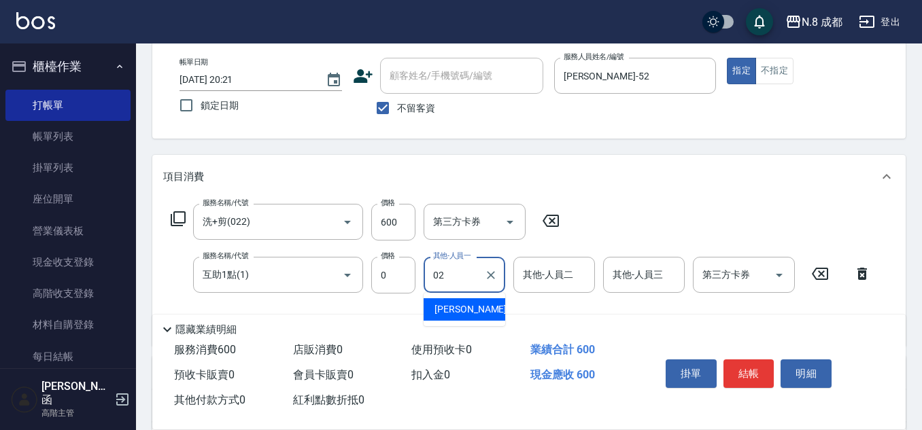
click at [460, 312] on span "[PERSON_NAME]-02" at bounding box center [478, 310] width 86 height 14
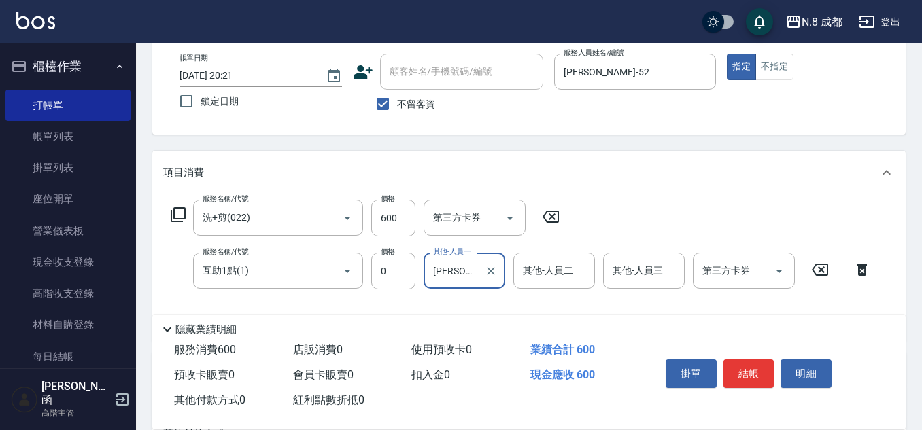
scroll to position [204, 0]
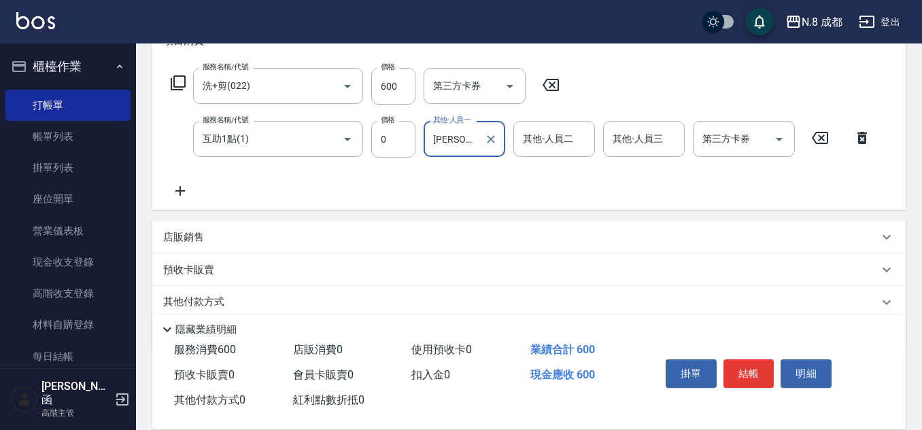
type input "[PERSON_NAME]-02"
click at [194, 237] on p "店販銷售" at bounding box center [183, 238] width 41 height 14
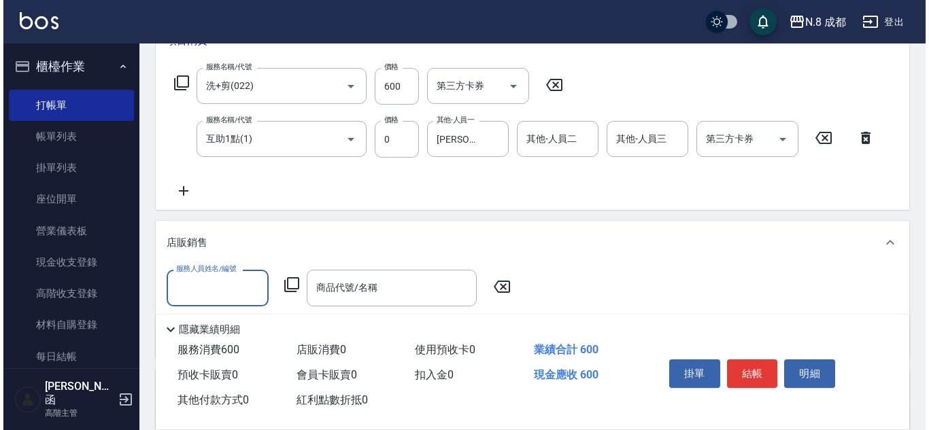
scroll to position [0, 0]
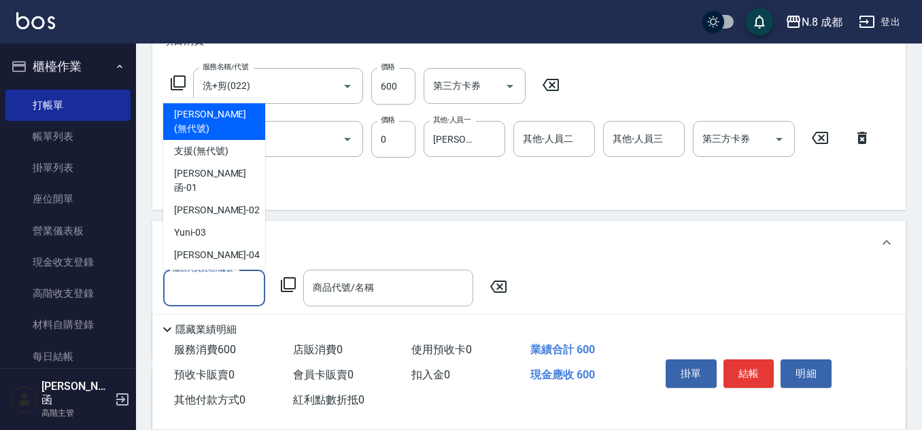
click at [222, 282] on input "服務人員姓名/編號" at bounding box center [214, 288] width 90 height 24
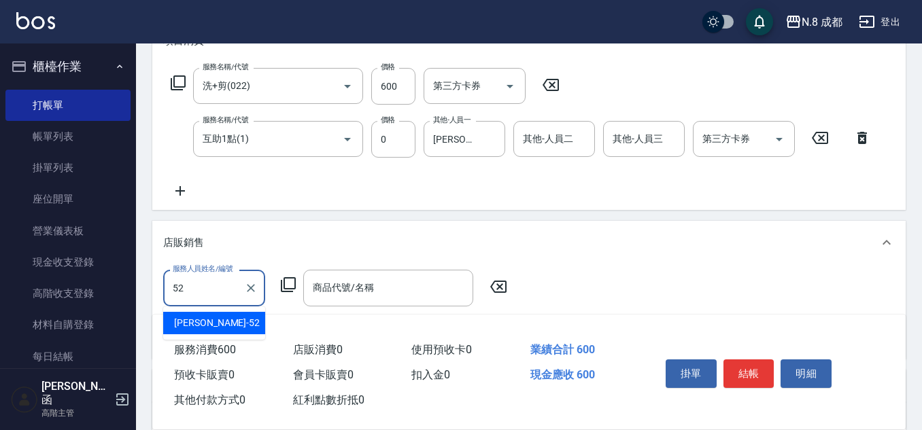
click at [227, 320] on div "[PERSON_NAME]-52" at bounding box center [214, 323] width 102 height 22
type input "[PERSON_NAME]-52"
click at [288, 286] on icon at bounding box center [288, 285] width 16 height 16
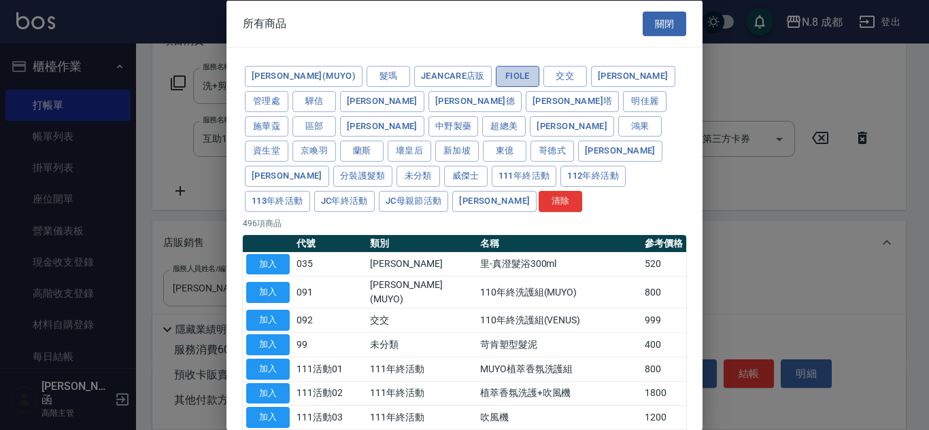
click at [496, 75] on button "Fiole" at bounding box center [518, 76] width 44 height 21
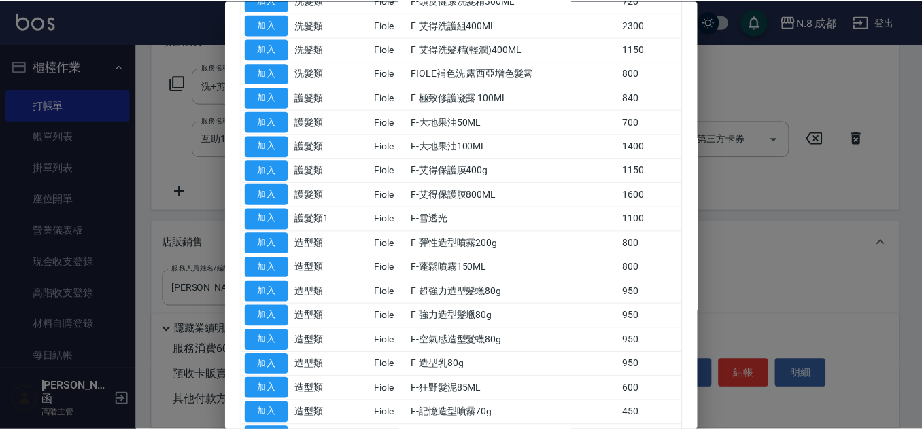
scroll to position [408, 0]
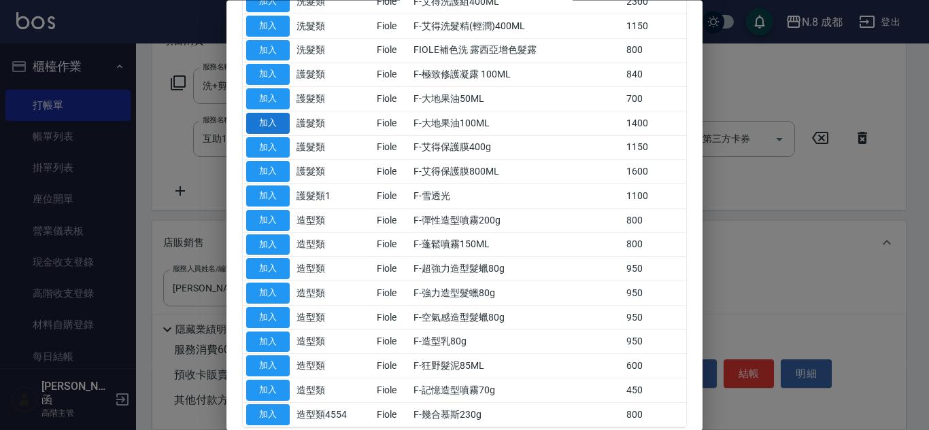
click at [283, 113] on button "加入" at bounding box center [268, 123] width 44 height 21
type input "F-大地果油100ML"
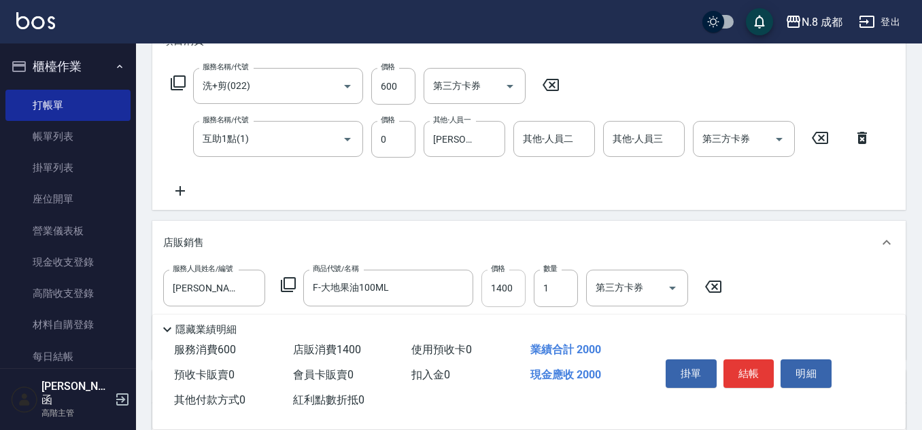
click at [505, 286] on input "1400" at bounding box center [503, 288] width 44 height 37
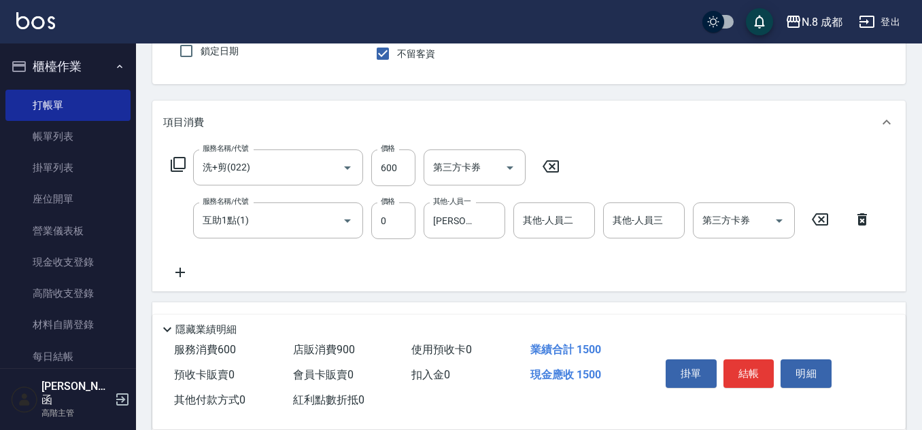
scroll to position [0, 0]
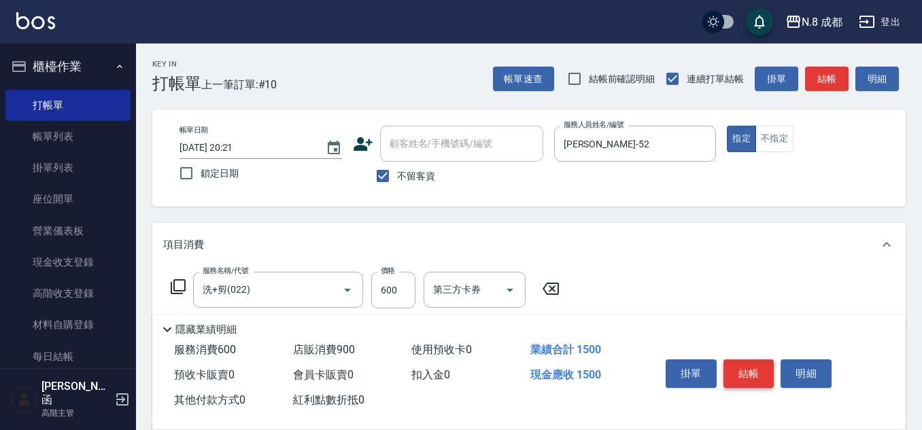
type input "900"
click at [758, 370] on button "結帳" at bounding box center [749, 374] width 51 height 29
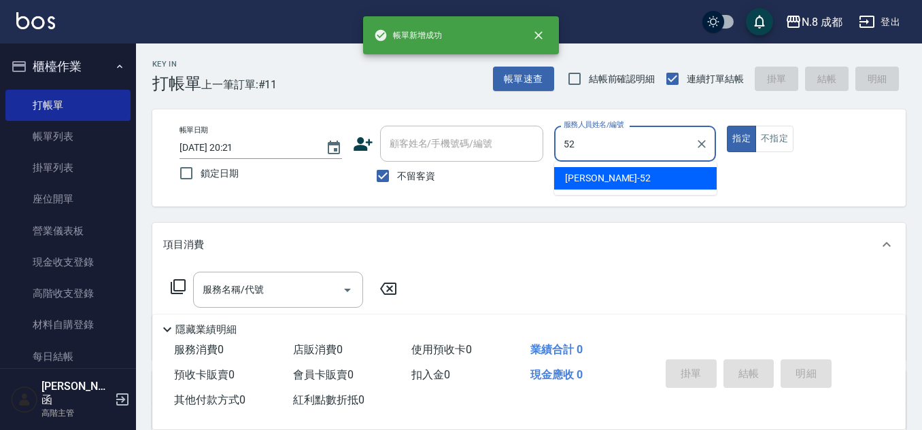
drag, startPoint x: 618, startPoint y: 174, endPoint x: 573, endPoint y: 184, distance: 45.9
click at [615, 174] on div "[PERSON_NAME]-52" at bounding box center [635, 178] width 163 height 22
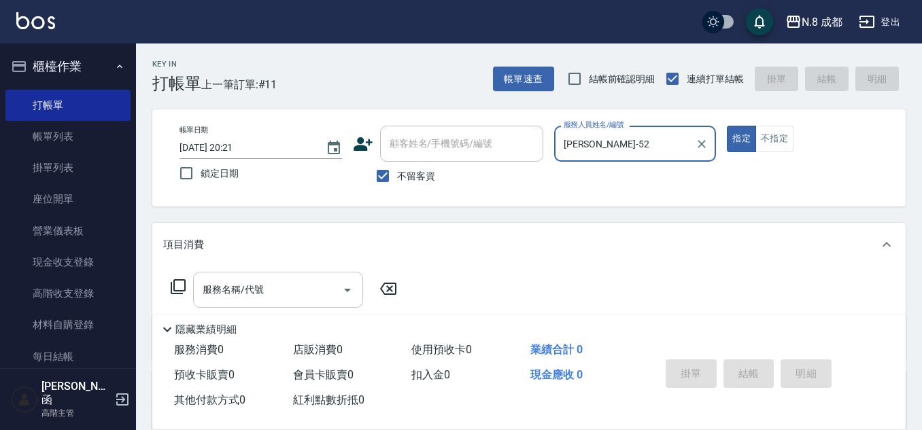
type input "[PERSON_NAME]-52"
click at [223, 293] on input "服務名稱/代號" at bounding box center [267, 290] width 137 height 24
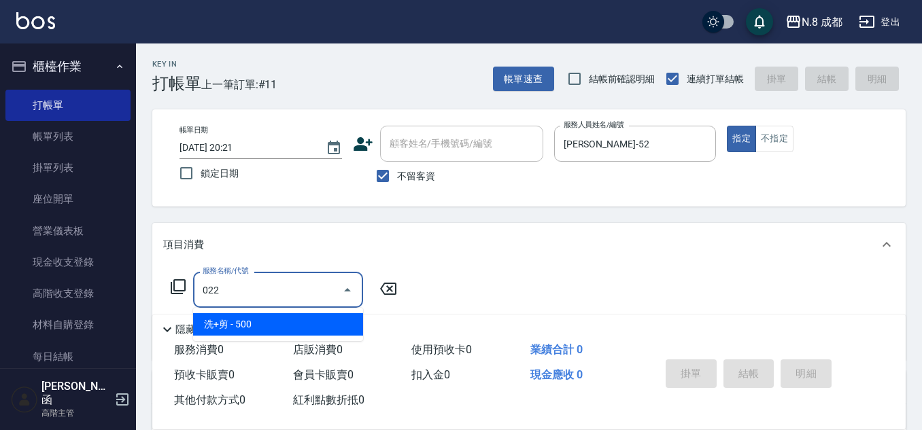
click at [243, 315] on span "洗+剪 - 500" at bounding box center [278, 324] width 170 height 22
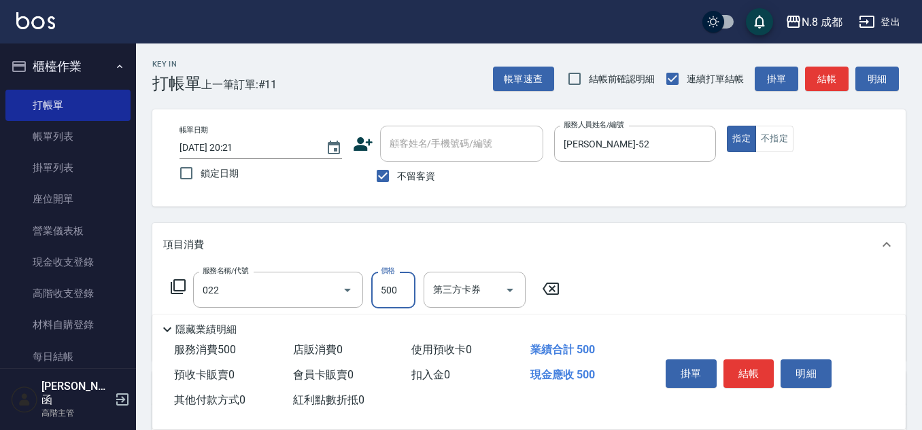
type input "洗+剪(022)"
click at [394, 290] on input "500" at bounding box center [393, 290] width 44 height 37
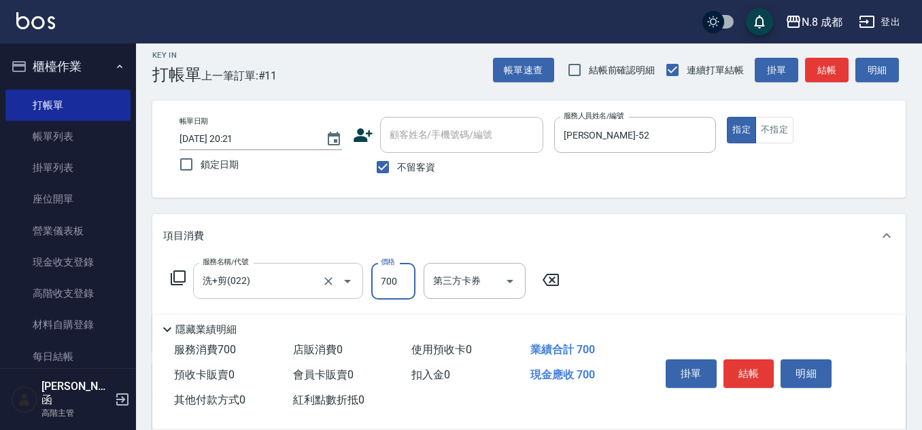
scroll to position [68, 0]
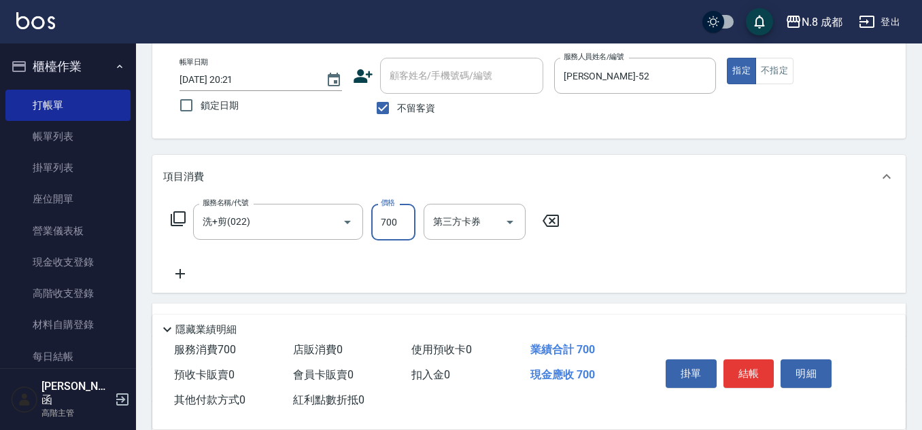
type input "700"
click at [188, 267] on icon at bounding box center [180, 274] width 34 height 16
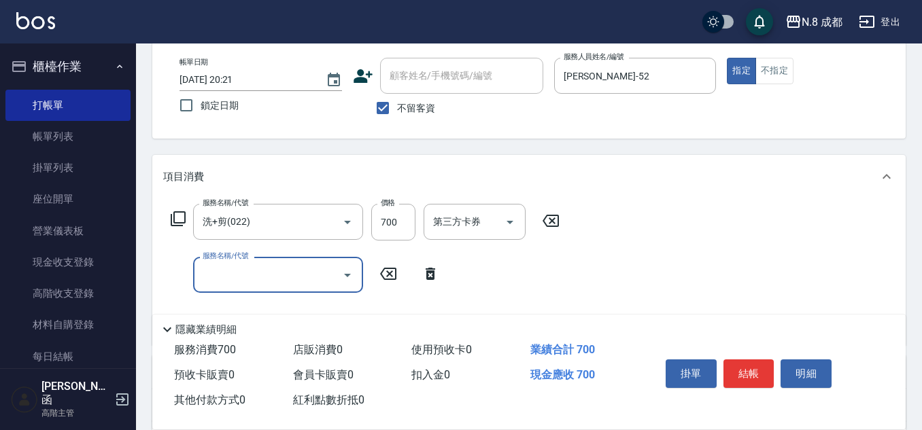
click at [211, 272] on input "服務名稱/代號" at bounding box center [267, 275] width 137 height 24
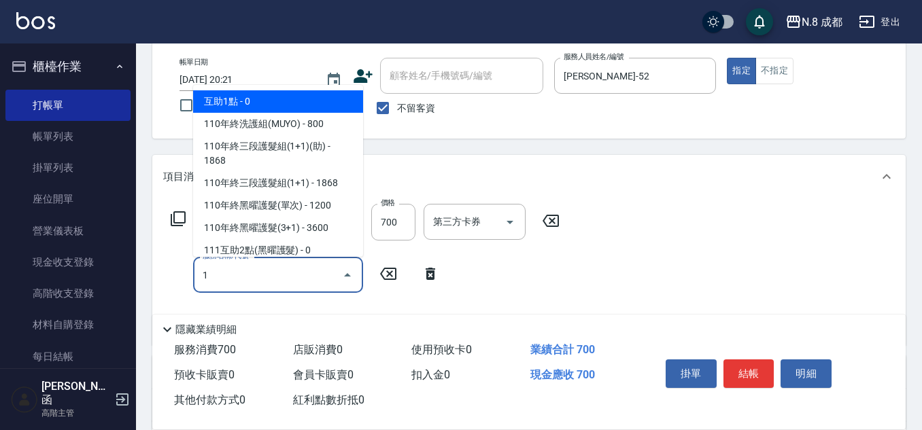
click at [275, 101] on span "互助1點 - 0" at bounding box center [278, 101] width 170 height 22
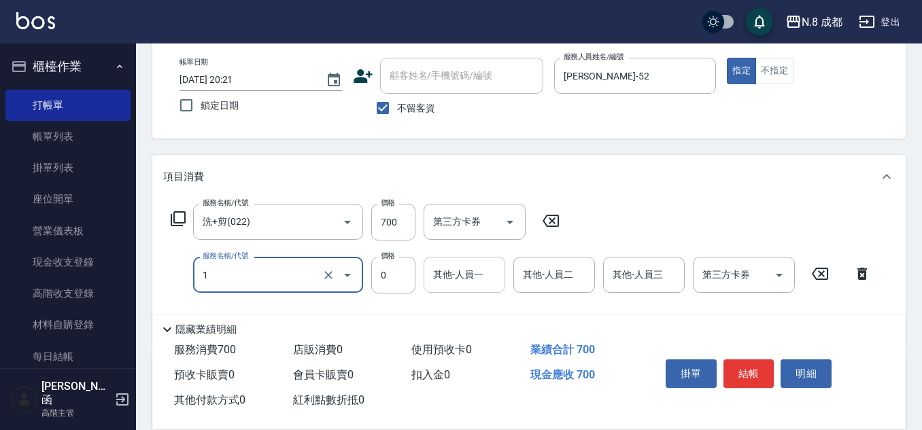
type input "互助1點(1)"
click at [458, 273] on input "其他-人員一" at bounding box center [464, 275] width 69 height 24
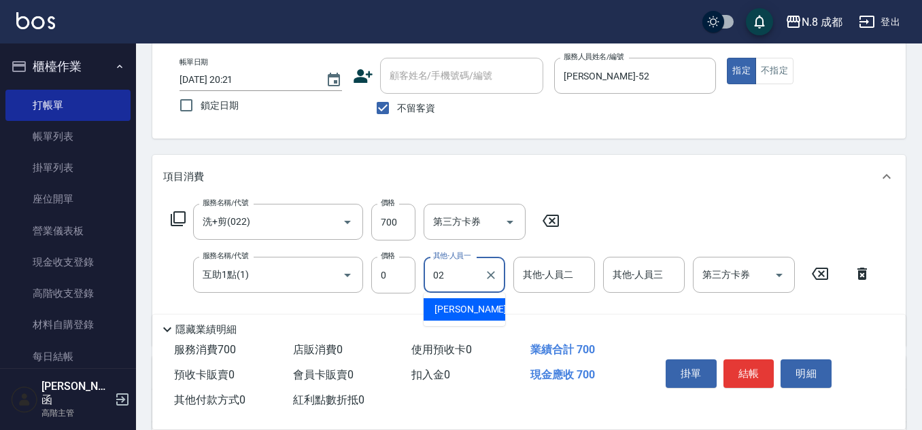
click at [469, 305] on span "[PERSON_NAME]-02" at bounding box center [478, 310] width 86 height 14
type input "[PERSON_NAME]-02"
click at [755, 367] on button "結帳" at bounding box center [749, 374] width 51 height 29
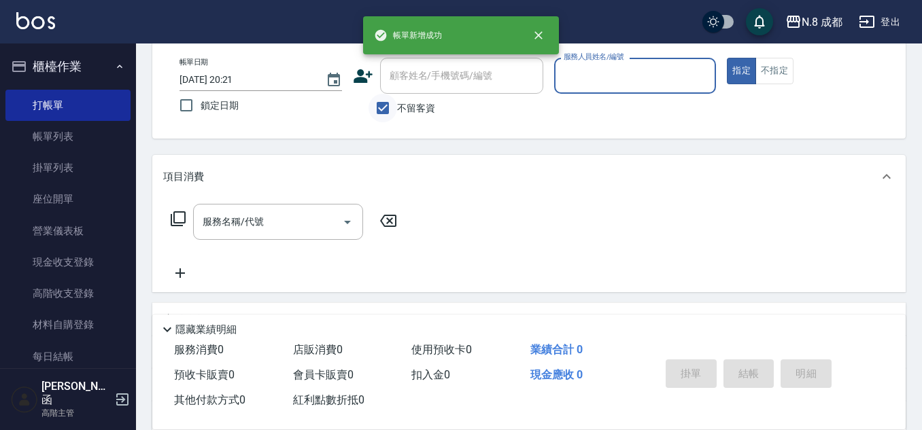
click at [380, 115] on input "不留客資" at bounding box center [383, 108] width 29 height 29
checkbox input "false"
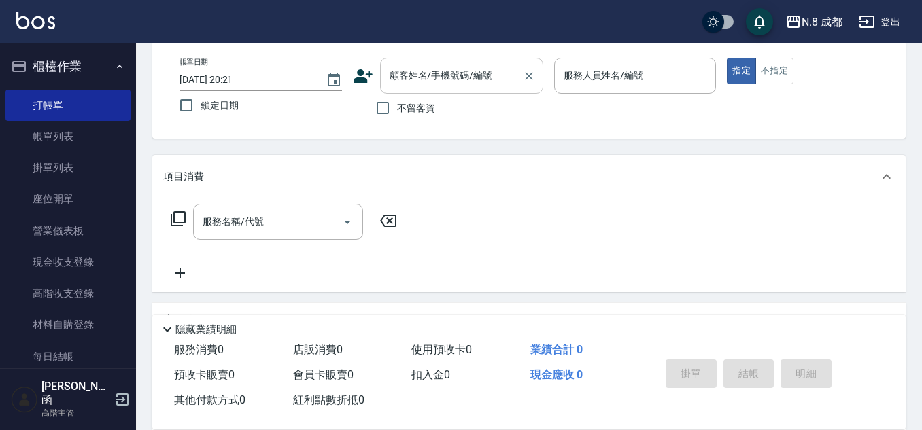
click at [415, 77] on input "顧客姓名/手機號碼/編號" at bounding box center [451, 76] width 131 height 24
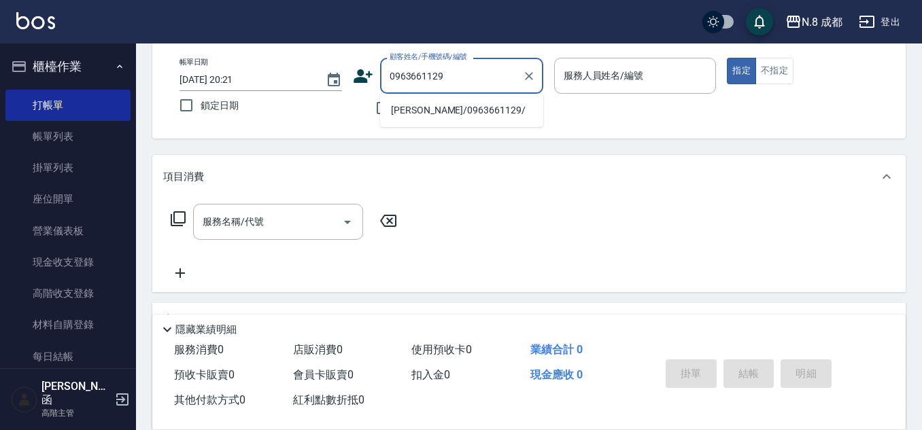
drag, startPoint x: 478, startPoint y: 84, endPoint x: 283, endPoint y: 95, distance: 195.5
click at [283, 95] on div "帳單日期 [DATE] 20:21 鎖定日期 顧客姓名/手機號碼/編號 0963661129 顧客姓名/手機號碼/編號 不留客資 服務人員姓名/編號 服務人員…" at bounding box center [529, 90] width 721 height 65
click at [460, 104] on li "[PERSON_NAME]/0963661129/" at bounding box center [461, 110] width 163 height 22
type input "[PERSON_NAME]/0963661129/"
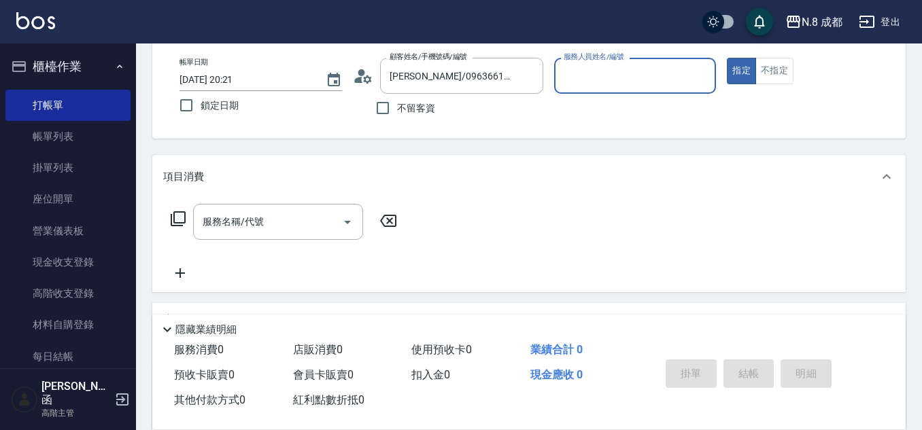
click at [583, 80] on input "服務人員姓名/編號" at bounding box center [635, 76] width 150 height 24
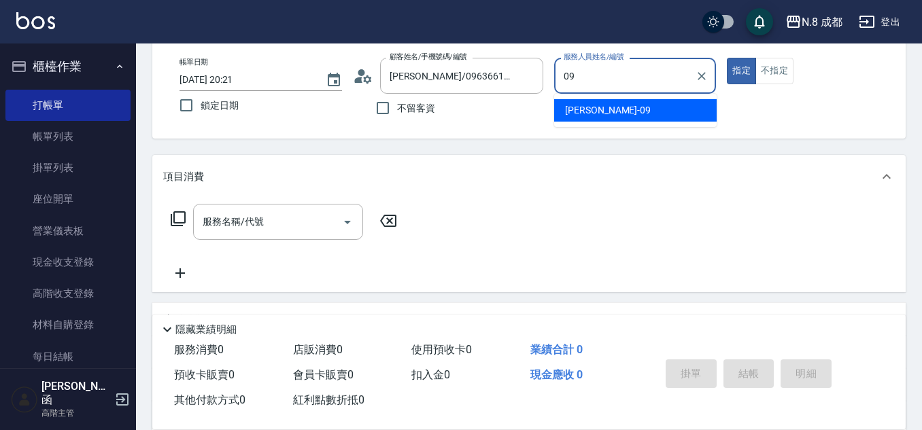
click at [594, 110] on span "[PERSON_NAME]-09" at bounding box center [608, 110] width 86 height 14
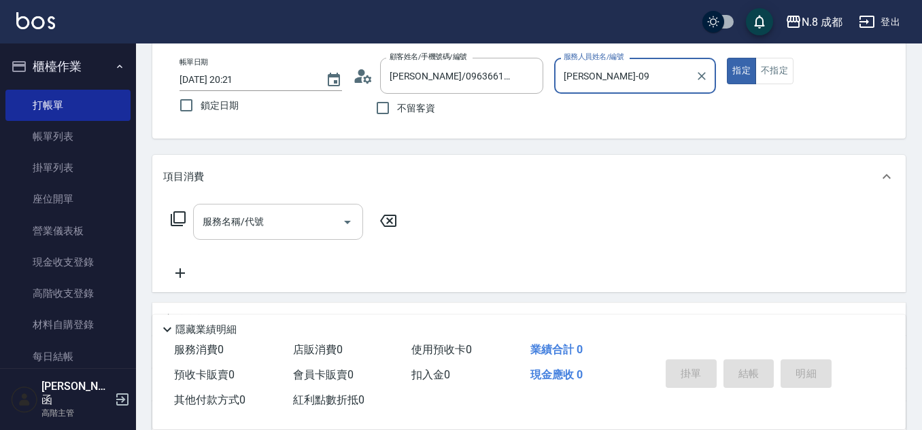
type input "[PERSON_NAME]-09"
click at [272, 217] on input "服務名稱/代號" at bounding box center [267, 222] width 137 height 24
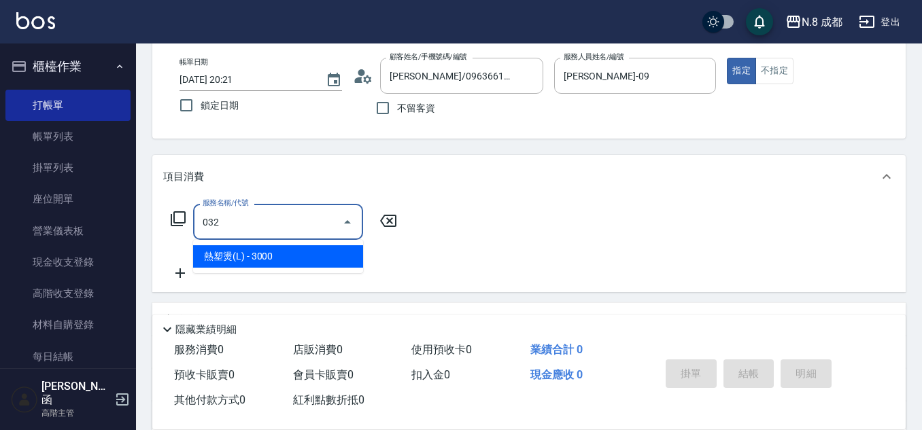
click at [283, 250] on span "熱塑燙(L) - 3000" at bounding box center [278, 256] width 170 height 22
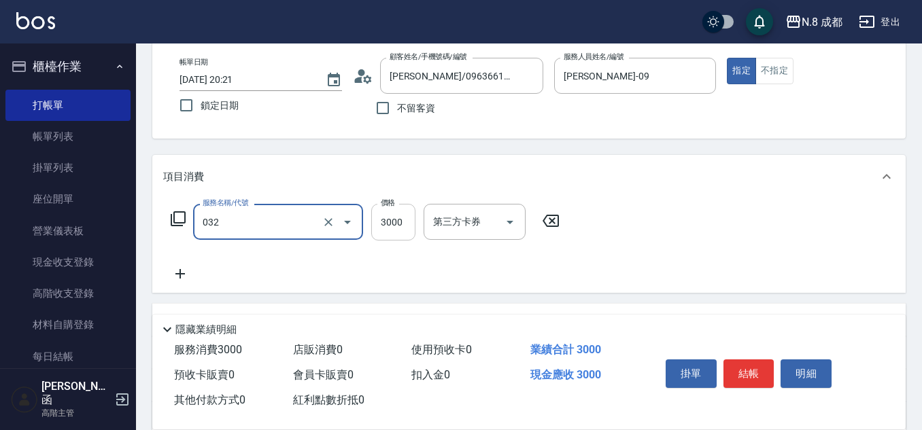
type input "熱塑燙(L)(032)"
click at [388, 224] on input "3000" at bounding box center [393, 222] width 44 height 37
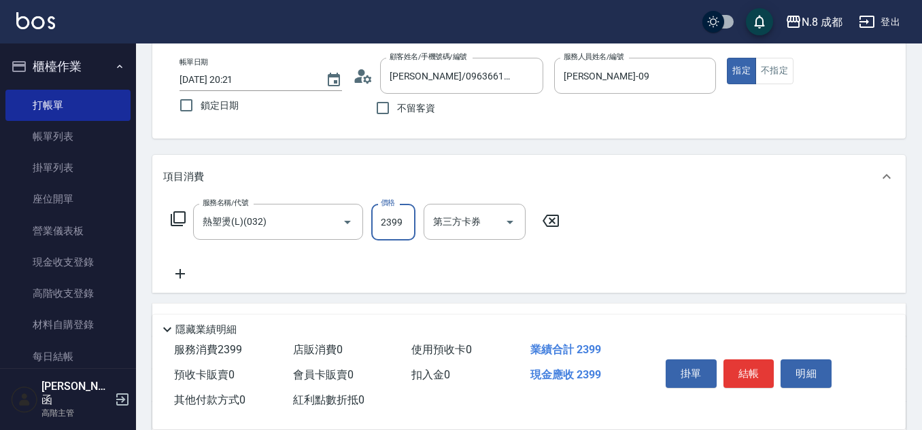
type input "2399"
click at [177, 276] on icon at bounding box center [180, 274] width 34 height 16
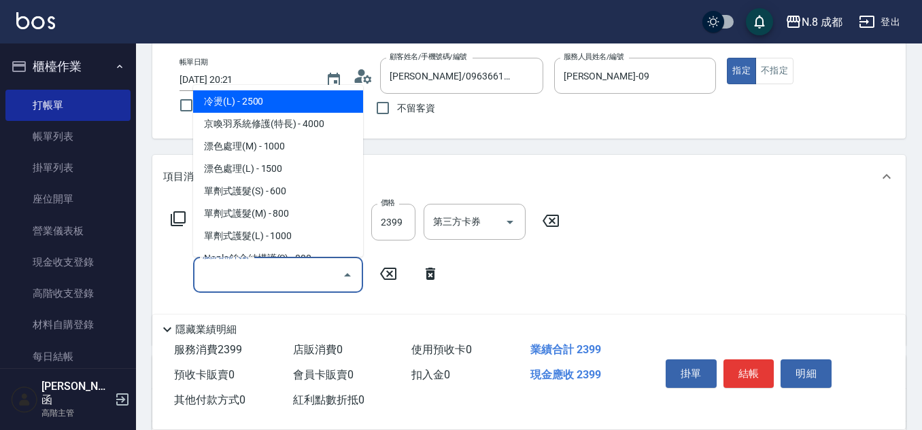
click at [228, 276] on input "服務名稱/代號" at bounding box center [267, 275] width 137 height 24
click at [271, 100] on span "互助3點 - 0" at bounding box center [278, 101] width 170 height 22
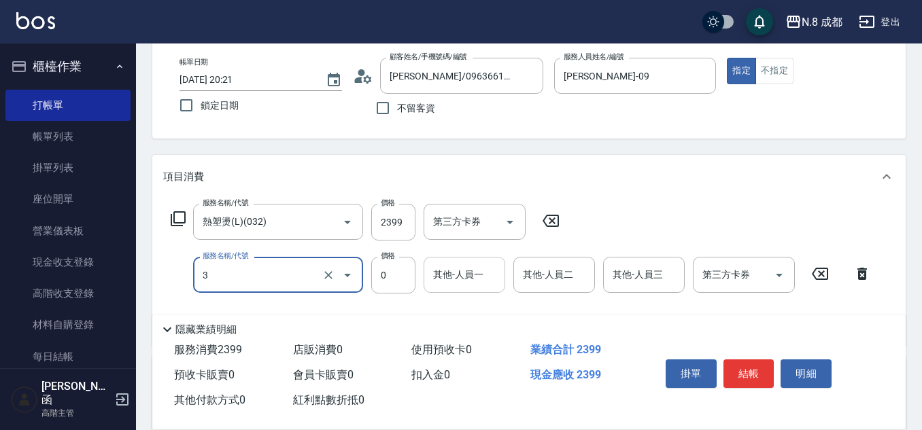
type input "互助3點(3)"
click at [467, 269] on div "其他-人員一 其他-人員一" at bounding box center [465, 275] width 82 height 36
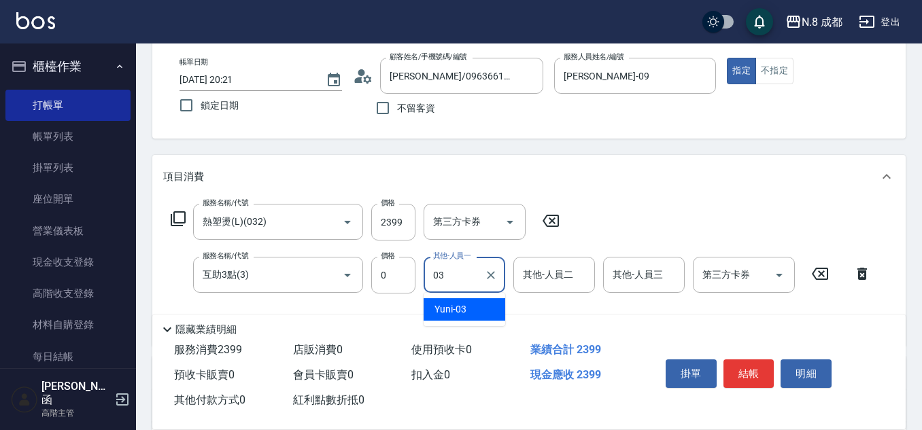
click at [487, 309] on div "Yuni -03" at bounding box center [465, 310] width 82 height 22
type input "Yuni-03"
click at [747, 360] on button "結帳" at bounding box center [749, 374] width 51 height 29
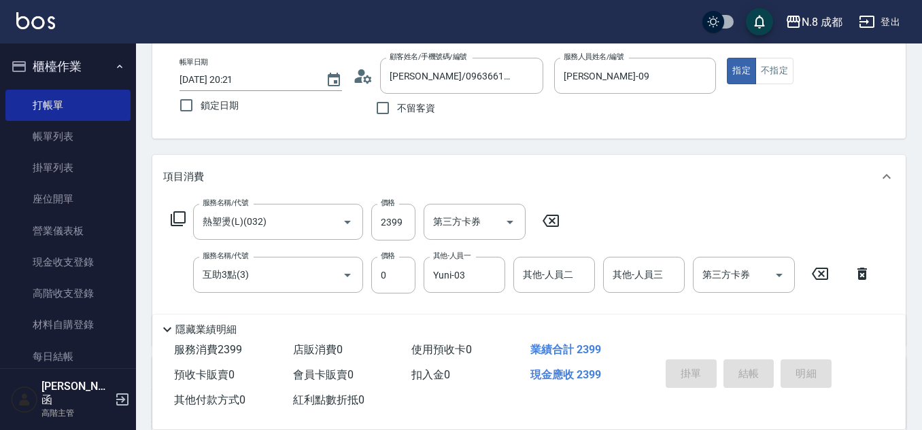
type input "[DATE] 20:22"
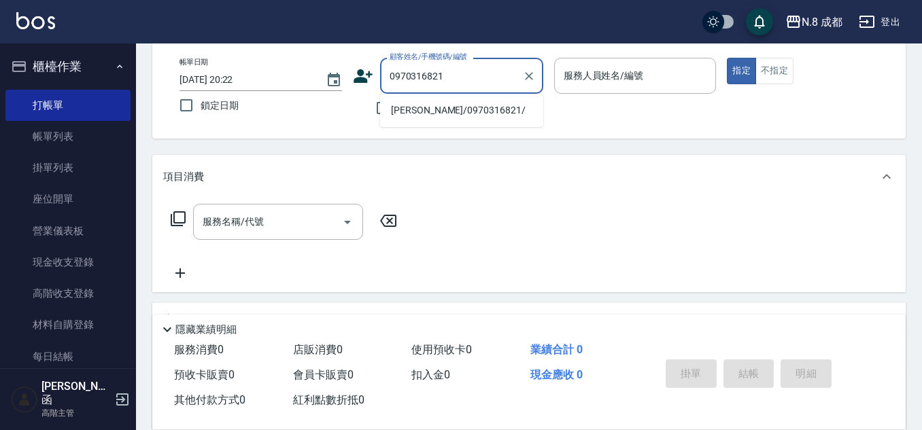
click at [439, 115] on li "[PERSON_NAME]/0970316821/" at bounding box center [461, 110] width 163 height 22
type input "[PERSON_NAME]/0970316821/"
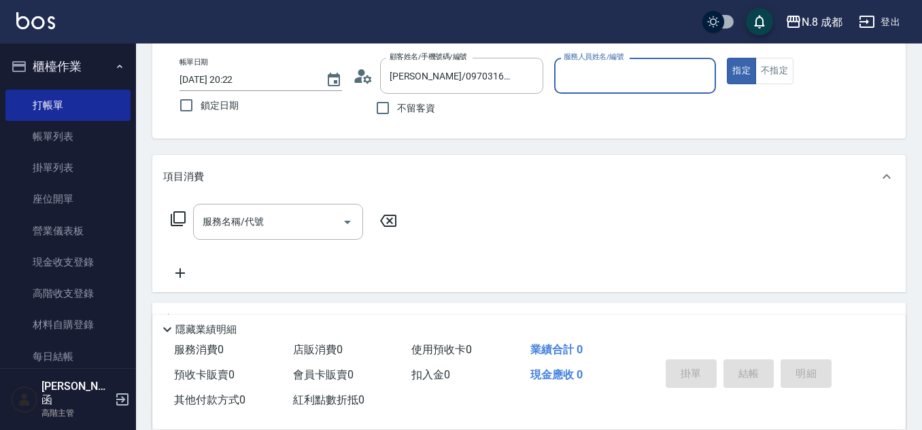
type input "[PERSON_NAME]-12"
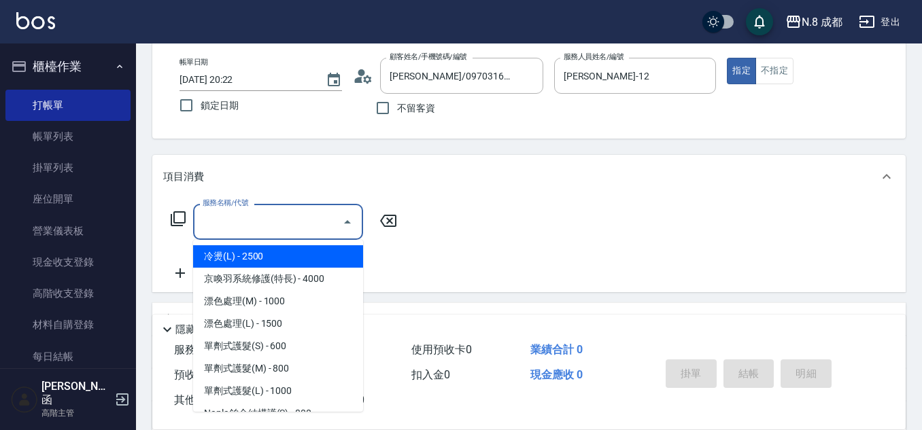
drag, startPoint x: 267, startPoint y: 220, endPoint x: 267, endPoint y: 210, distance: 10.2
click at [267, 218] on input "服務名稱/代號" at bounding box center [267, 222] width 137 height 24
type input "0"
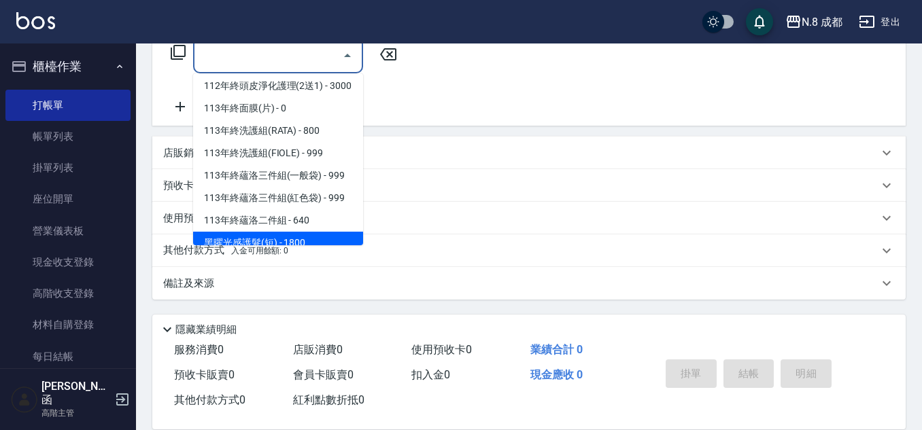
scroll to position [1834, 0]
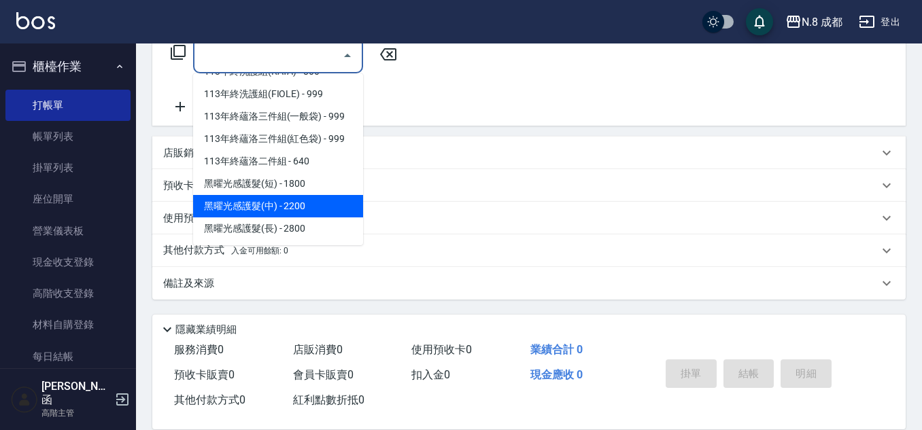
click at [311, 211] on span "黑曜光感護髮(中) - 2200" at bounding box center [278, 206] width 170 height 22
type input "黑曜光感護髮(中)(黑2)"
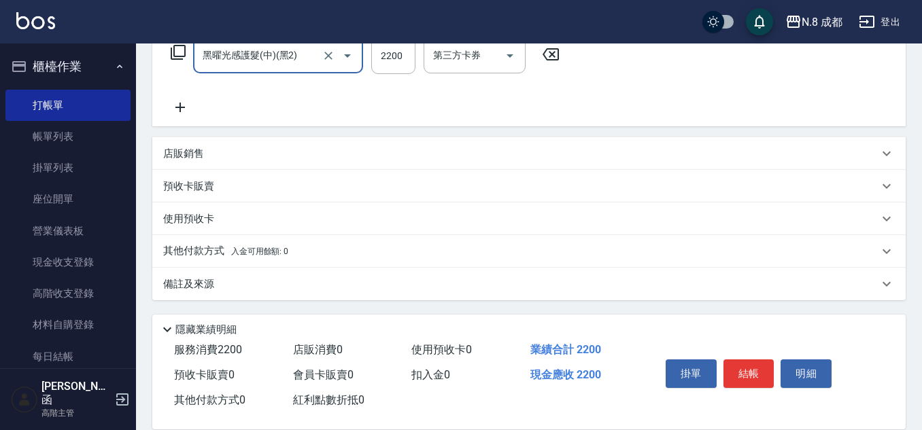
scroll to position [99, 0]
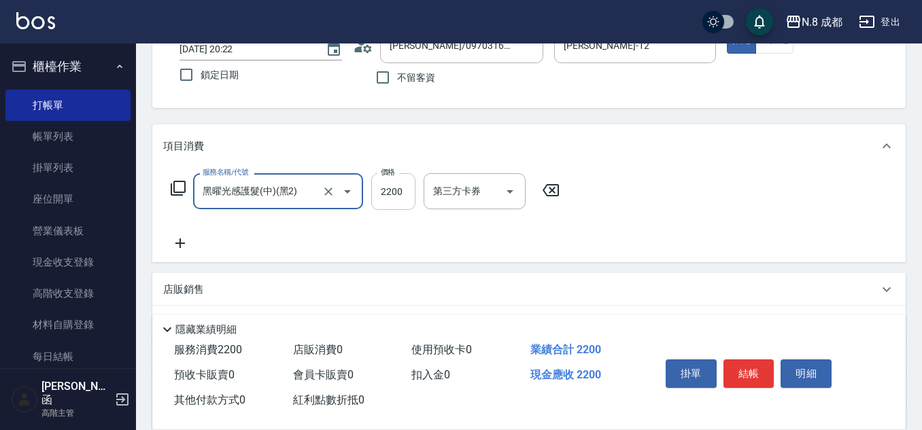
click at [401, 194] on input "2200" at bounding box center [393, 191] width 44 height 37
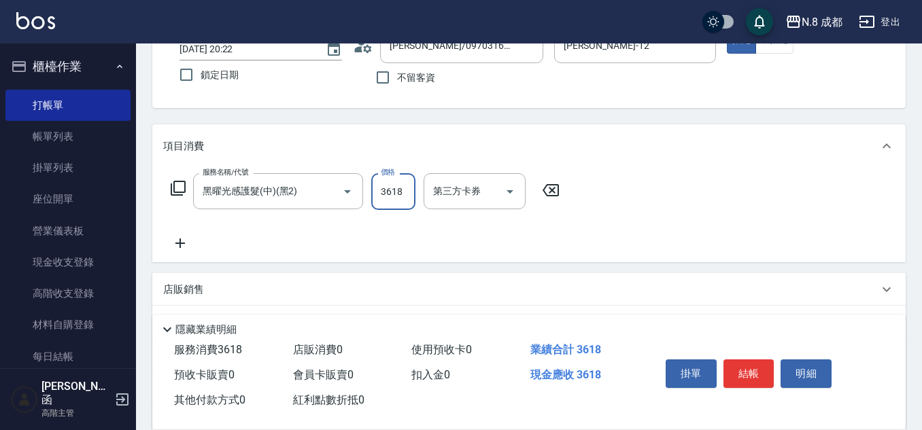
type input "3618"
click at [180, 245] on icon at bounding box center [180, 244] width 10 height 10
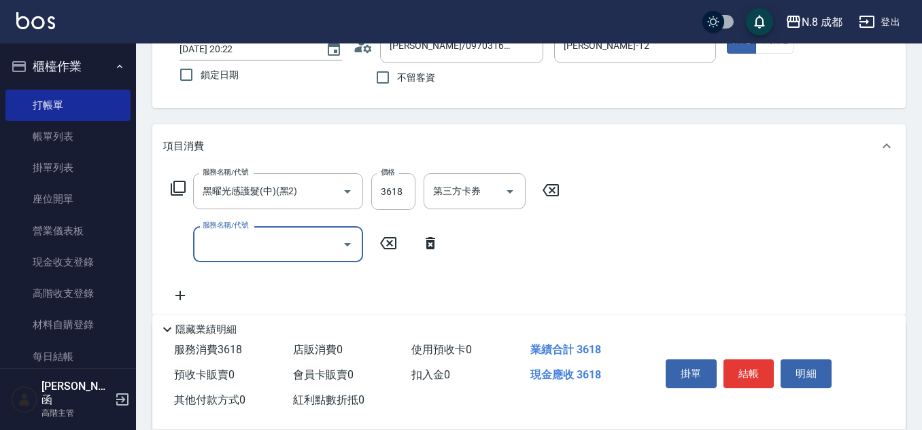
click at [259, 250] on input "服務名稱/代號" at bounding box center [267, 245] width 137 height 24
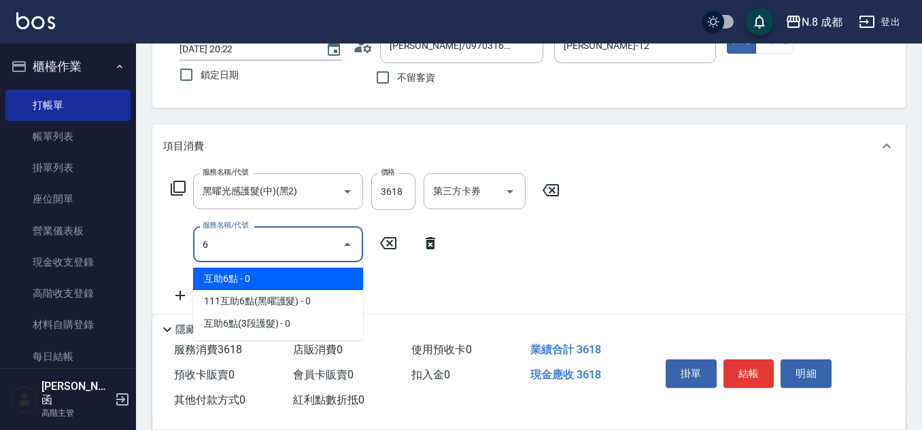
click at [263, 281] on span "互助6點 - 0" at bounding box center [278, 279] width 170 height 22
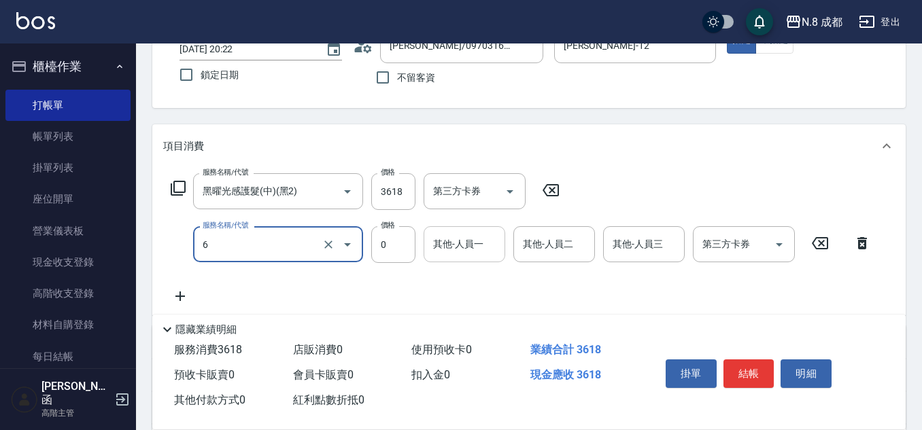
type input "互助6點(6)"
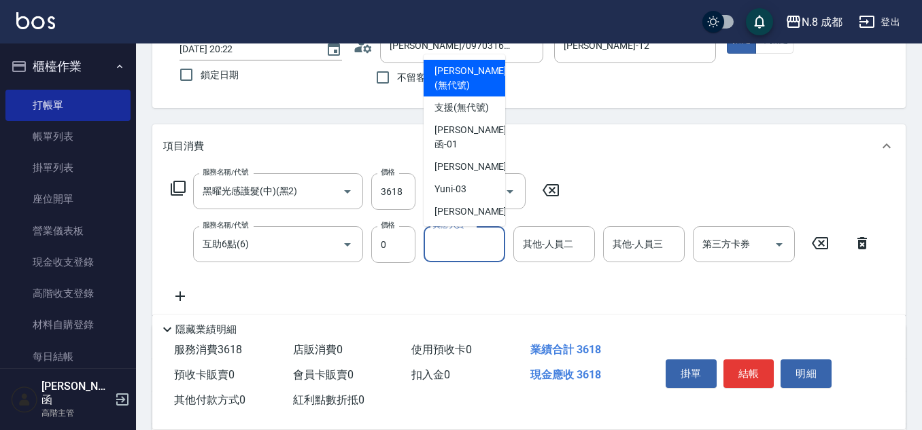
click at [467, 243] on input "其他-人員一" at bounding box center [464, 245] width 69 height 24
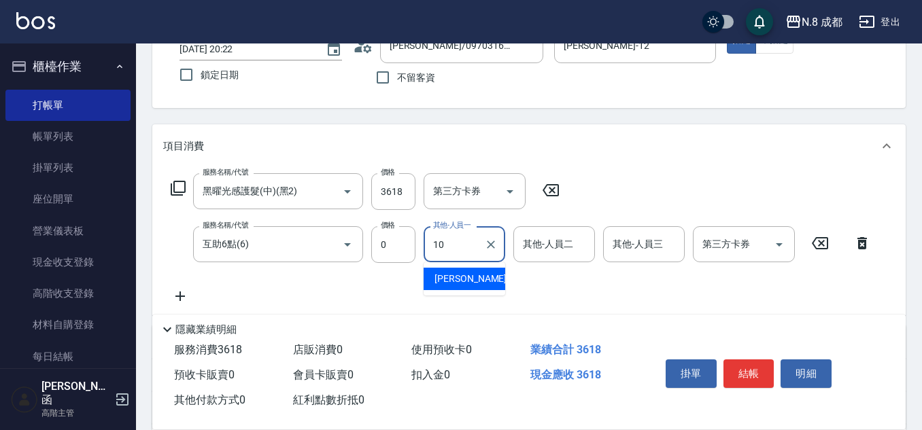
click at [460, 282] on span "[PERSON_NAME]-10" at bounding box center [478, 279] width 86 height 14
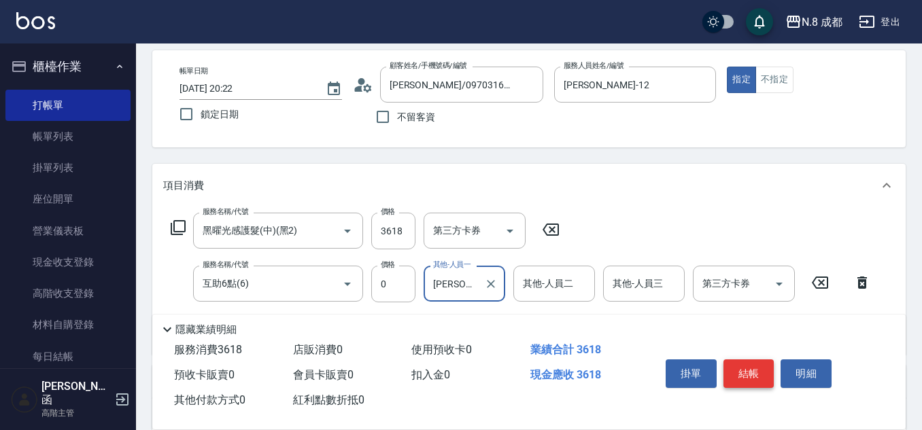
scroll to position [0, 0]
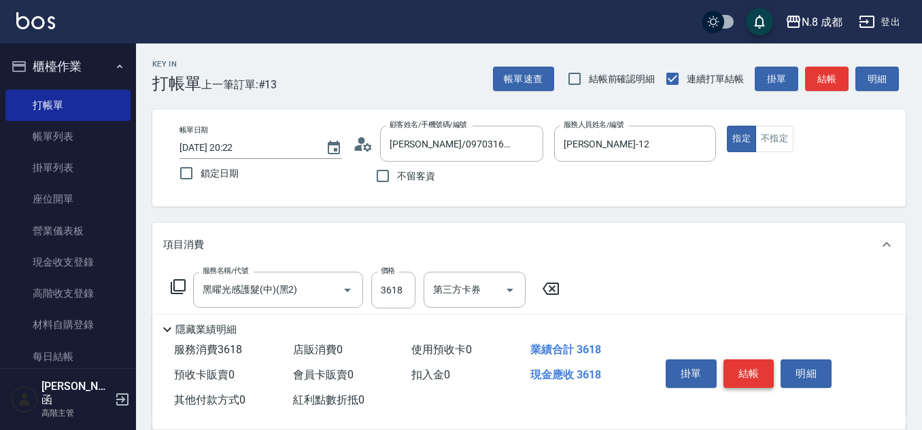
type input "[PERSON_NAME]-10"
click at [755, 362] on button "結帳" at bounding box center [749, 374] width 51 height 29
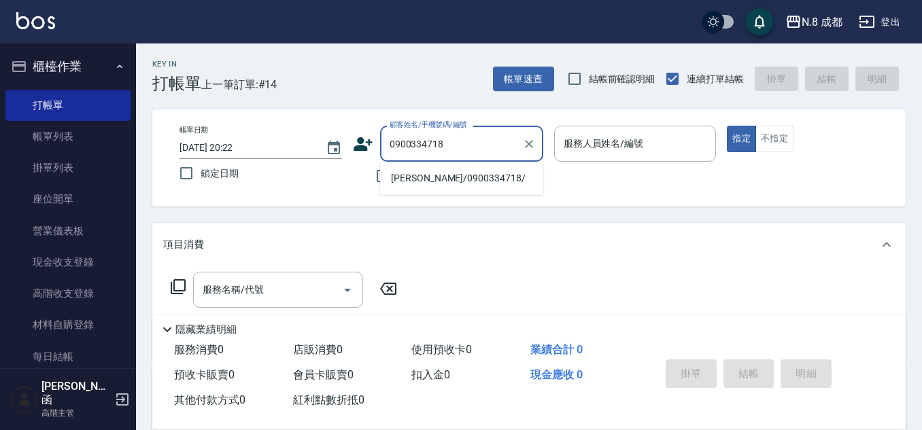
drag, startPoint x: 487, startPoint y: 152, endPoint x: 352, endPoint y: 148, distance: 134.7
click at [353, 148] on div "顧客姓名/手機號碼/編號 0900334718 顧客姓名/手機號碼/編號" at bounding box center [448, 144] width 190 height 36
click at [426, 170] on li "[PERSON_NAME]/0900334718/" at bounding box center [461, 178] width 163 height 22
type input "[PERSON_NAME]/0900334718/"
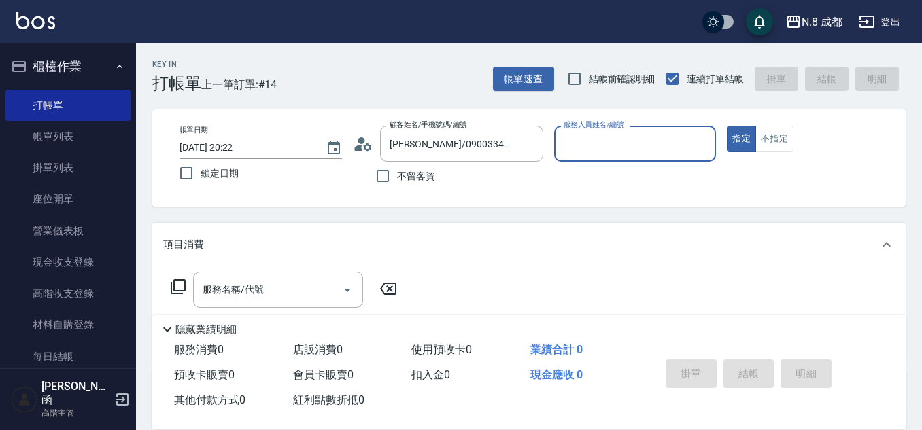
type input "[PERSON_NAME]-12"
click at [700, 146] on icon "Clear" at bounding box center [702, 144] width 8 height 8
click at [596, 152] on input "服務人員姓名/編號" at bounding box center [635, 144] width 150 height 24
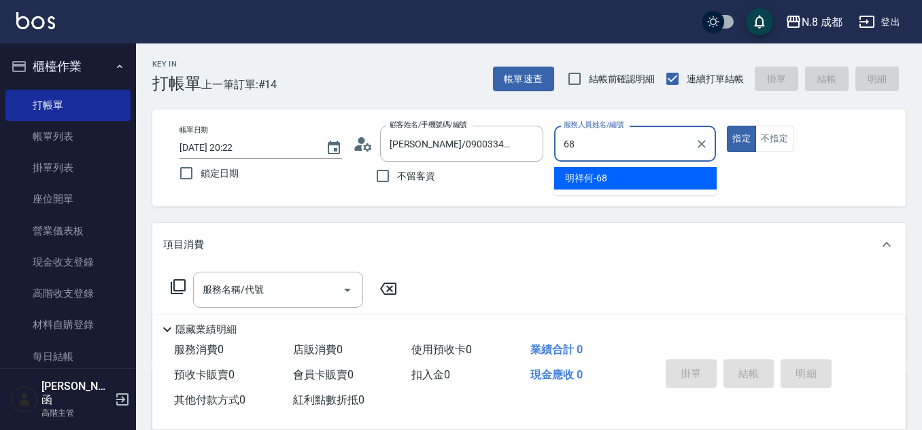
click at [599, 177] on span "明祥何 -68" at bounding box center [586, 178] width 42 height 14
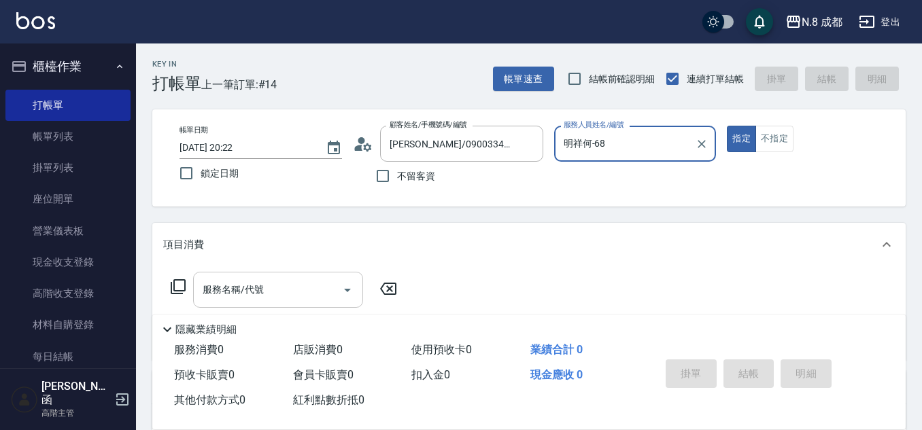
type input "明祥何-68"
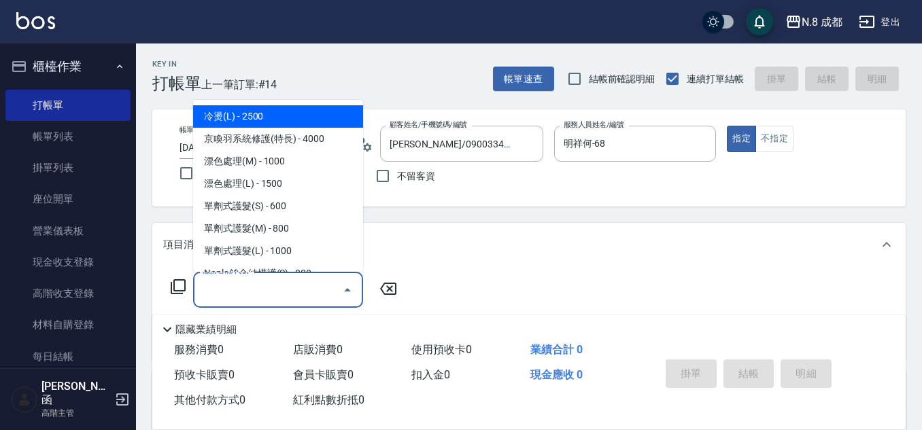
click at [253, 287] on input "服務名稱/代號" at bounding box center [267, 290] width 137 height 24
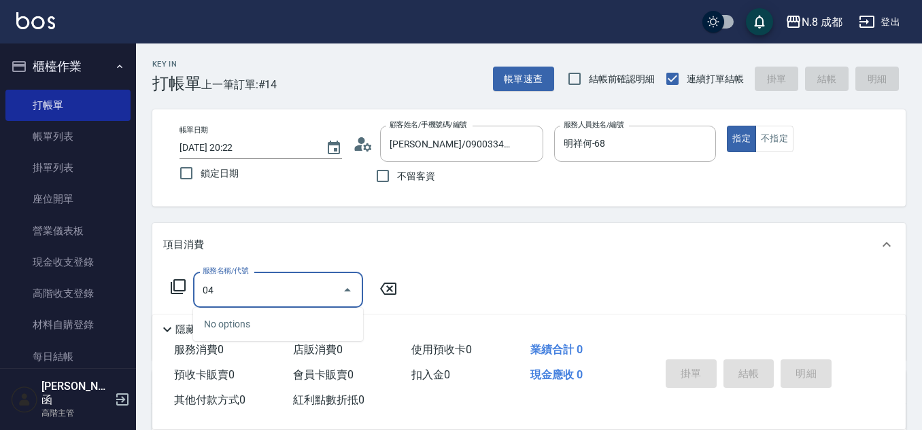
type input "0"
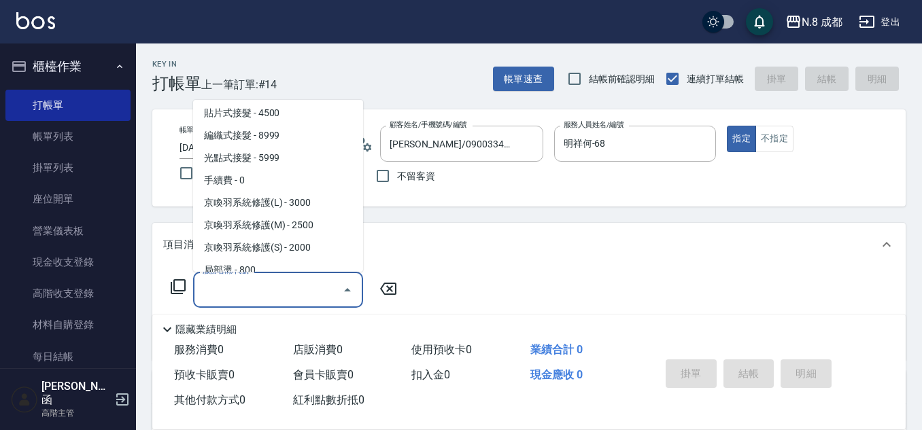
scroll to position [272, 0]
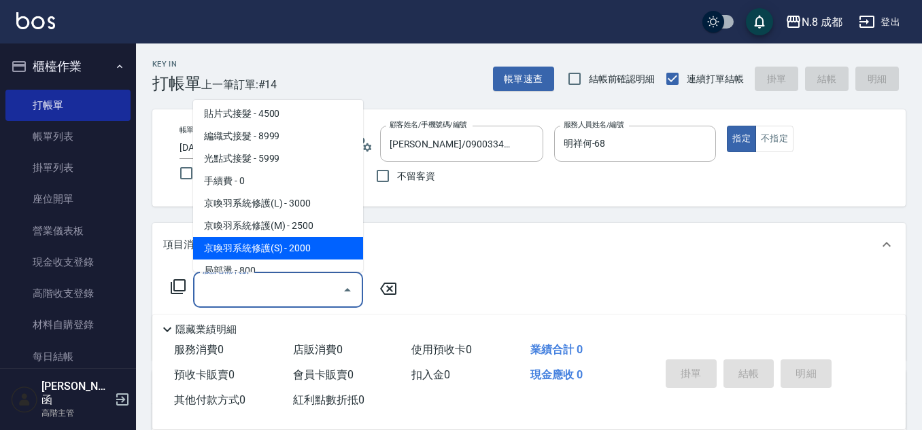
click at [290, 241] on span "京喚羽系統修護(S) - 2000" at bounding box center [278, 248] width 170 height 22
type input "京喚羽系統修護(S)"
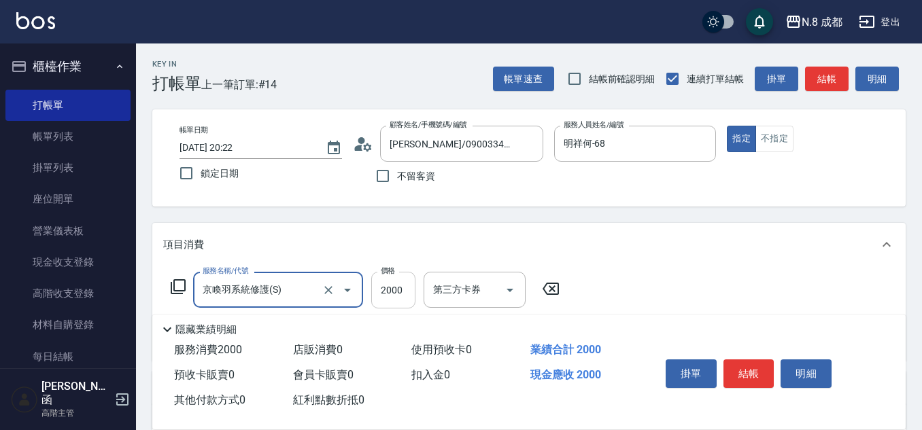
click at [401, 296] on input "2000" at bounding box center [393, 290] width 44 height 37
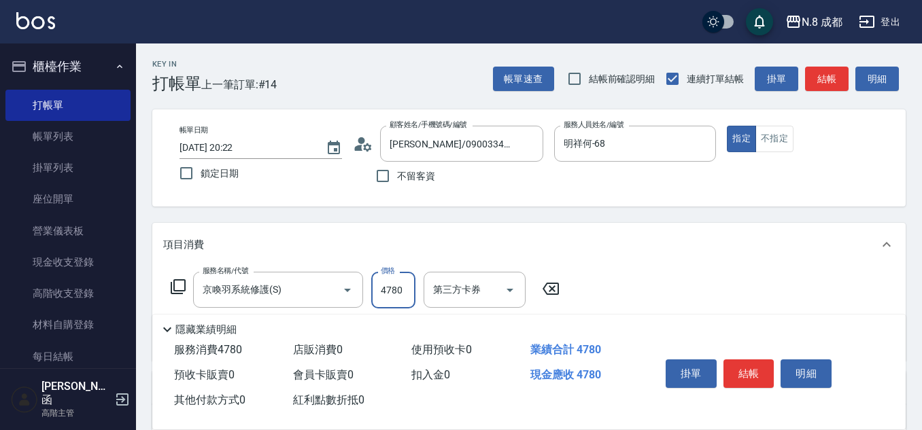
scroll to position [68, 0]
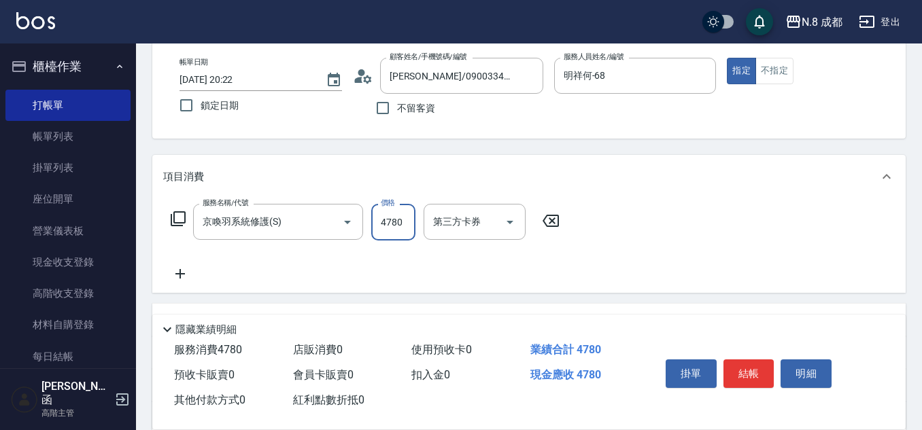
type input "4780"
click at [181, 275] on icon at bounding box center [180, 274] width 10 height 10
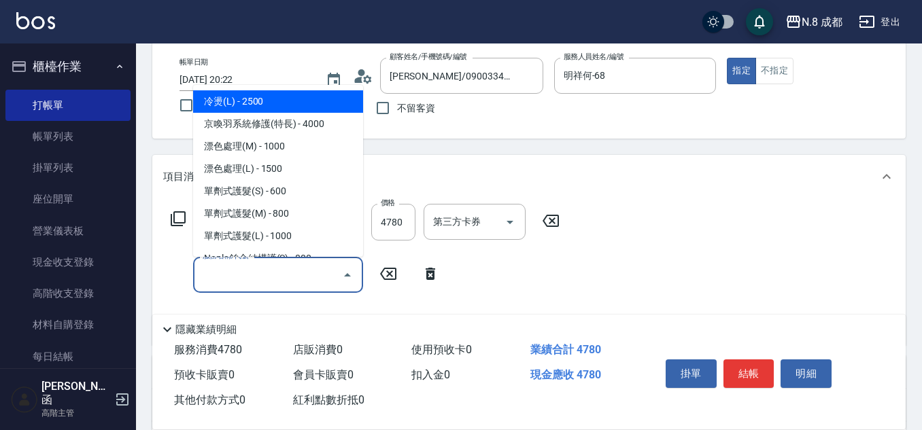
click at [237, 275] on input "服務名稱/代號" at bounding box center [267, 275] width 137 height 24
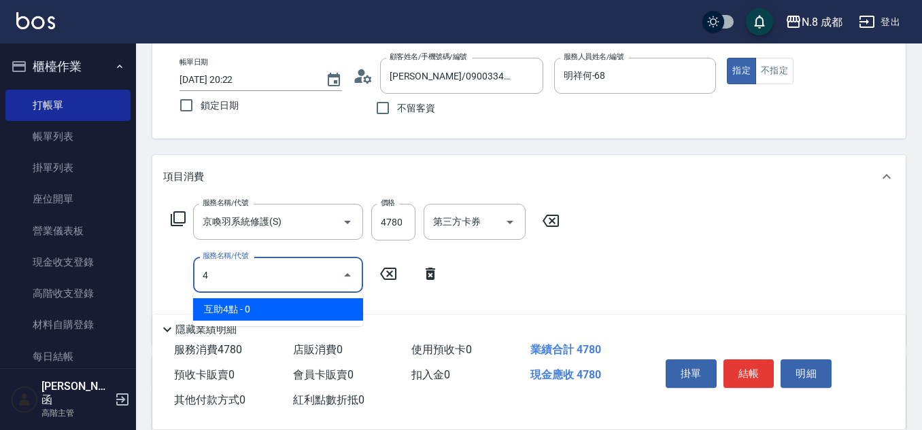
click at [258, 313] on span "互助4點 - 0" at bounding box center [278, 310] width 170 height 22
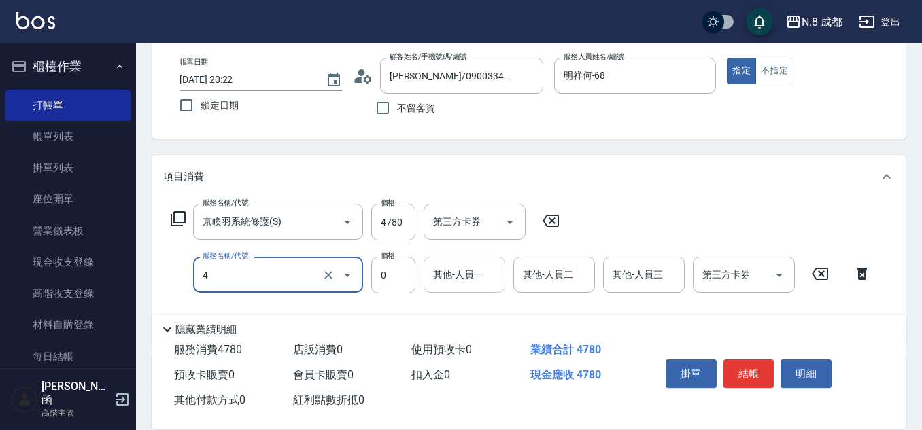
type input "互助4點(4)"
click at [461, 272] on div "其他-人員一 其他-人員一" at bounding box center [465, 275] width 82 height 36
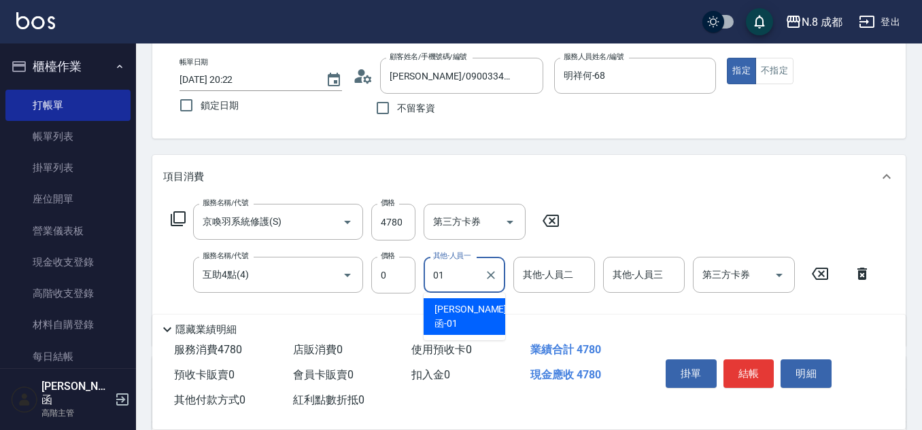
click at [473, 305] on span "[PERSON_NAME]函 -01" at bounding box center [471, 317] width 72 height 29
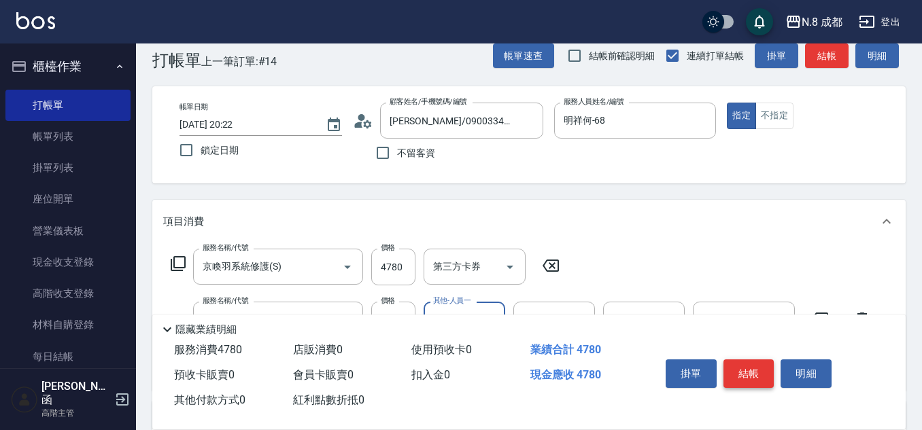
scroll to position [0, 0]
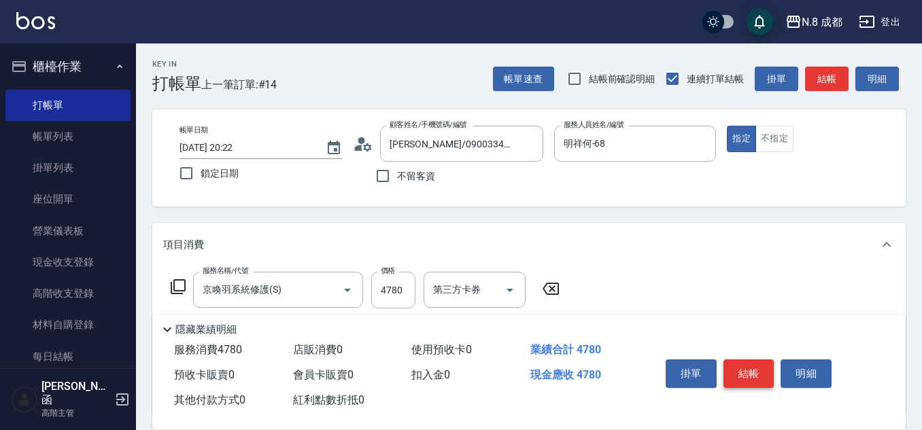
type input "[PERSON_NAME]函-01"
click at [748, 360] on button "結帳" at bounding box center [749, 374] width 51 height 29
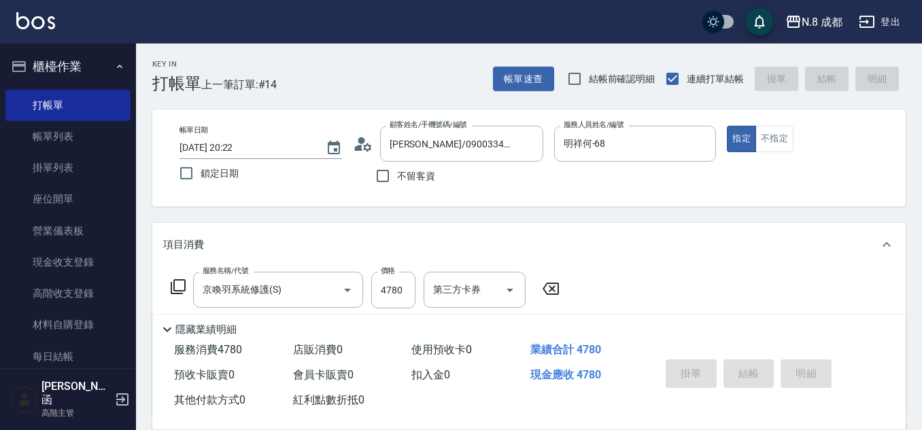
type input "[DATE] 20:23"
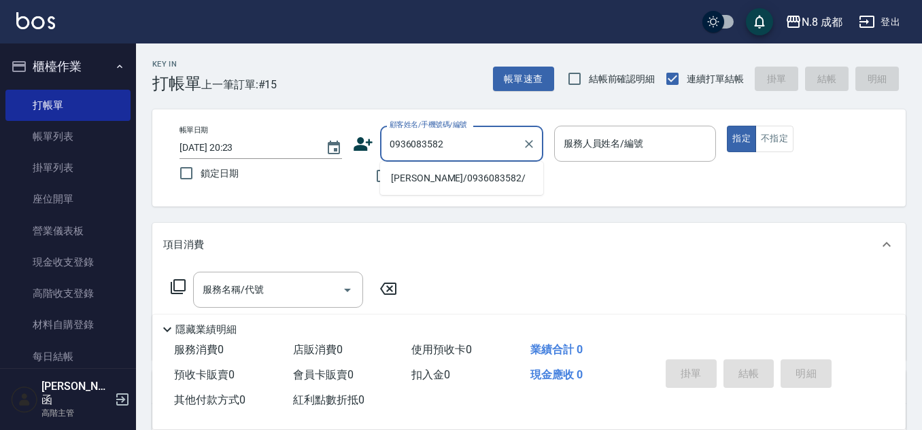
click at [439, 178] on li "[PERSON_NAME]/0936083582/" at bounding box center [461, 178] width 163 height 22
type input "[PERSON_NAME]/0936083582/"
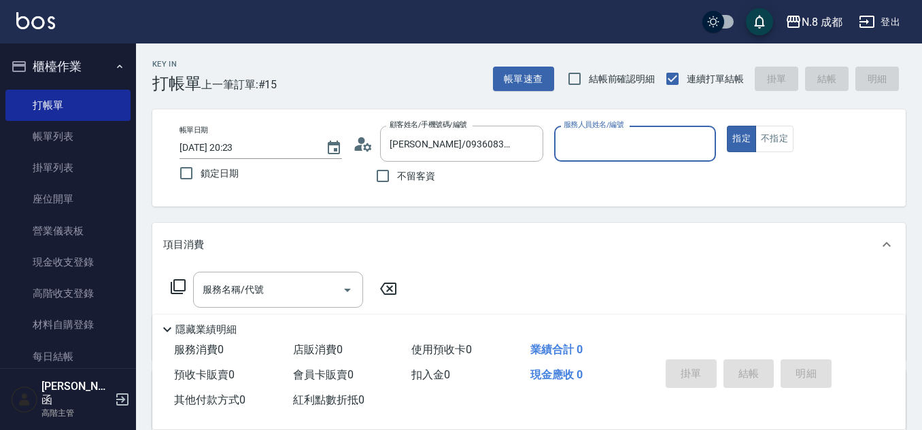
type input "[PERSON_NAME]-07"
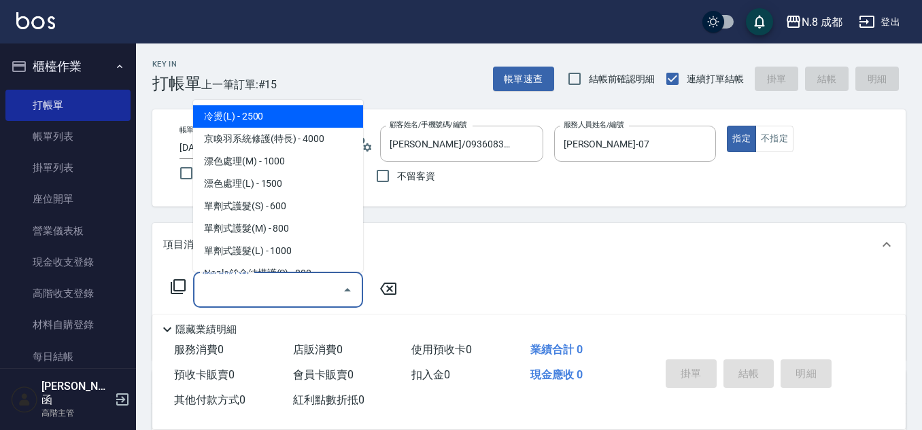
click at [250, 295] on input "服務名稱/代號" at bounding box center [267, 290] width 137 height 24
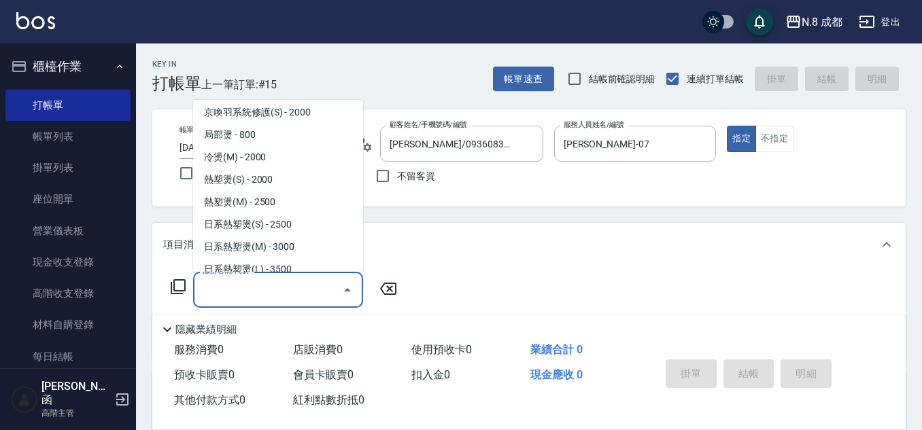
scroll to position [272, 0]
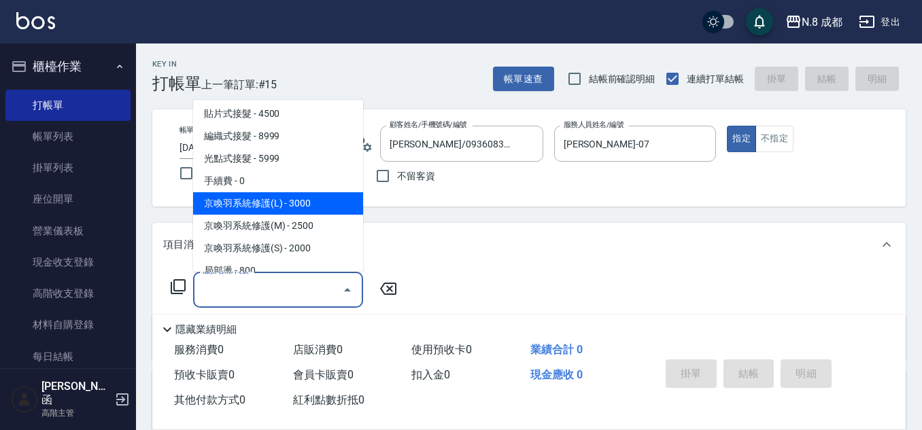
click at [301, 204] on span "京喚羽系統修護(L) - 3000" at bounding box center [278, 203] width 170 height 22
type input "京喚羽系統修護(L)"
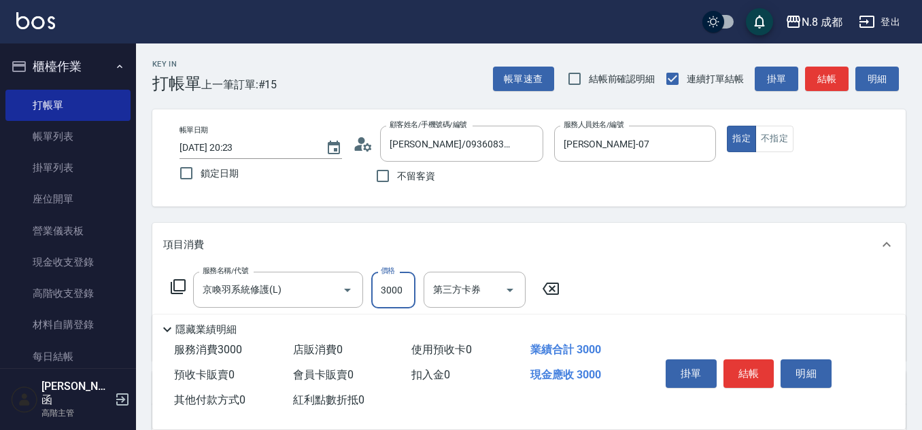
click at [398, 295] on input "3000" at bounding box center [393, 290] width 44 height 37
type input "4980"
click at [753, 366] on button "結帳" at bounding box center [749, 374] width 51 height 29
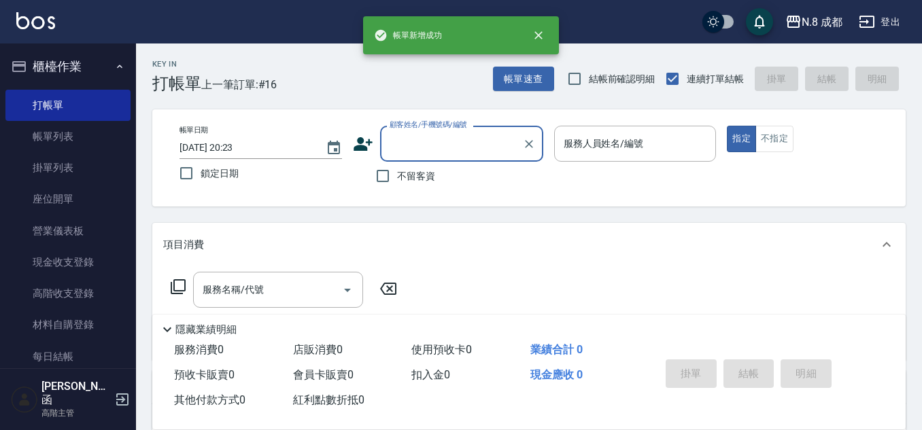
click at [404, 175] on span "不留客資" at bounding box center [416, 176] width 38 height 14
click at [397, 175] on input "不留客資" at bounding box center [383, 176] width 29 height 29
checkbox input "true"
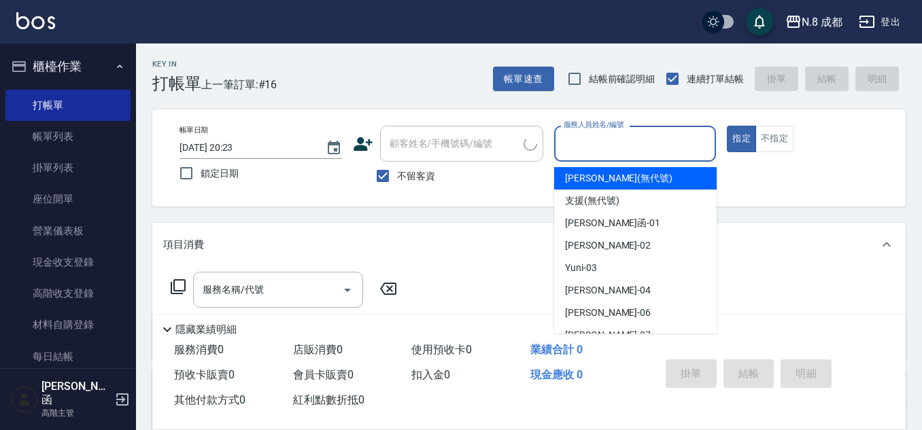
click at [585, 138] on input "服務人員姓名/編號" at bounding box center [635, 144] width 150 height 24
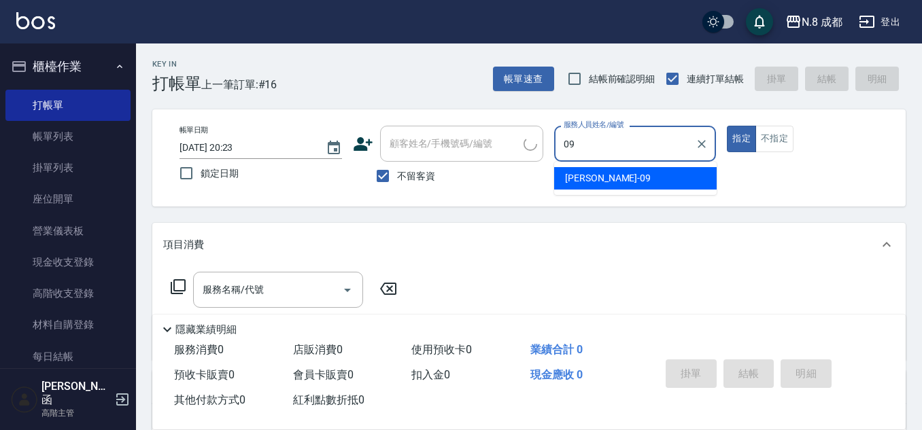
click at [592, 169] on div "[PERSON_NAME]-09" at bounding box center [635, 178] width 163 height 22
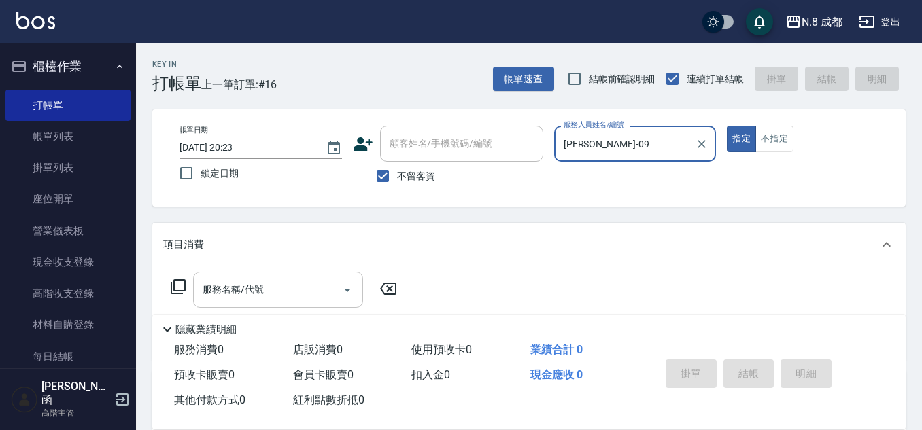
type input "[PERSON_NAME]-09"
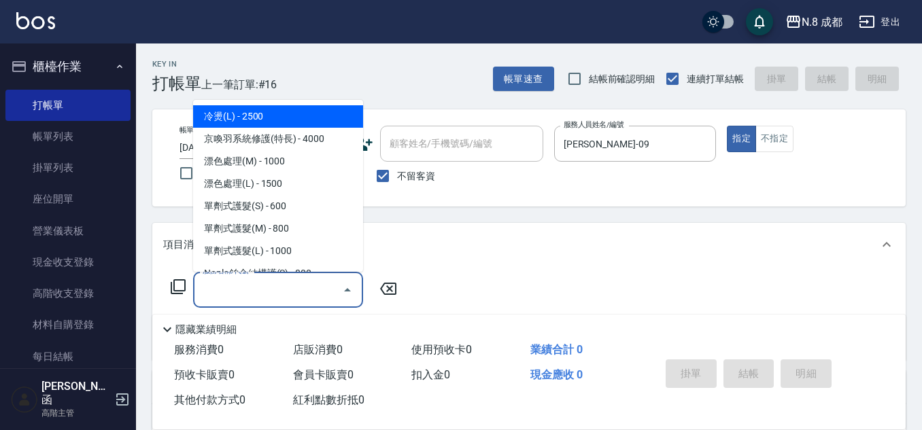
click at [263, 292] on input "服務名稱/代號" at bounding box center [267, 290] width 137 height 24
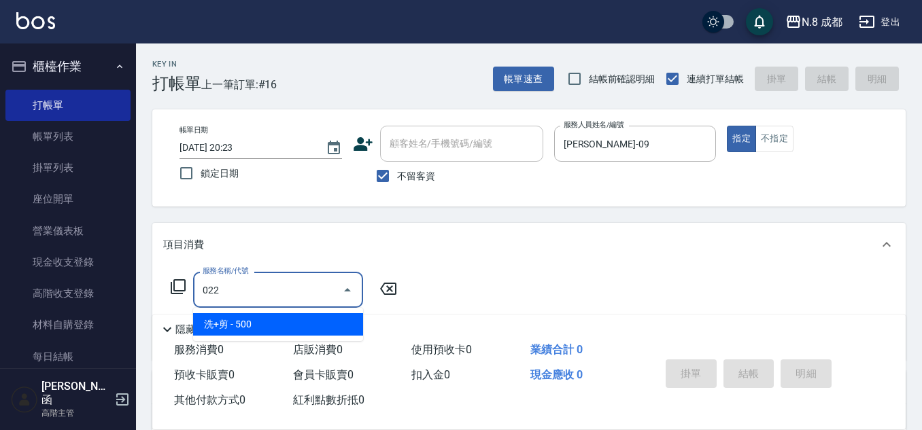
click at [278, 327] on span "洗+剪 - 500" at bounding box center [278, 324] width 170 height 22
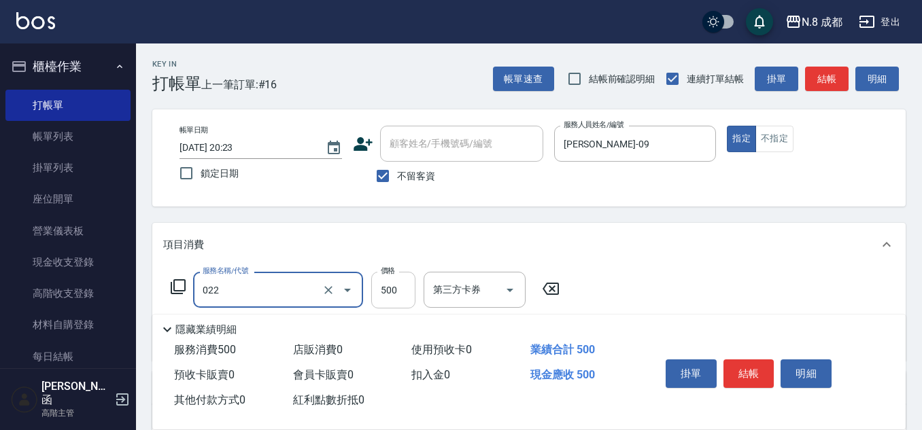
type input "洗+剪(022)"
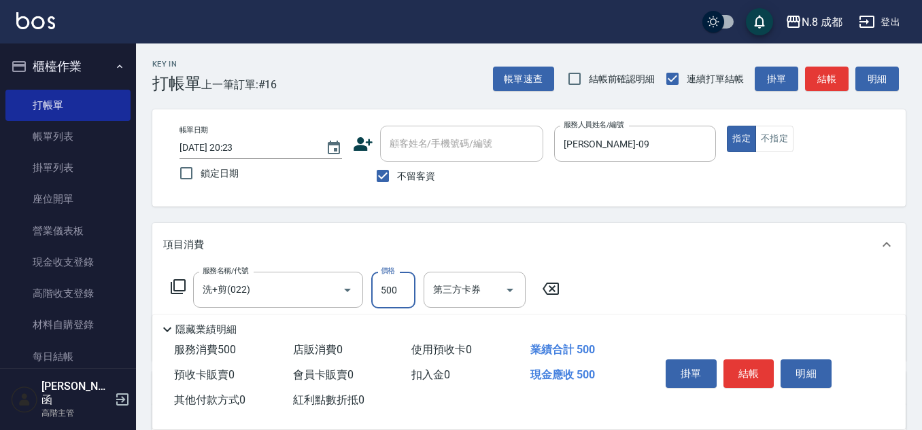
click at [394, 290] on input "500" at bounding box center [393, 290] width 44 height 37
type input "2780"
click at [751, 363] on button "結帳" at bounding box center [749, 374] width 51 height 29
